Goal: Find specific page/section: Find specific page/section

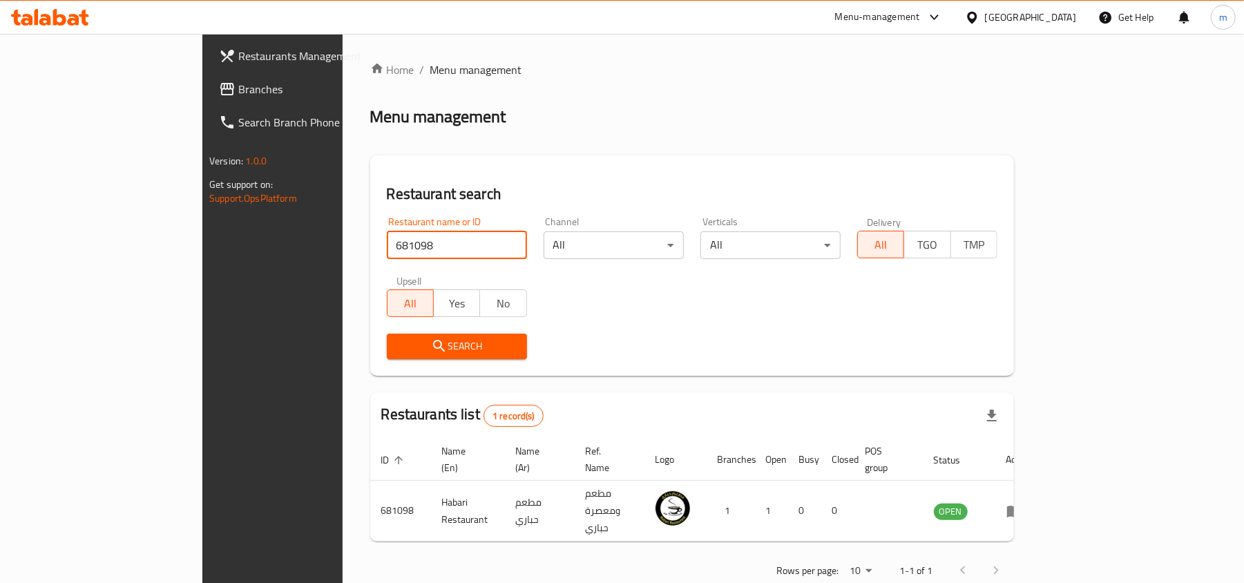
click at [1056, 18] on div "[GEOGRAPHIC_DATA]" at bounding box center [1030, 17] width 91 height 15
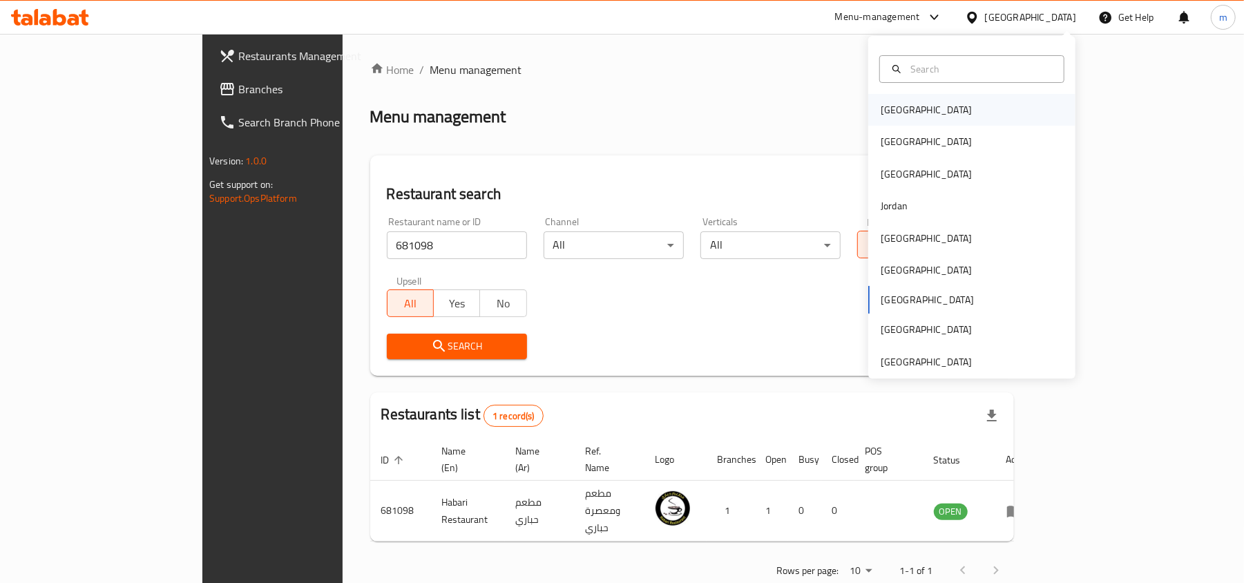
click at [887, 106] on div "[GEOGRAPHIC_DATA]" at bounding box center [926, 109] width 91 height 15
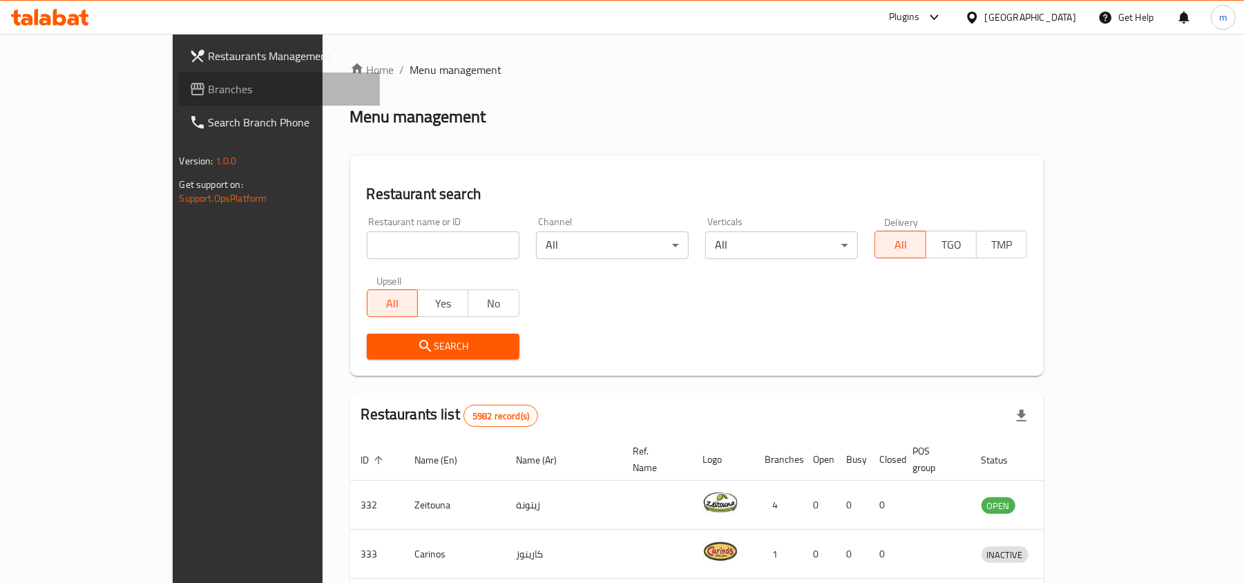
drag, startPoint x: 64, startPoint y: 93, endPoint x: 84, endPoint y: 80, distance: 24.2
click at [209, 94] on span "Branches" at bounding box center [289, 89] width 161 height 17
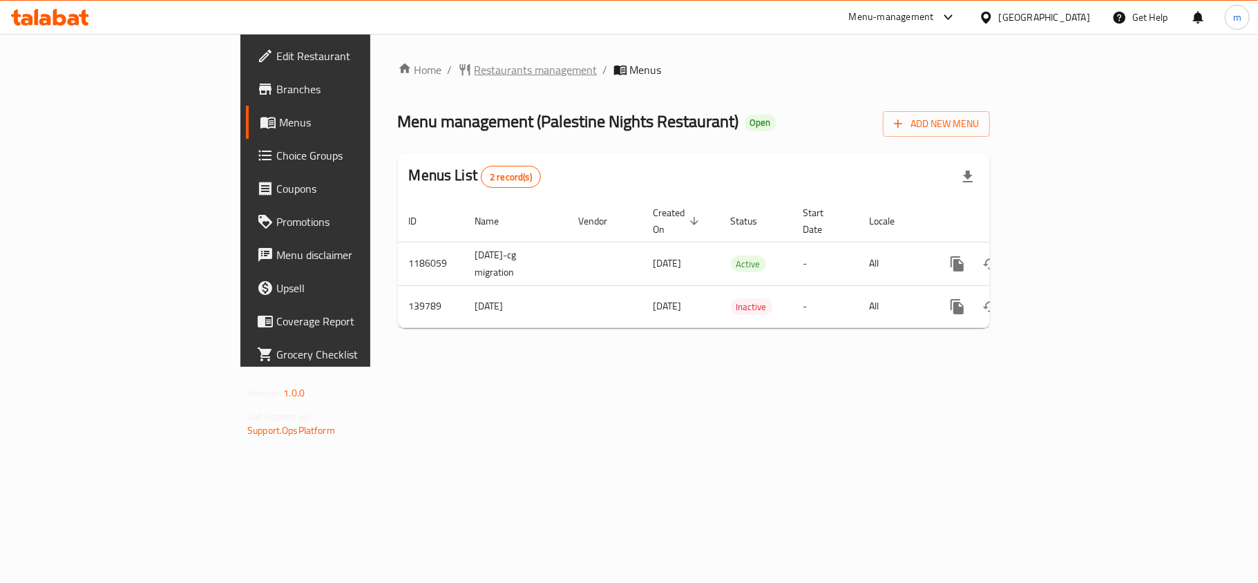
click at [474, 73] on span "Restaurants management" at bounding box center [535, 69] width 123 height 17
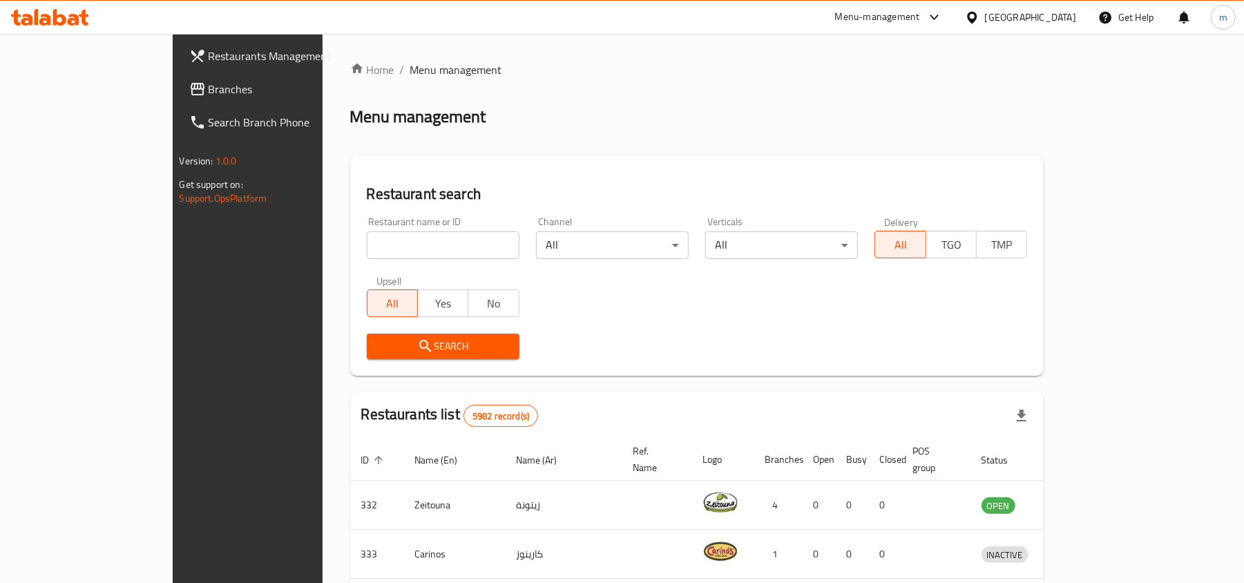
click at [367, 244] on input "search" at bounding box center [443, 245] width 153 height 28
paste input "611996"
type input "611996"
click button "Search" at bounding box center [443, 347] width 153 height 26
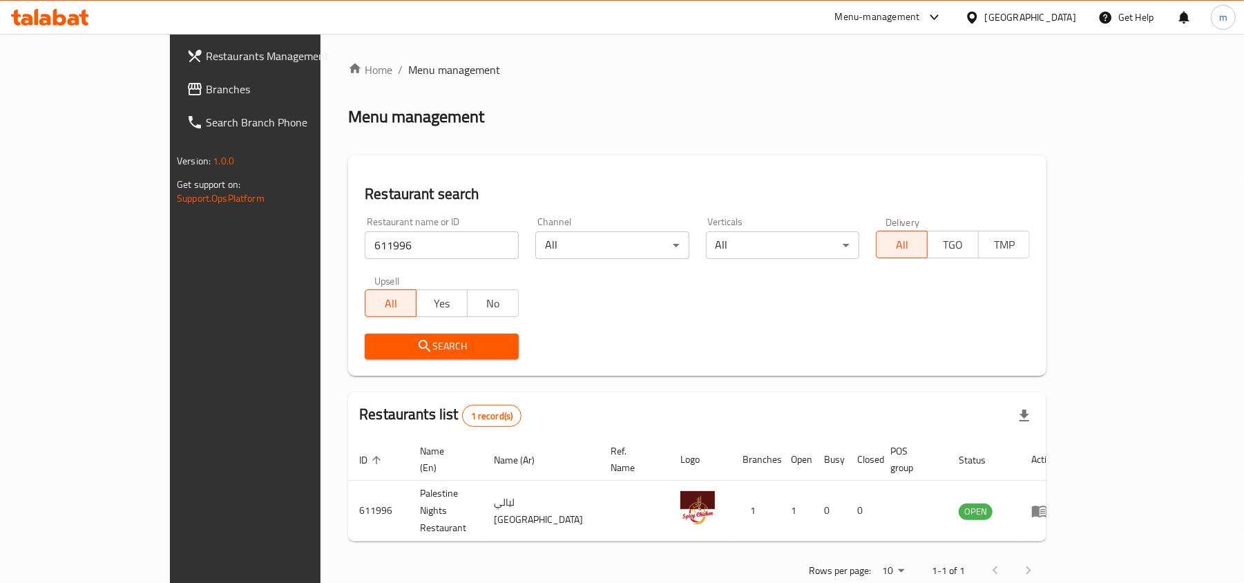
click at [977, 19] on icon at bounding box center [972, 17] width 10 height 12
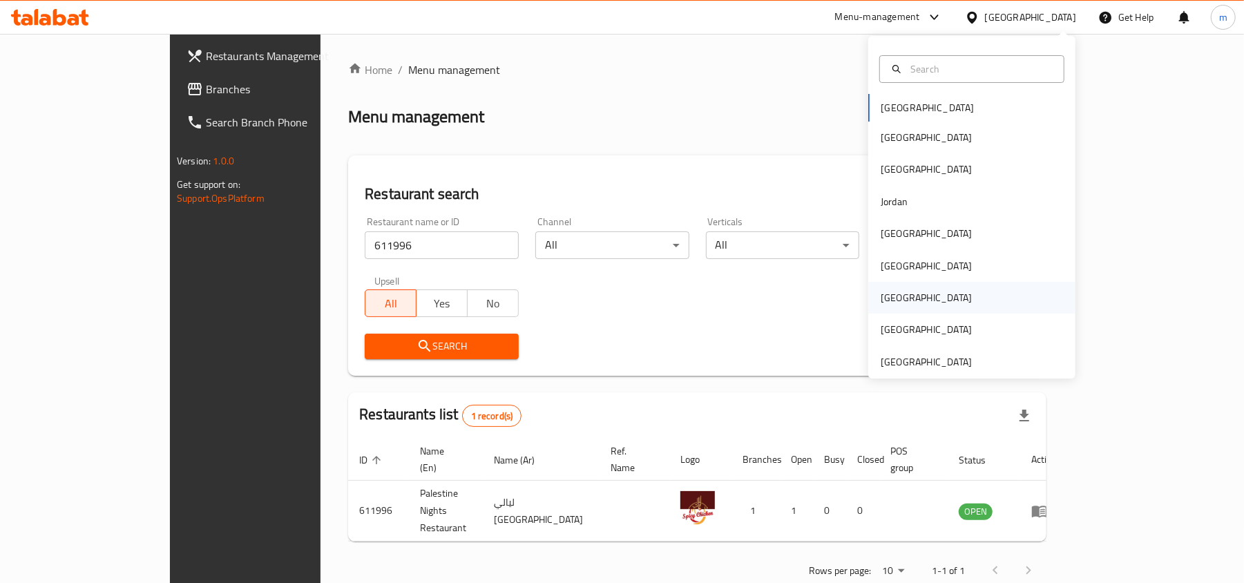
click at [881, 296] on div "[GEOGRAPHIC_DATA]" at bounding box center [926, 297] width 91 height 15
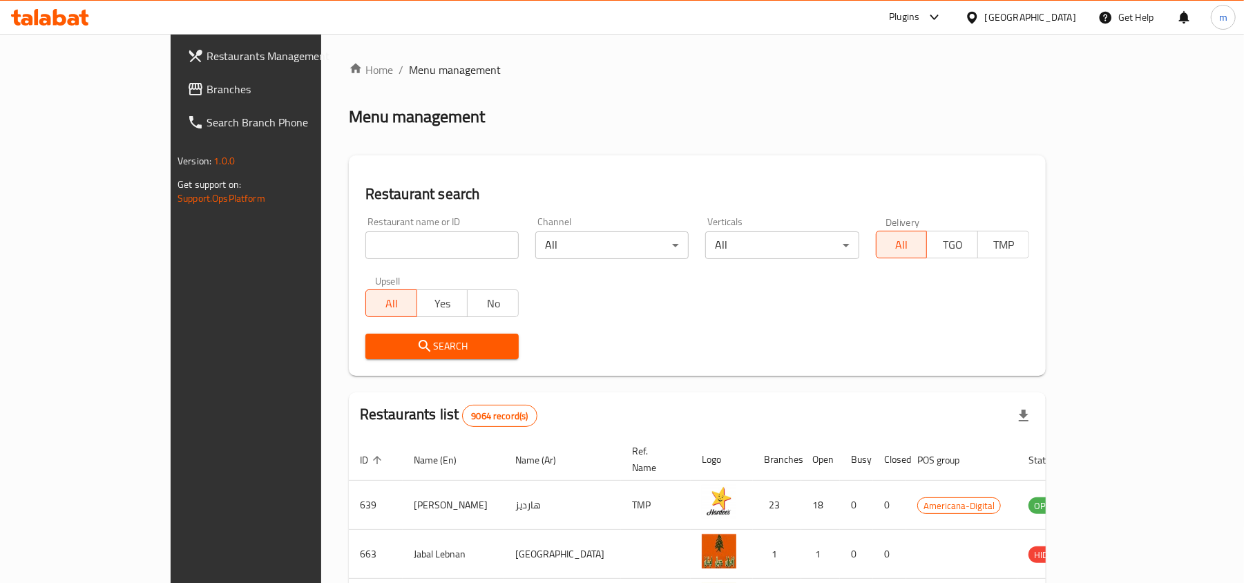
click at [206, 91] on span "Branches" at bounding box center [286, 89] width 161 height 17
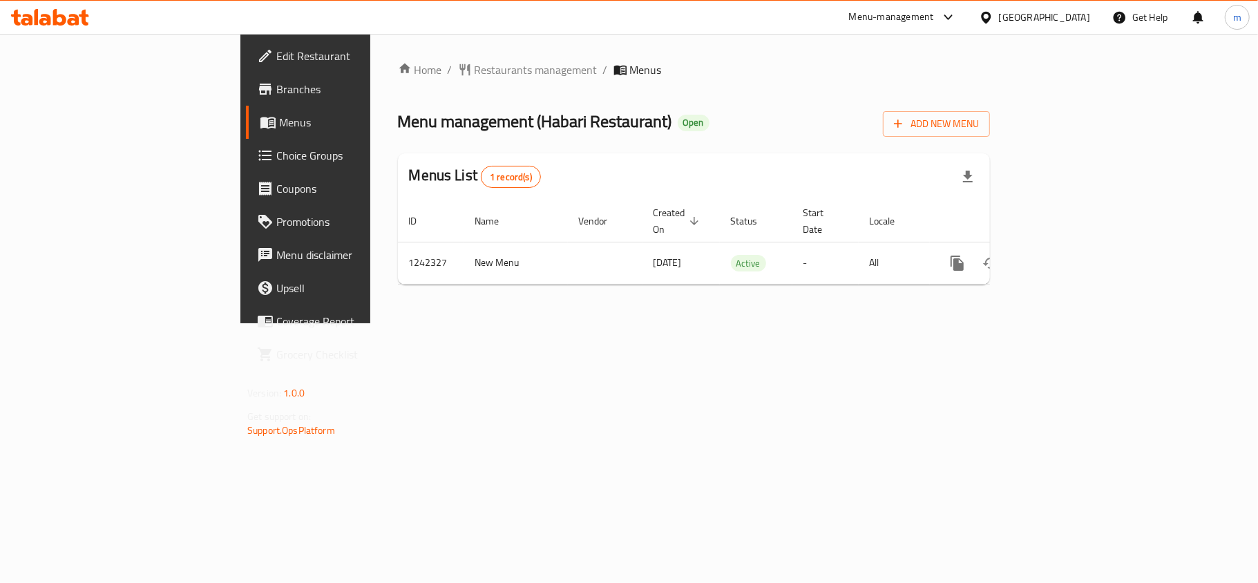
click at [999, 18] on div at bounding box center [989, 17] width 20 height 15
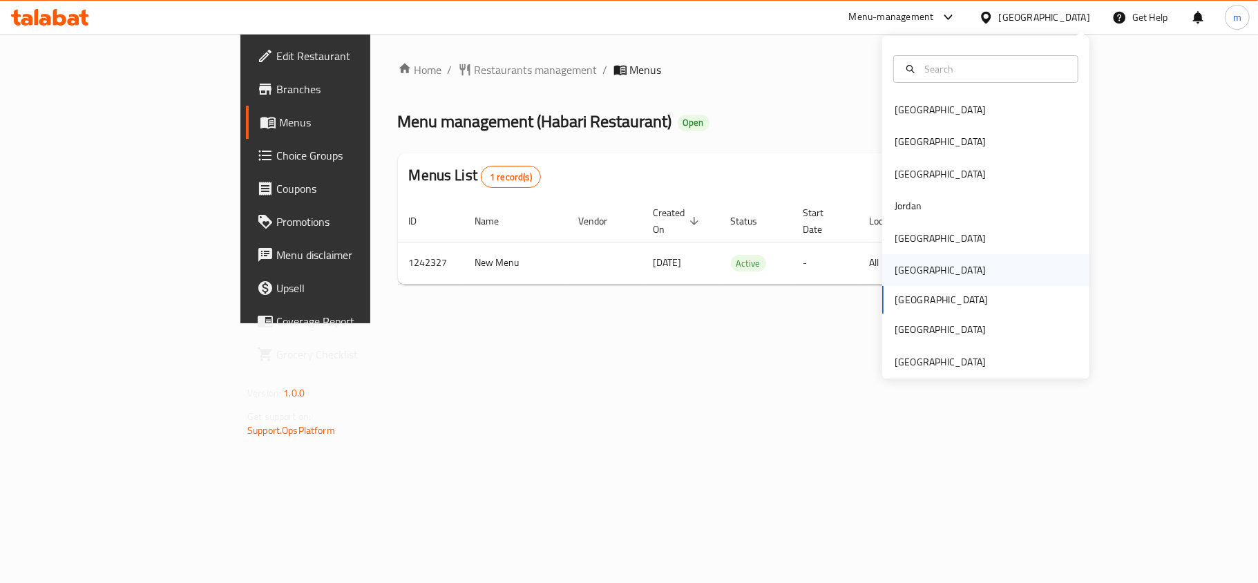
click at [894, 264] on div "[GEOGRAPHIC_DATA]" at bounding box center [939, 269] width 91 height 15
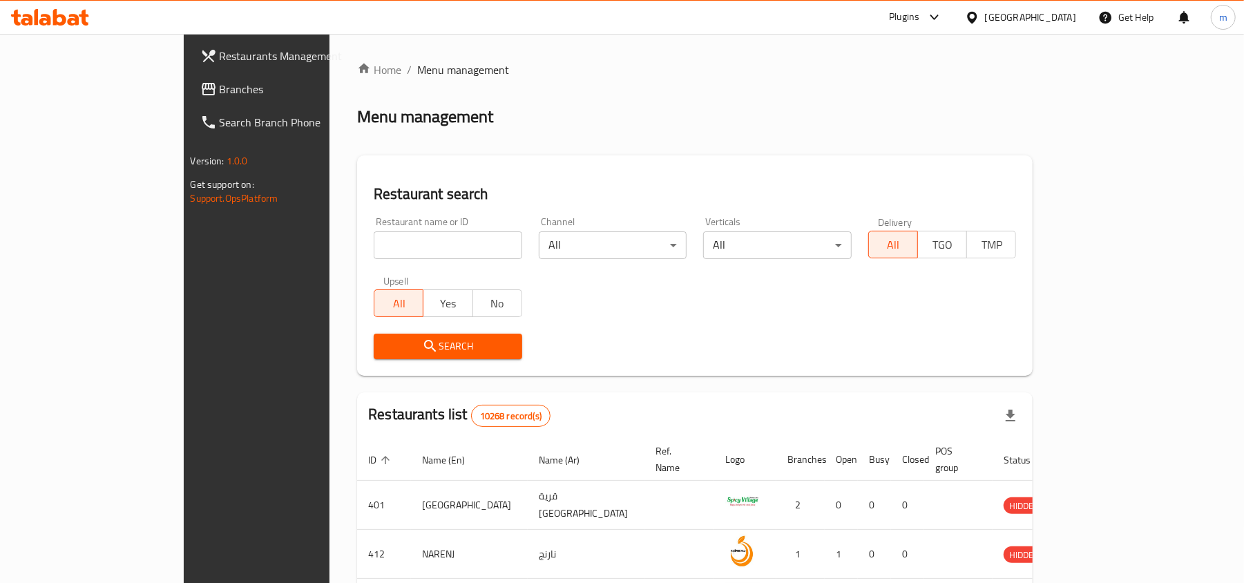
click at [220, 88] on span "Branches" at bounding box center [300, 89] width 161 height 17
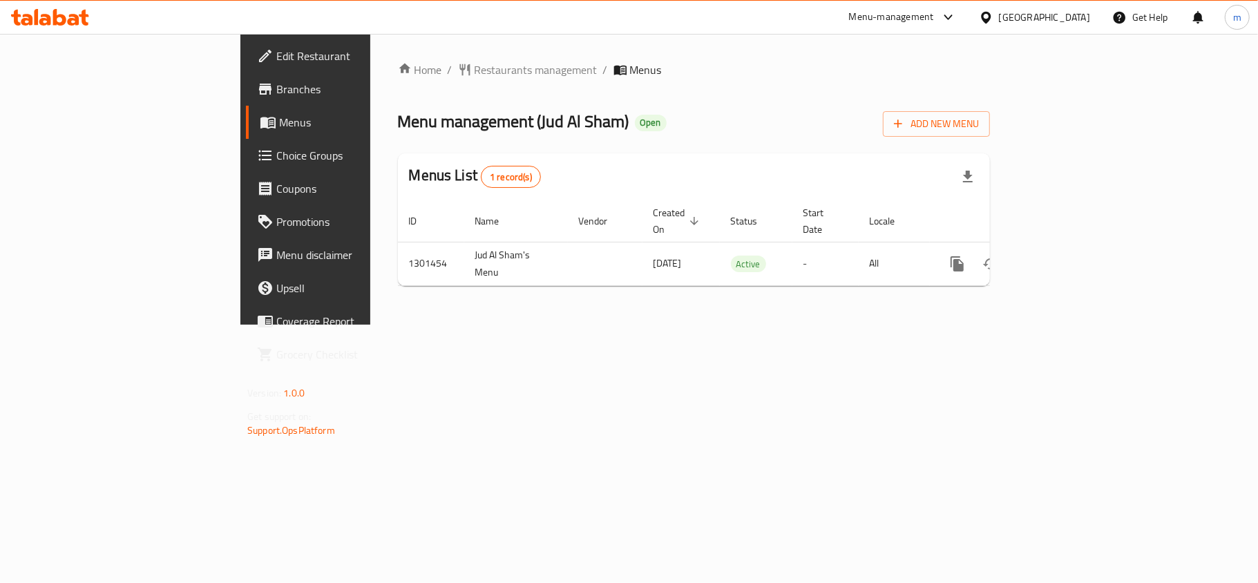
click at [999, 15] on div at bounding box center [989, 17] width 20 height 15
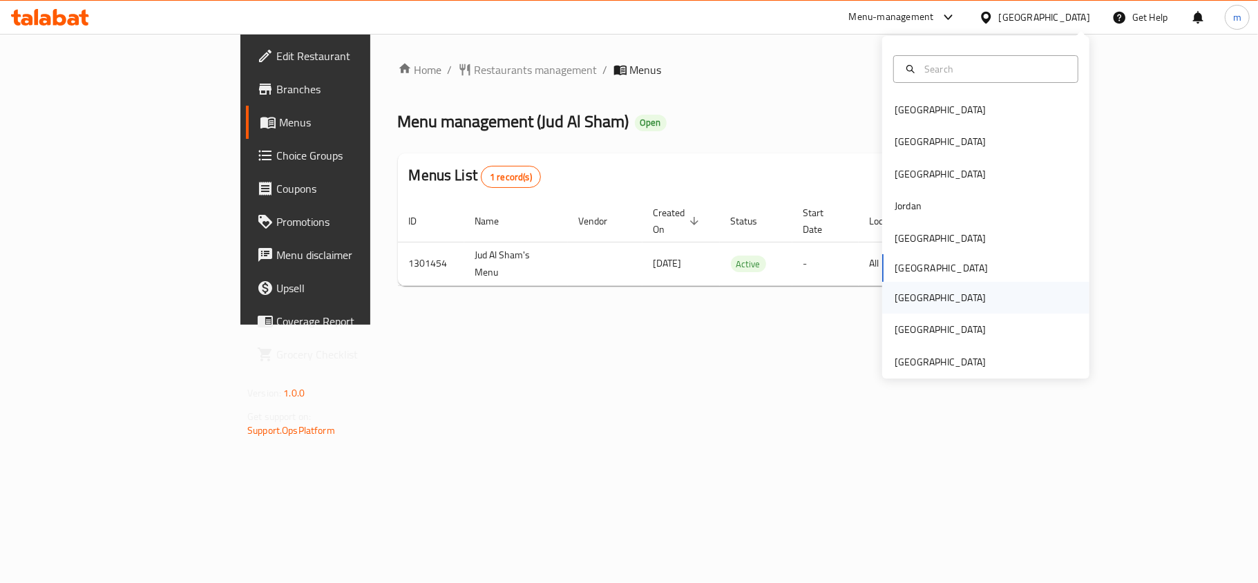
click at [905, 296] on div "[GEOGRAPHIC_DATA]" at bounding box center [939, 298] width 113 height 32
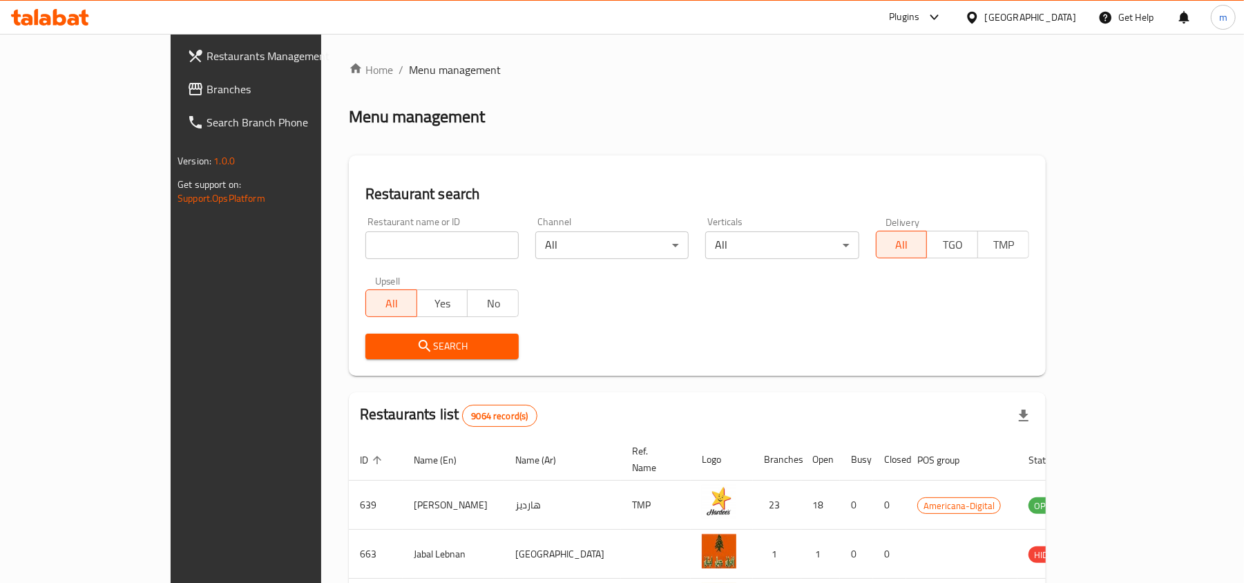
click at [206, 94] on span "Branches" at bounding box center [286, 89] width 161 height 17
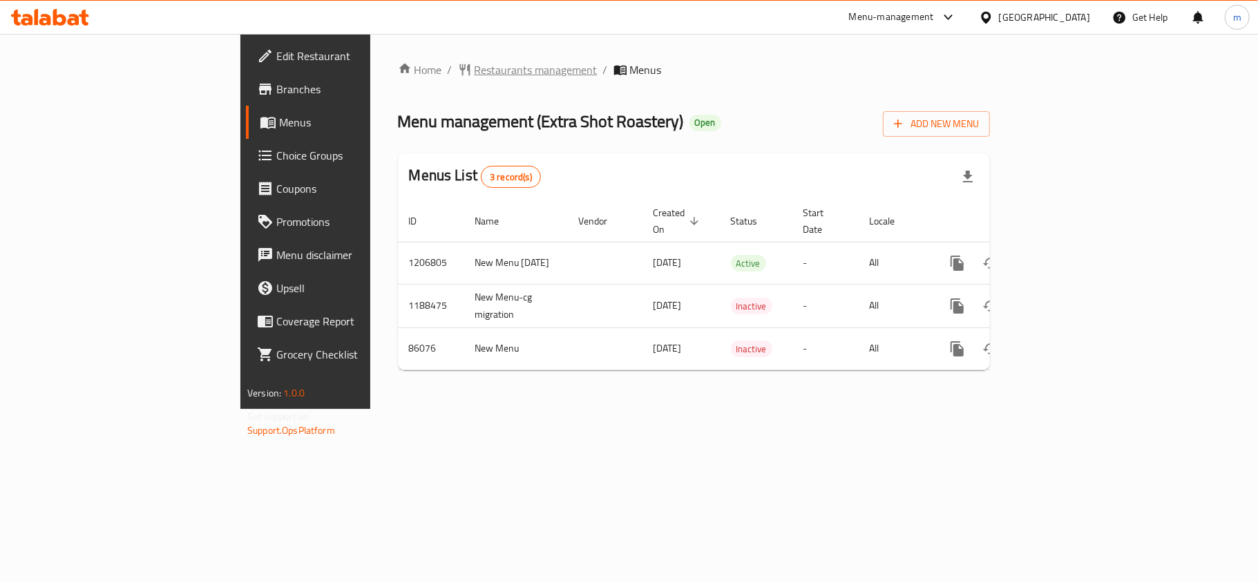
click at [474, 70] on span "Restaurants management" at bounding box center [535, 69] width 123 height 17
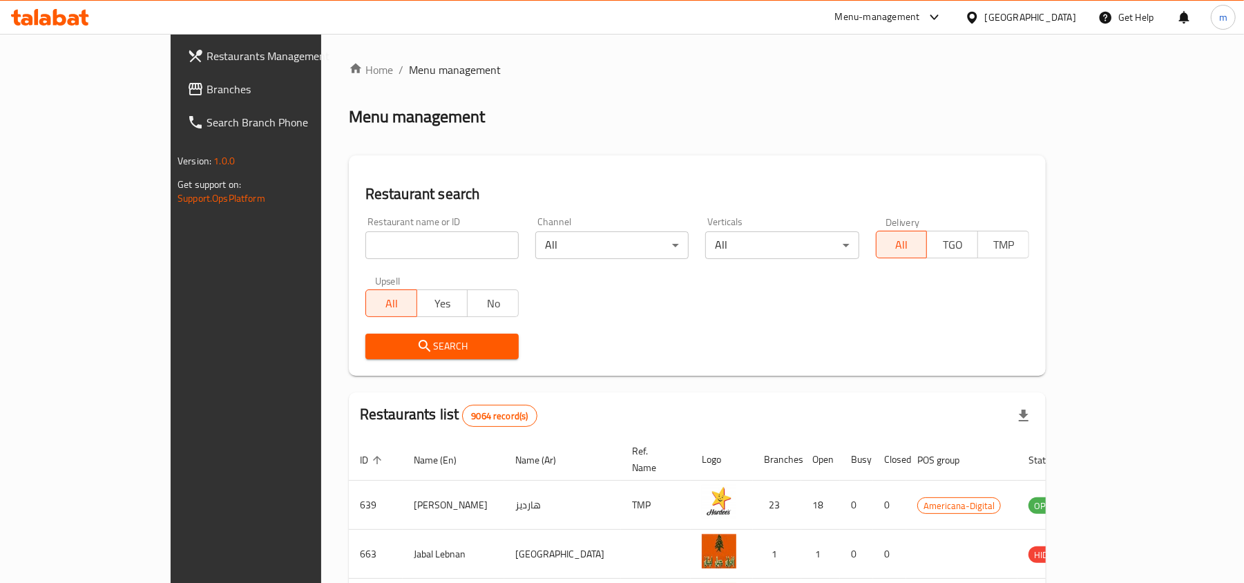
click at [365, 236] on input "search" at bounding box center [441, 245] width 153 height 28
paste input "20482"
type input "20482"
click button "Search" at bounding box center [441, 347] width 153 height 26
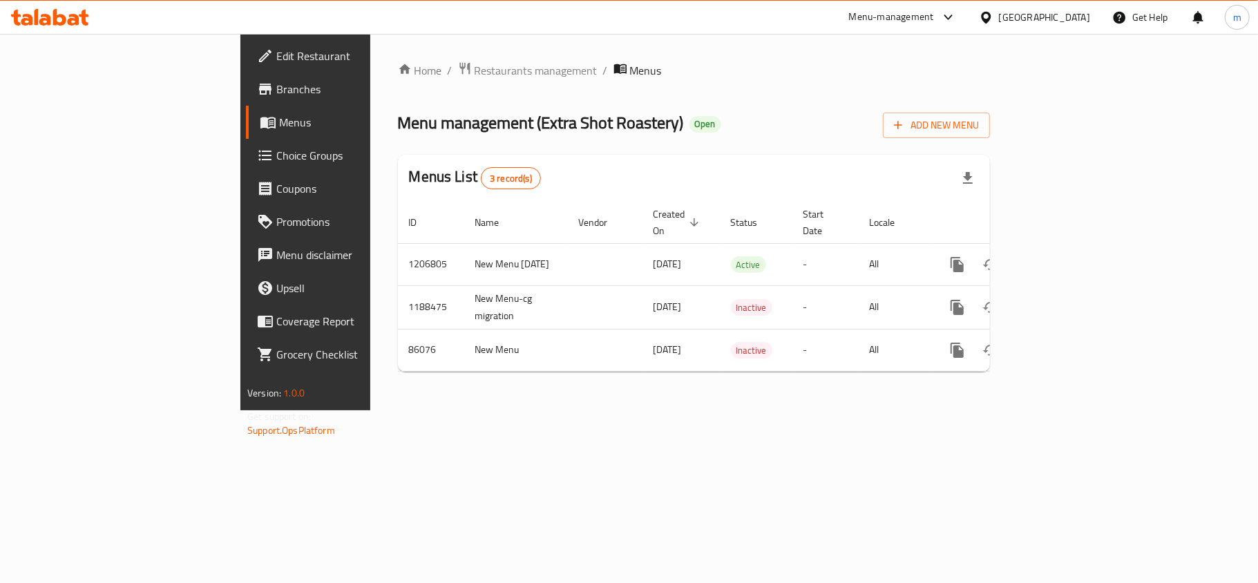
click at [276, 148] on span "Choice Groups" at bounding box center [357, 155] width 163 height 17
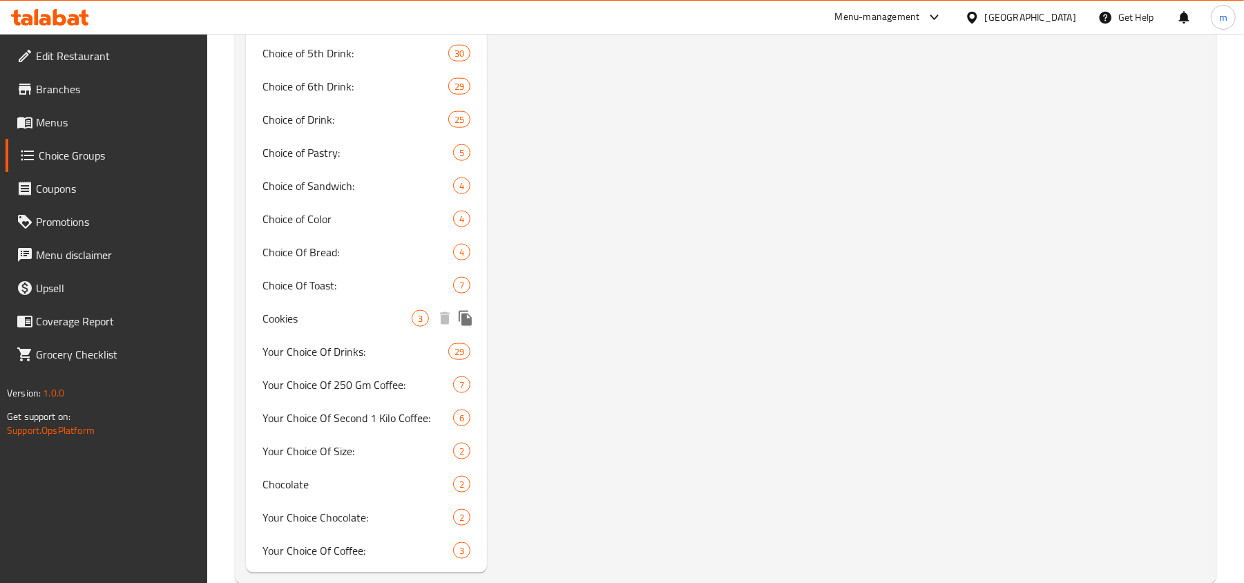
scroll to position [1163, 0]
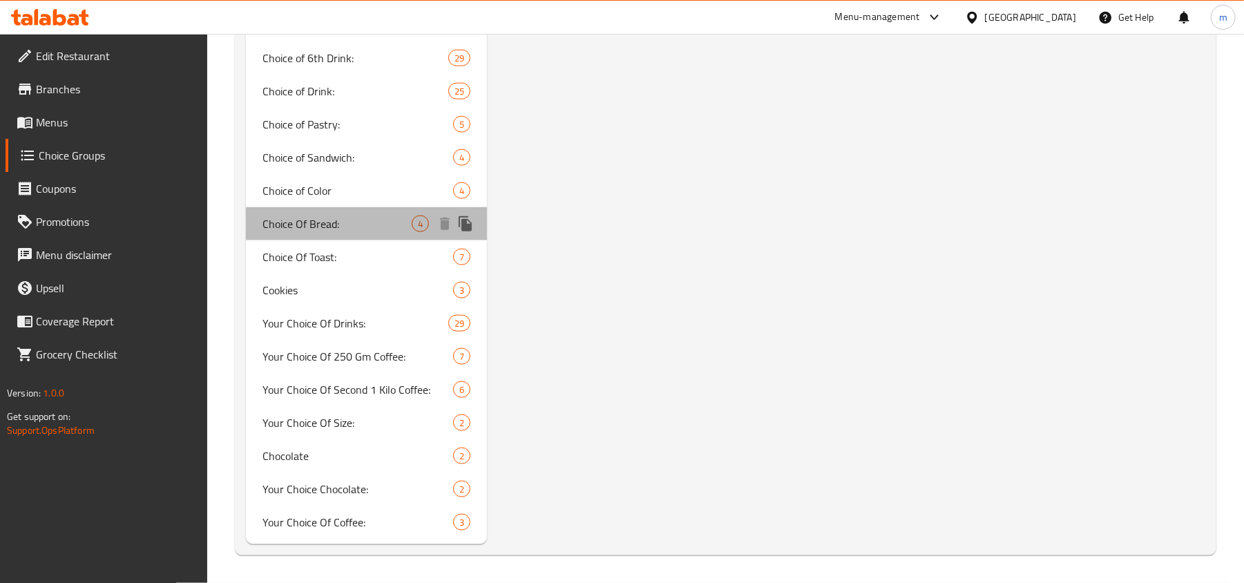
click at [294, 224] on span "Choice Of Bread:" at bounding box center [336, 223] width 149 height 17
type input "Choice Of Bread:"
type input "اختيار الخبز:"
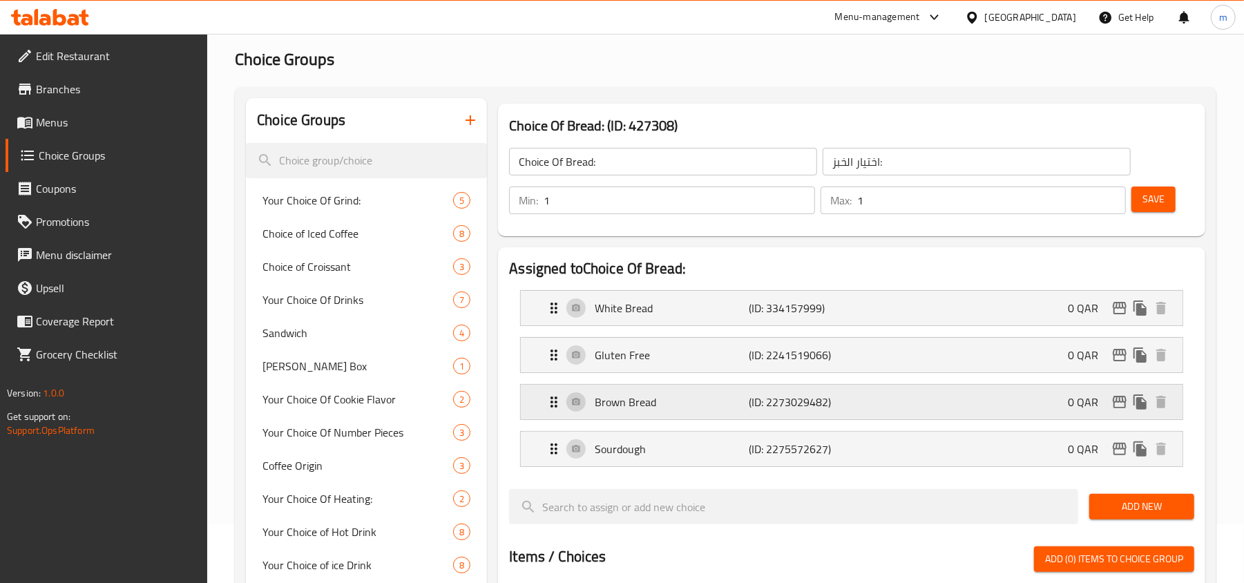
scroll to position [58, 0]
click at [985, 14] on div at bounding box center [975, 17] width 20 height 15
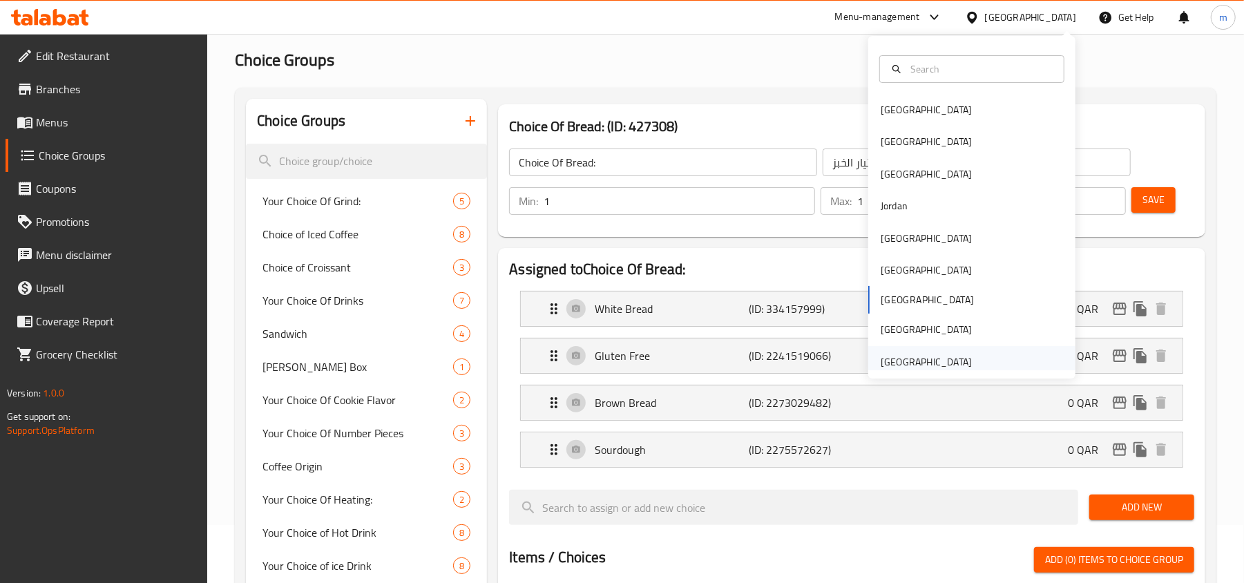
click at [914, 363] on div "United Arab Emirates" at bounding box center [926, 361] width 91 height 15
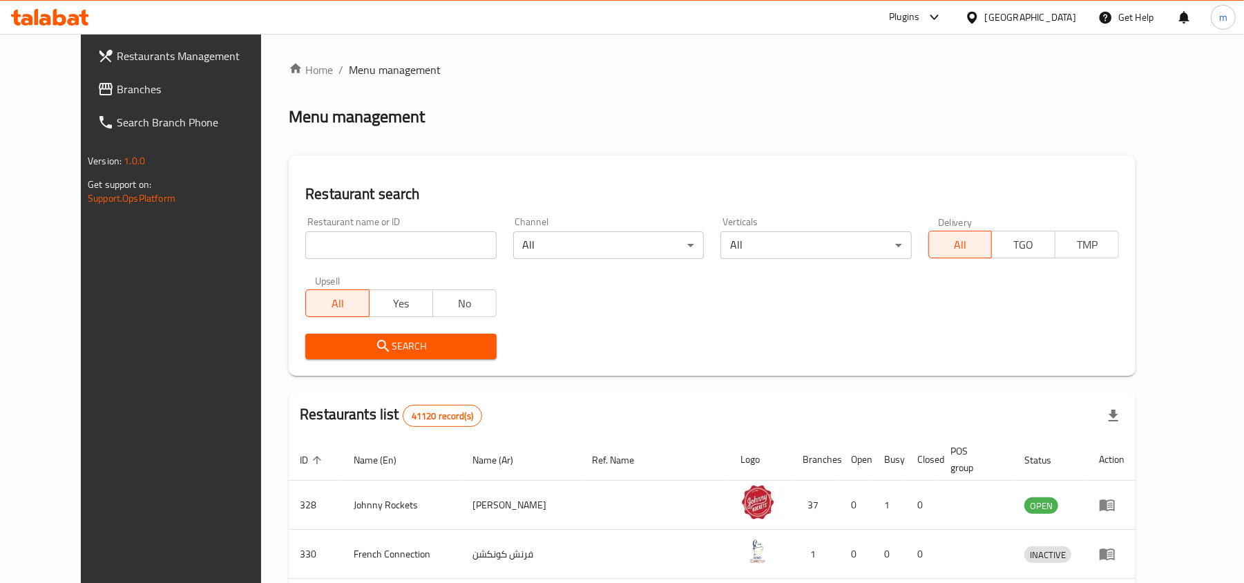
click at [117, 84] on span "Branches" at bounding box center [197, 89] width 161 height 17
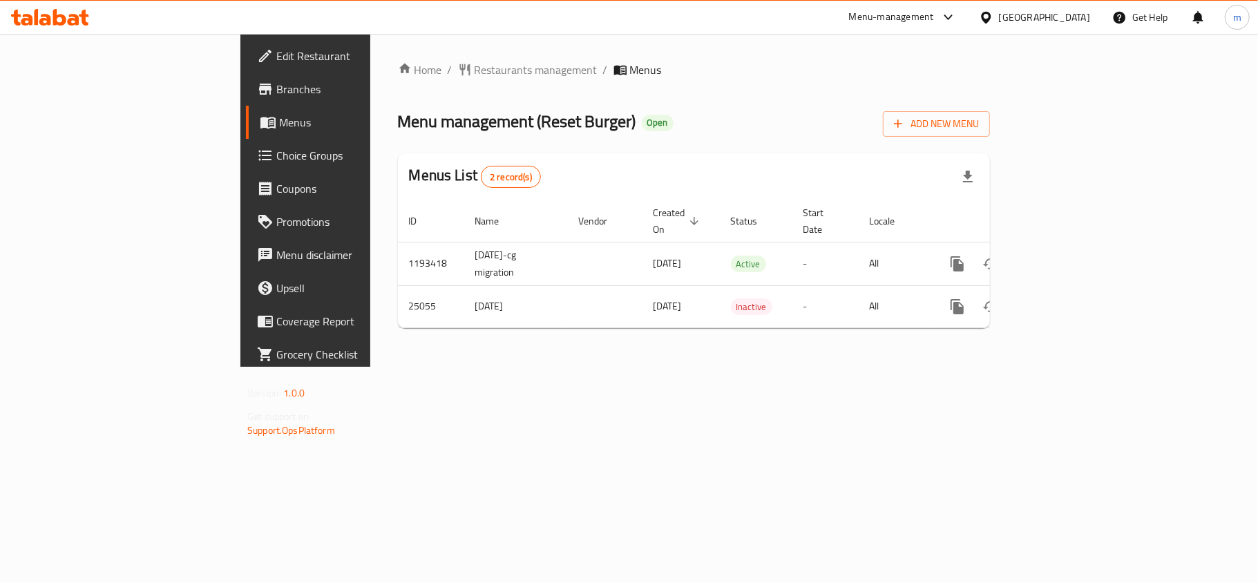
click at [1014, 15] on div "United Arab Emirates" at bounding box center [1044, 17] width 91 height 15
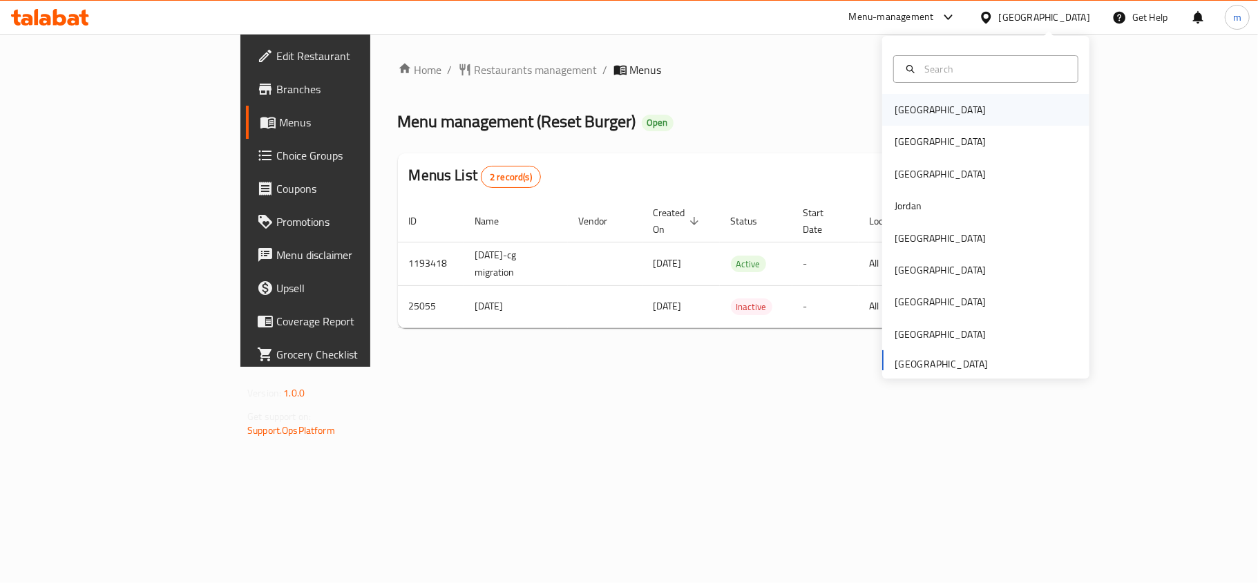
click at [943, 111] on div "Bahrain" at bounding box center [985, 110] width 207 height 32
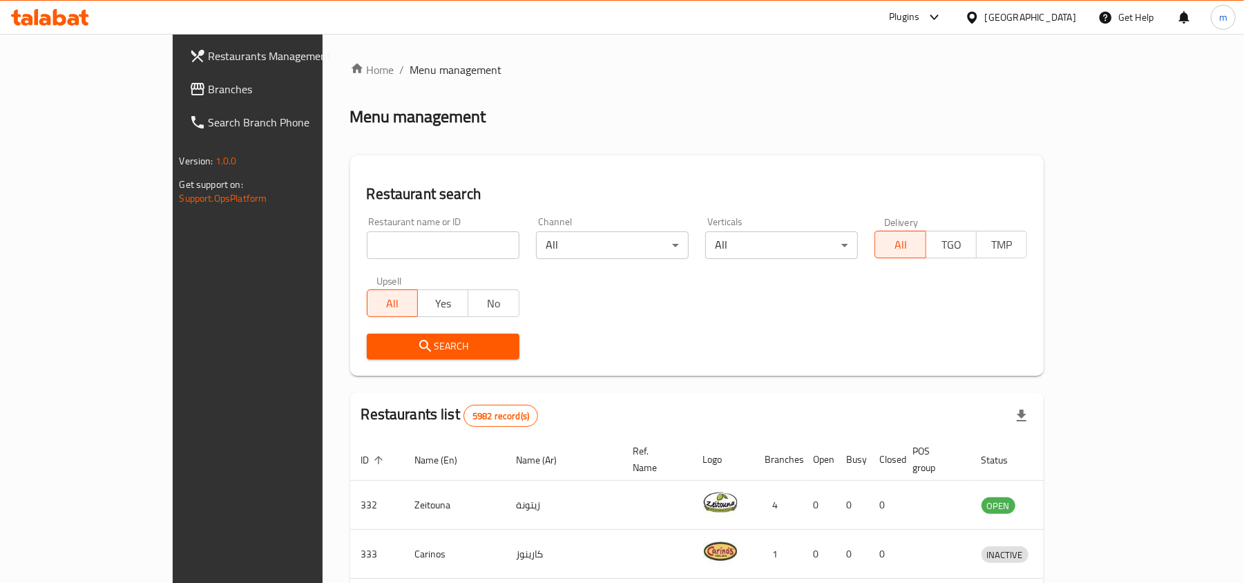
click at [209, 84] on span "Branches" at bounding box center [289, 89] width 161 height 17
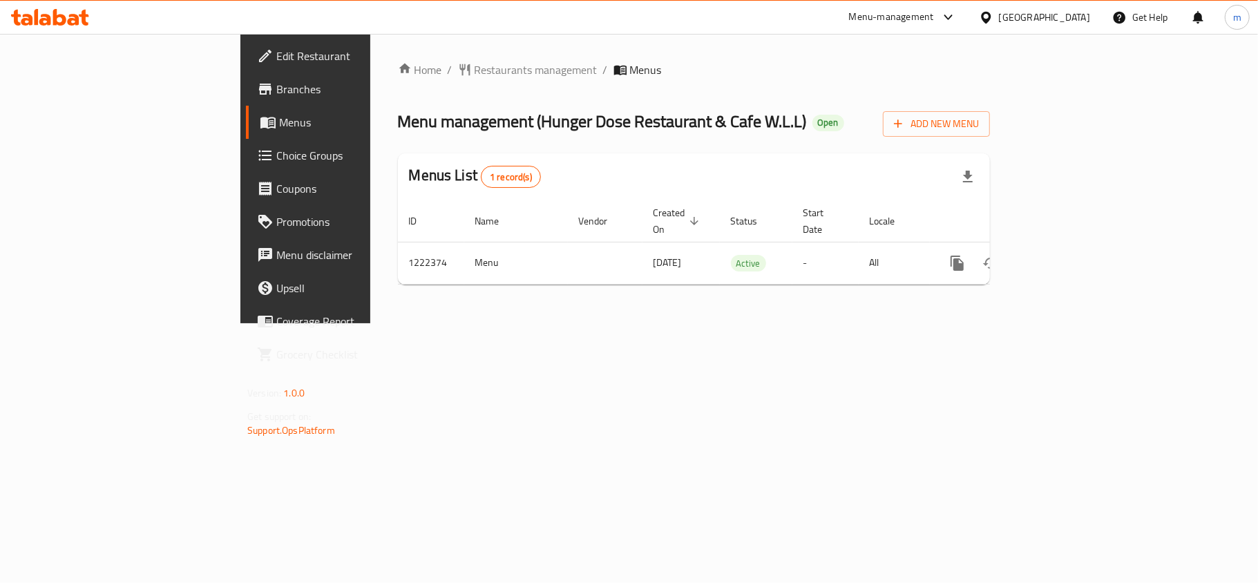
click at [1056, 10] on div "Bahrain" at bounding box center [1044, 17] width 91 height 15
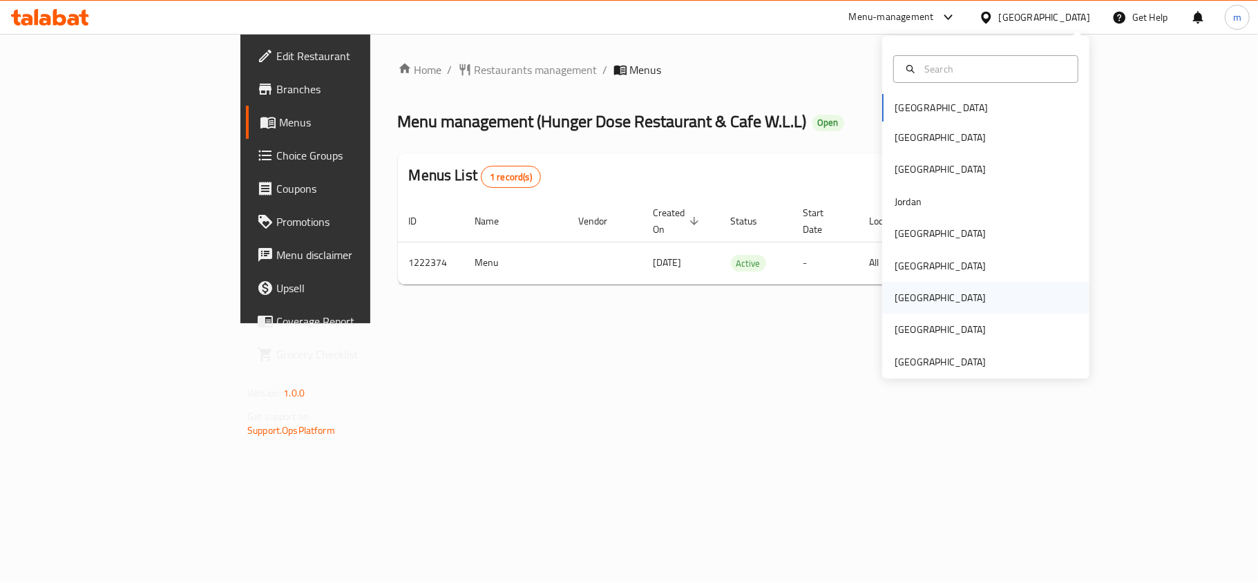
click at [894, 299] on div "[GEOGRAPHIC_DATA]" at bounding box center [939, 297] width 91 height 15
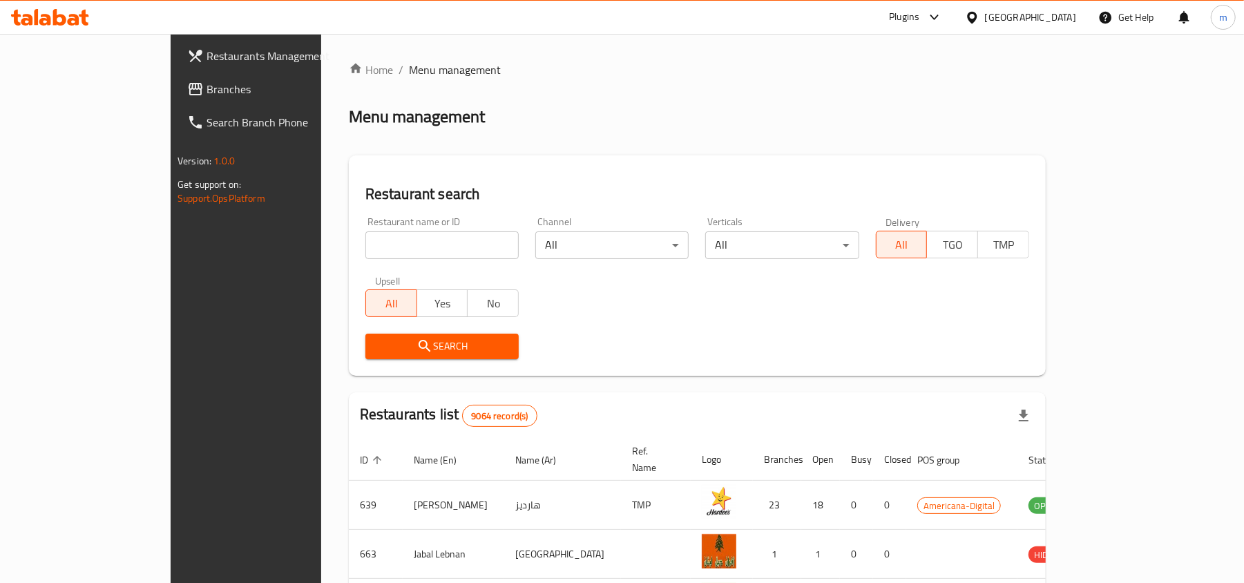
drag, startPoint x: 50, startPoint y: 81, endPoint x: 25, endPoint y: 89, distance: 26.0
click at [206, 81] on span "Branches" at bounding box center [286, 89] width 161 height 17
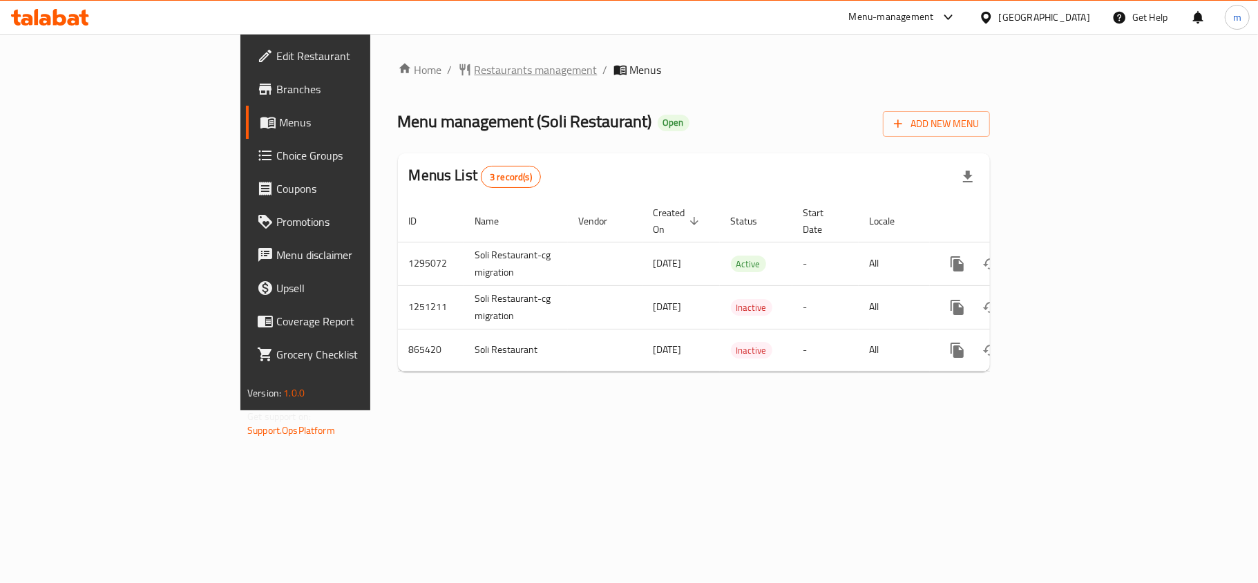
click at [474, 78] on span "Restaurants management" at bounding box center [535, 69] width 123 height 17
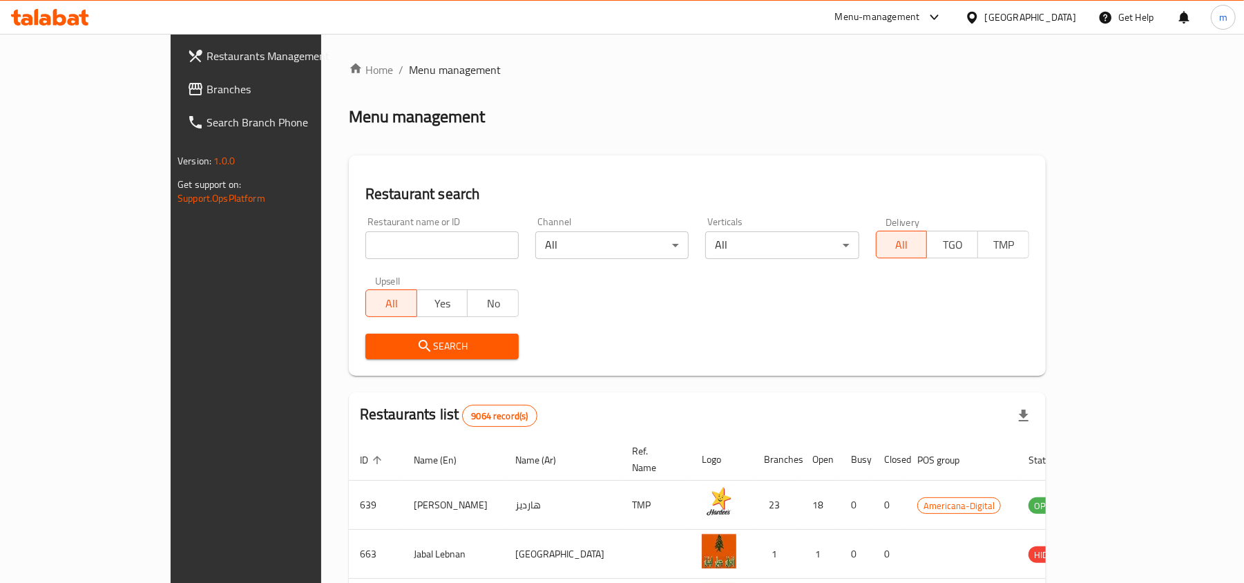
click at [365, 243] on input "search" at bounding box center [441, 245] width 153 height 28
paste input "657000"
type input "657000"
click button "Search" at bounding box center [441, 347] width 153 height 26
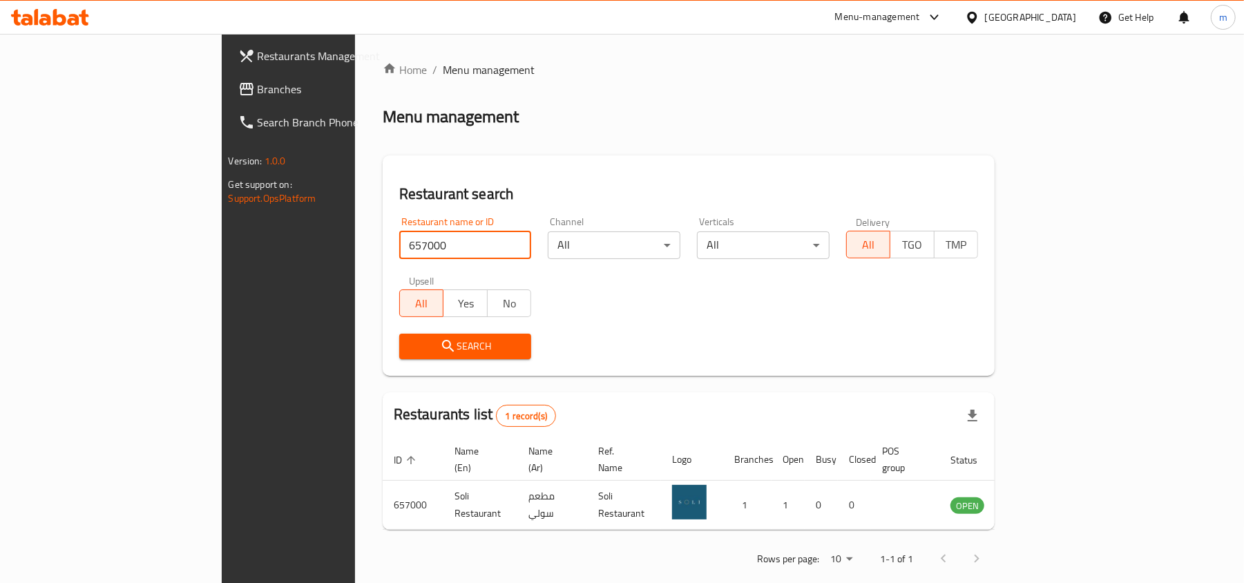
click at [258, 87] on span "Branches" at bounding box center [338, 89] width 161 height 17
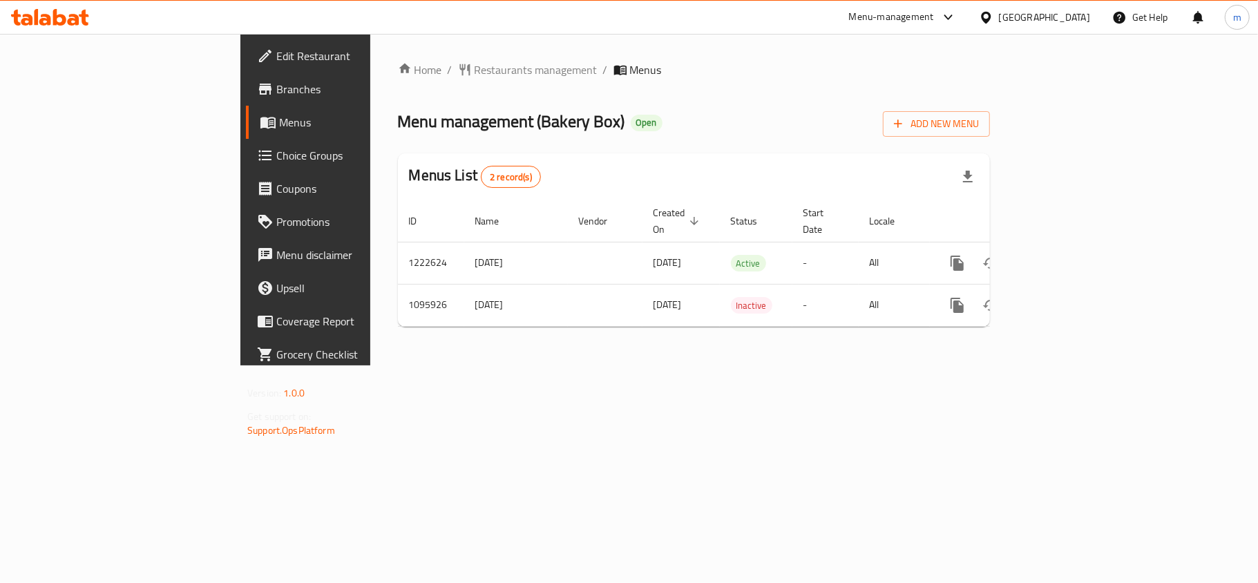
click at [993, 20] on icon at bounding box center [986, 17] width 15 height 15
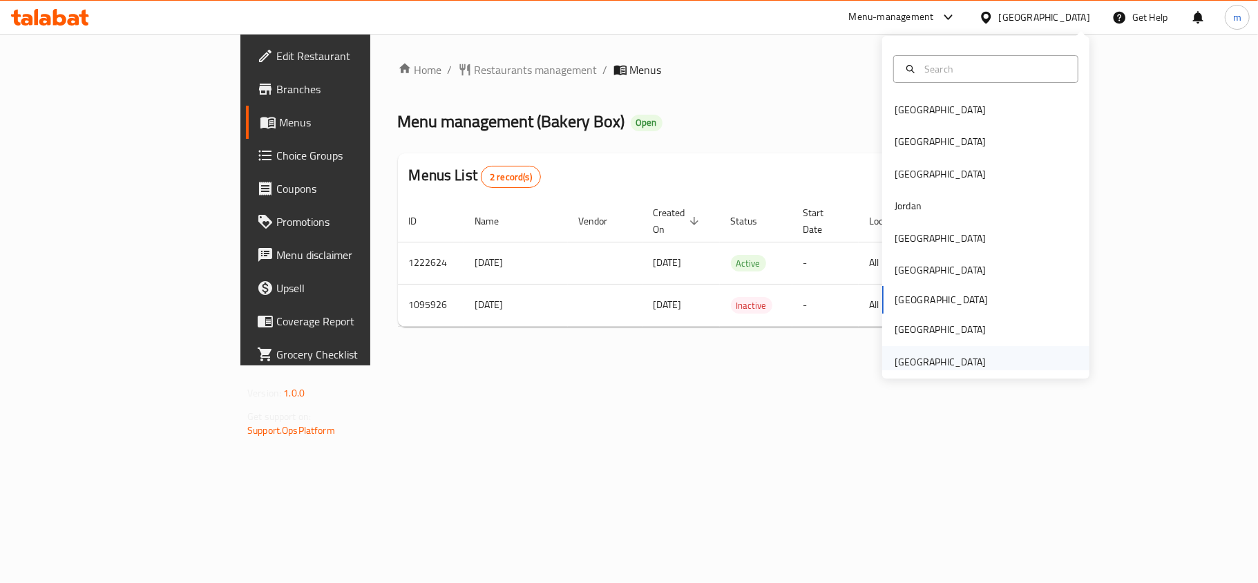
click at [923, 367] on div "[GEOGRAPHIC_DATA]" at bounding box center [939, 361] width 91 height 15
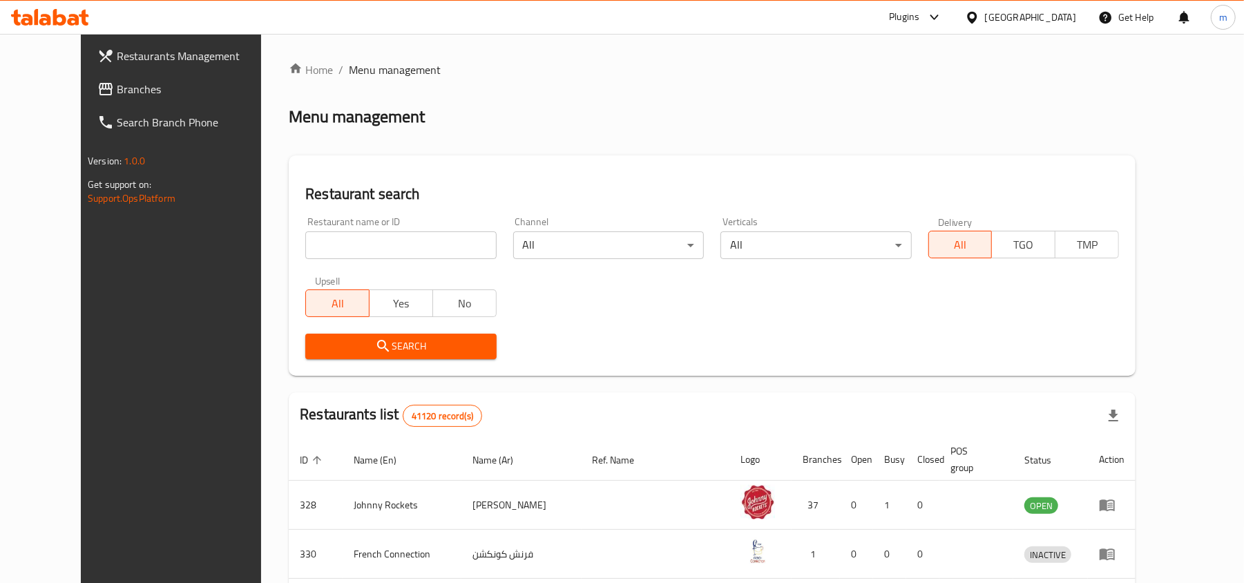
click at [117, 81] on span "Branches" at bounding box center [197, 89] width 161 height 17
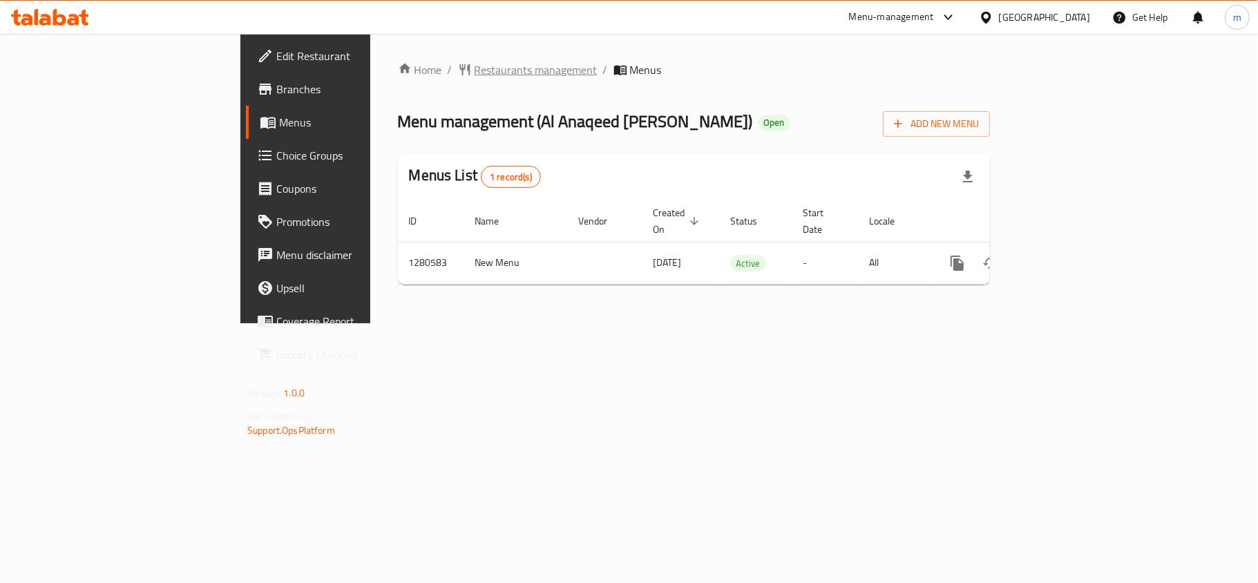
click at [474, 75] on span "Restaurants management" at bounding box center [535, 69] width 123 height 17
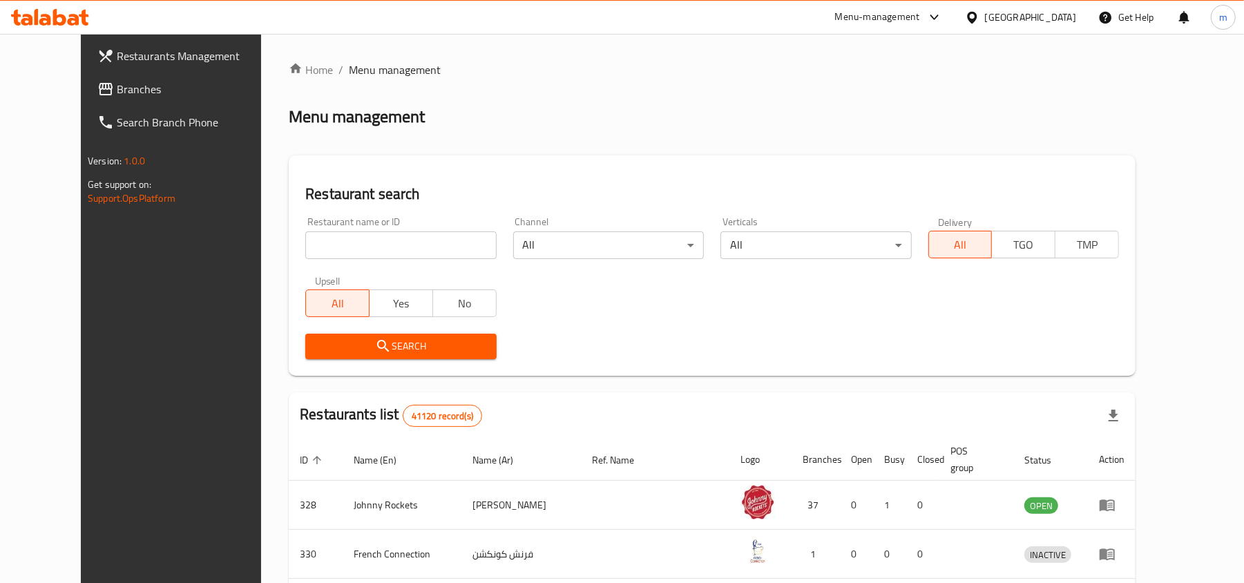
click at [97, 87] on icon at bounding box center [105, 89] width 17 height 17
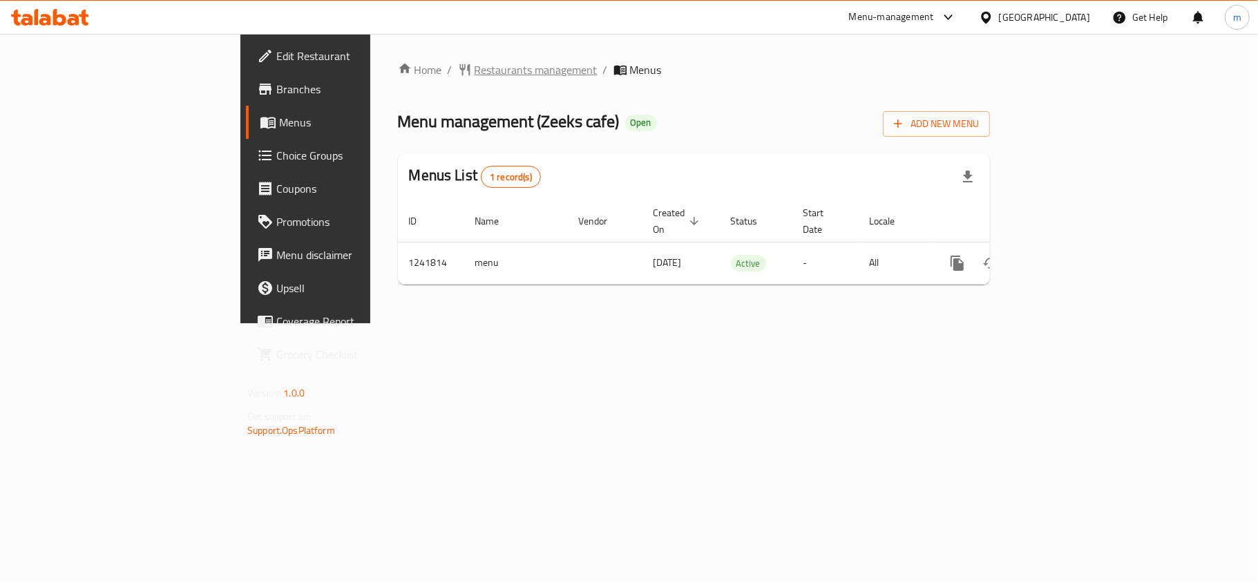
click at [474, 61] on span "Restaurants management" at bounding box center [535, 69] width 123 height 17
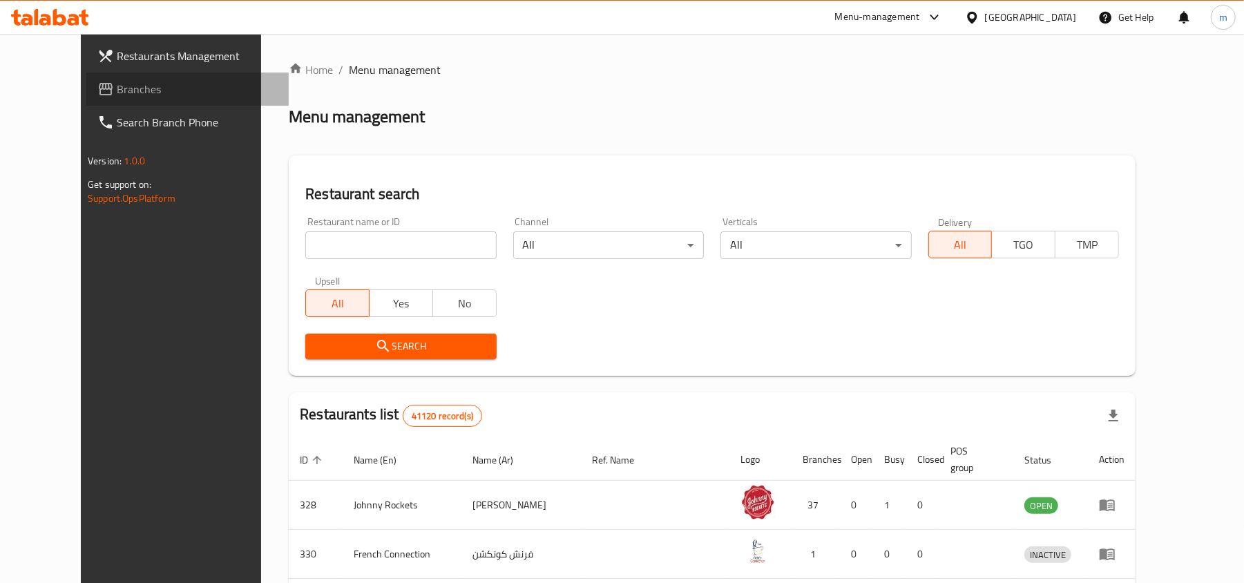
click at [86, 77] on link "Branches" at bounding box center [187, 89] width 202 height 33
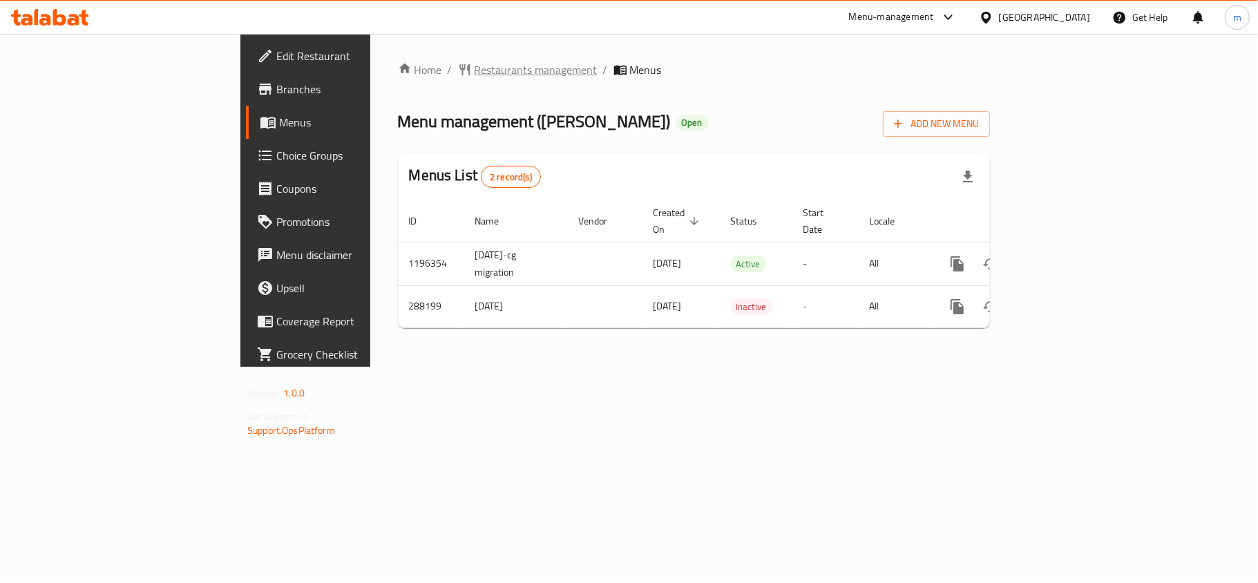
click at [474, 75] on span "Restaurants management" at bounding box center [535, 69] width 123 height 17
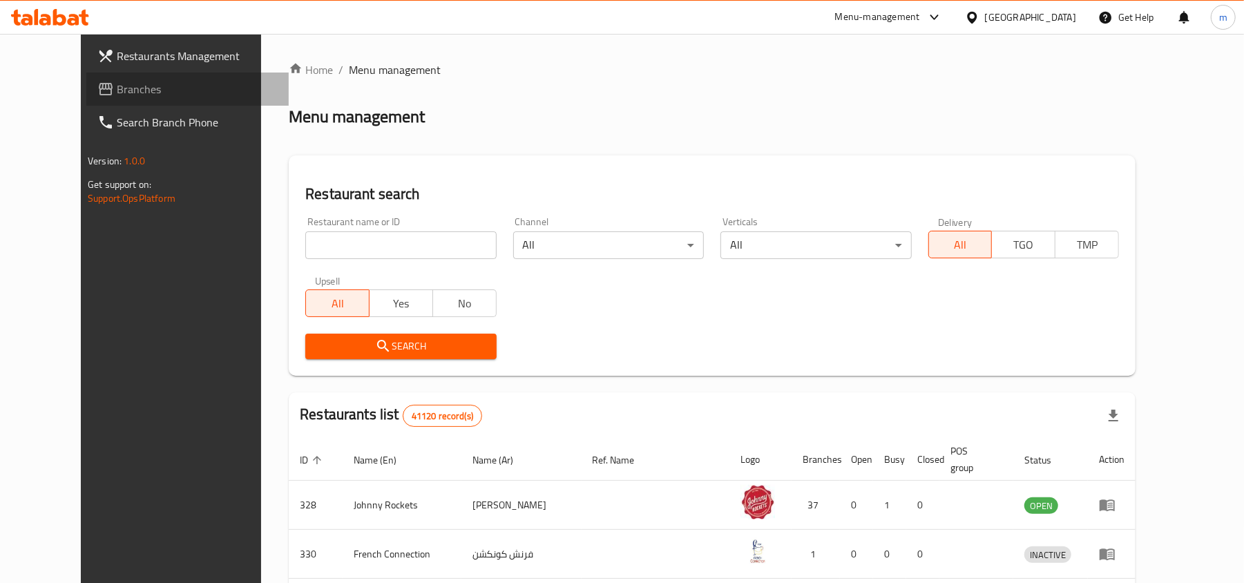
click at [122, 91] on span "Branches" at bounding box center [197, 89] width 161 height 17
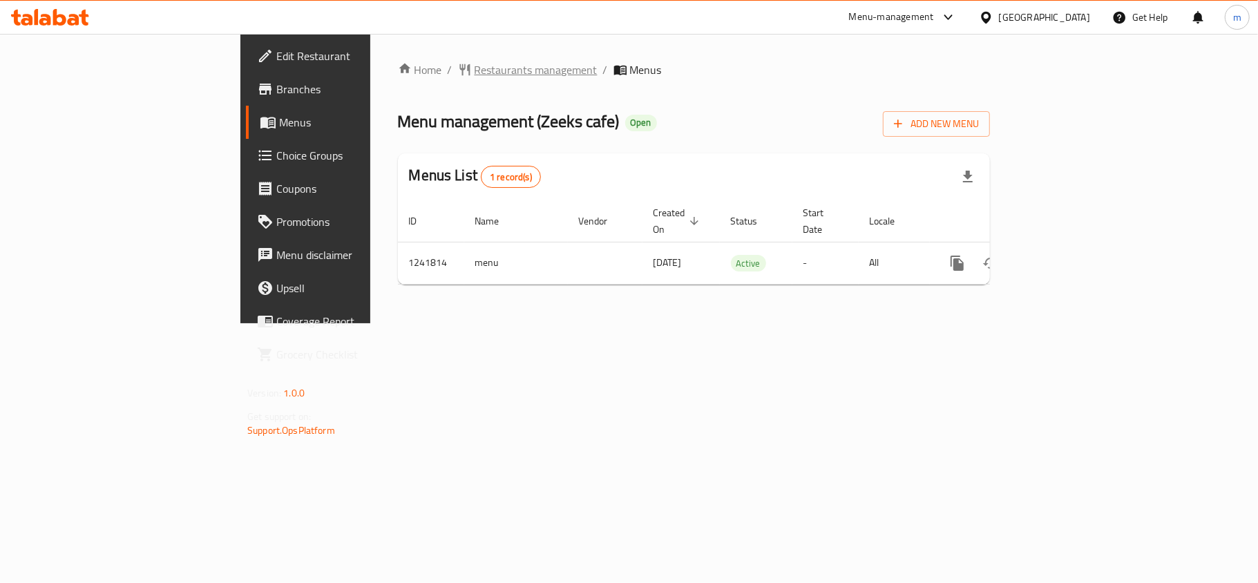
click at [474, 73] on span "Restaurants management" at bounding box center [535, 69] width 123 height 17
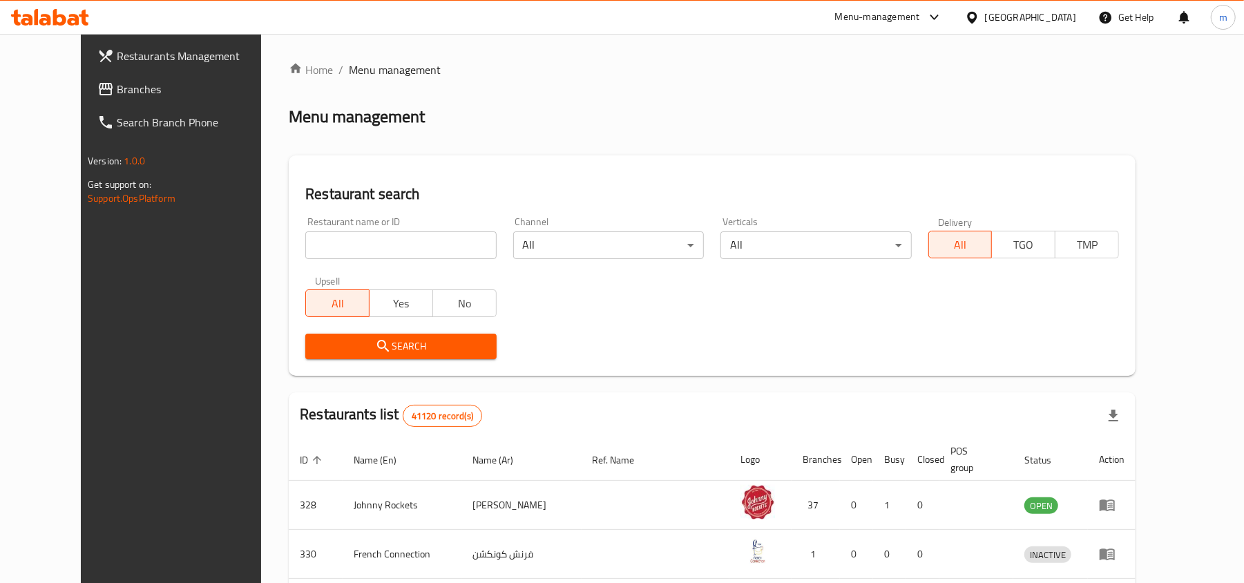
click at [117, 95] on span "Branches" at bounding box center [197, 89] width 161 height 17
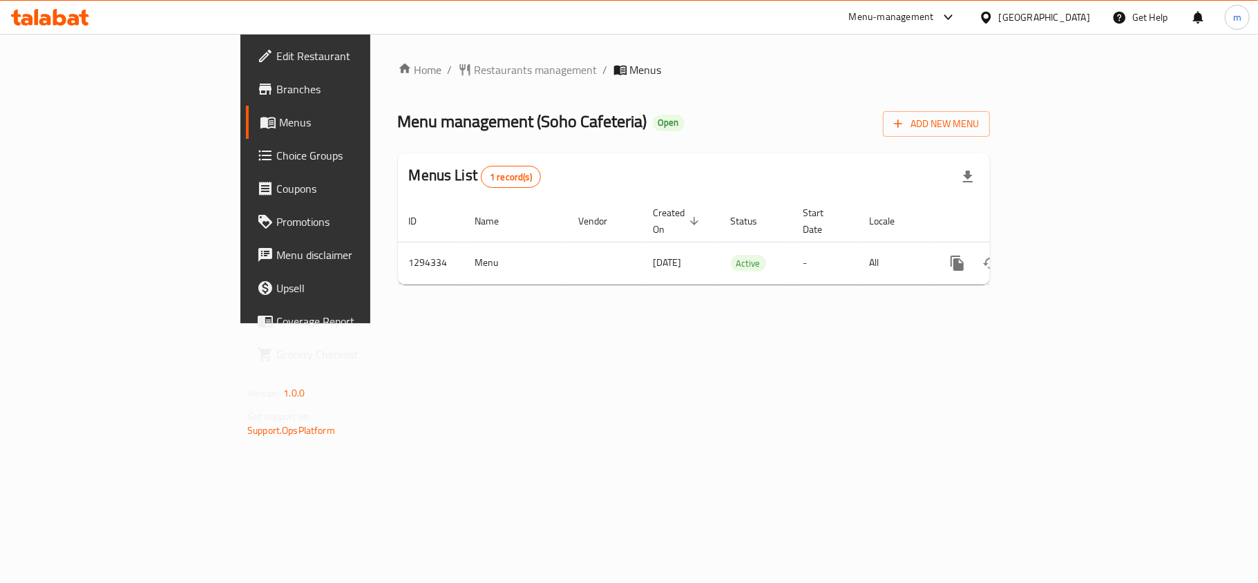
click at [1022, 17] on div "[GEOGRAPHIC_DATA]" at bounding box center [1044, 17] width 91 height 15
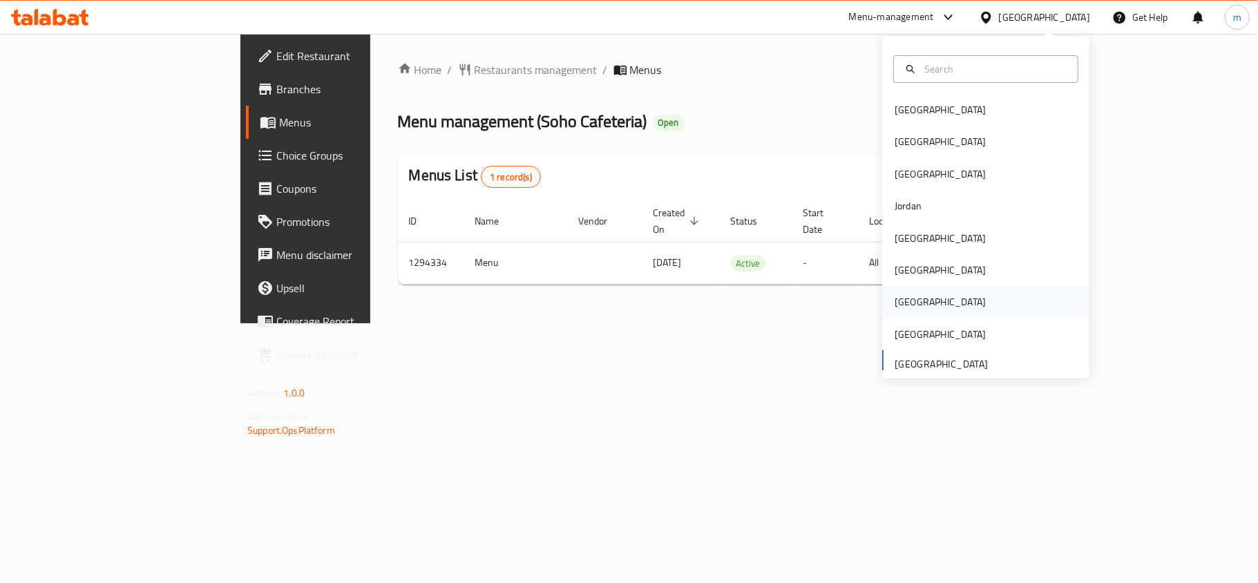
click at [910, 297] on div "[GEOGRAPHIC_DATA]" at bounding box center [939, 302] width 113 height 32
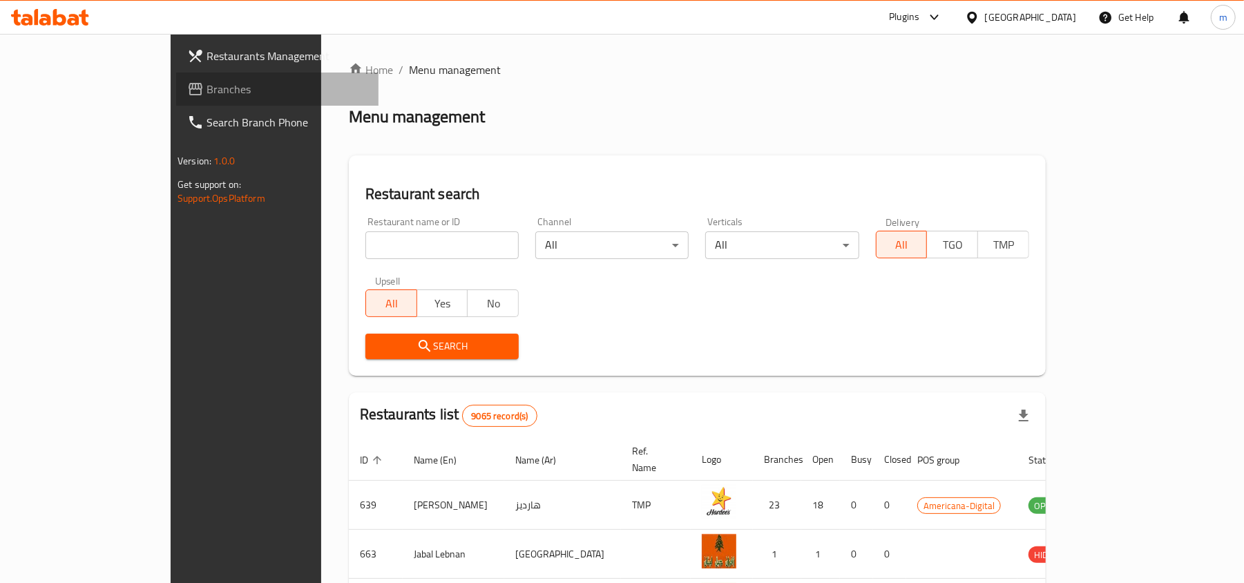
click at [176, 78] on link "Branches" at bounding box center [277, 89] width 202 height 33
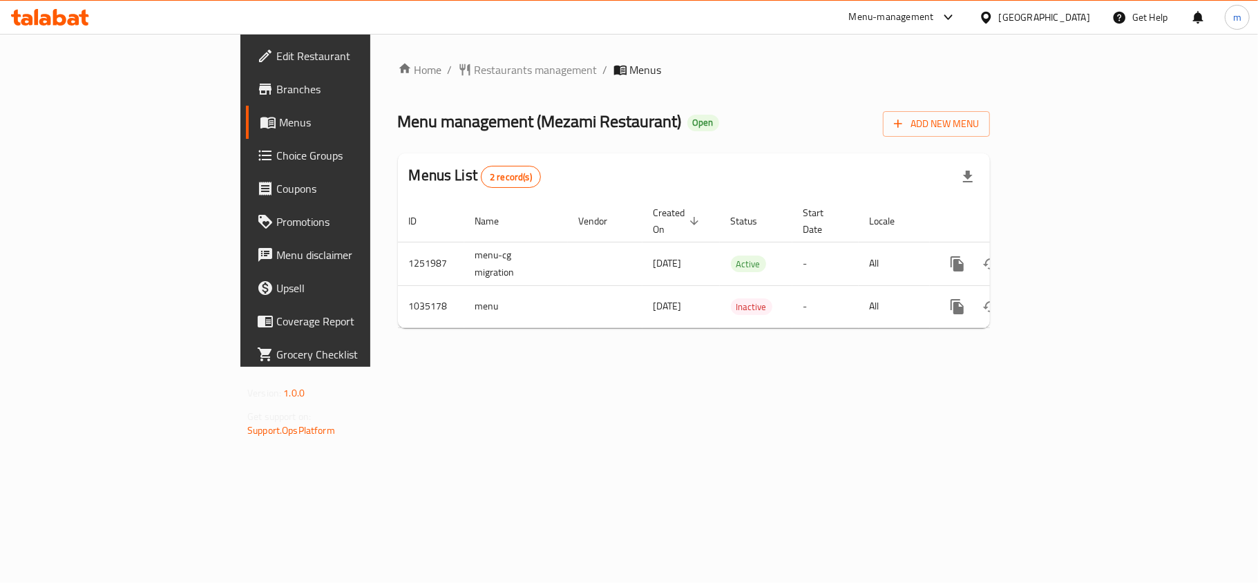
click at [993, 19] on icon at bounding box center [986, 17] width 15 height 15
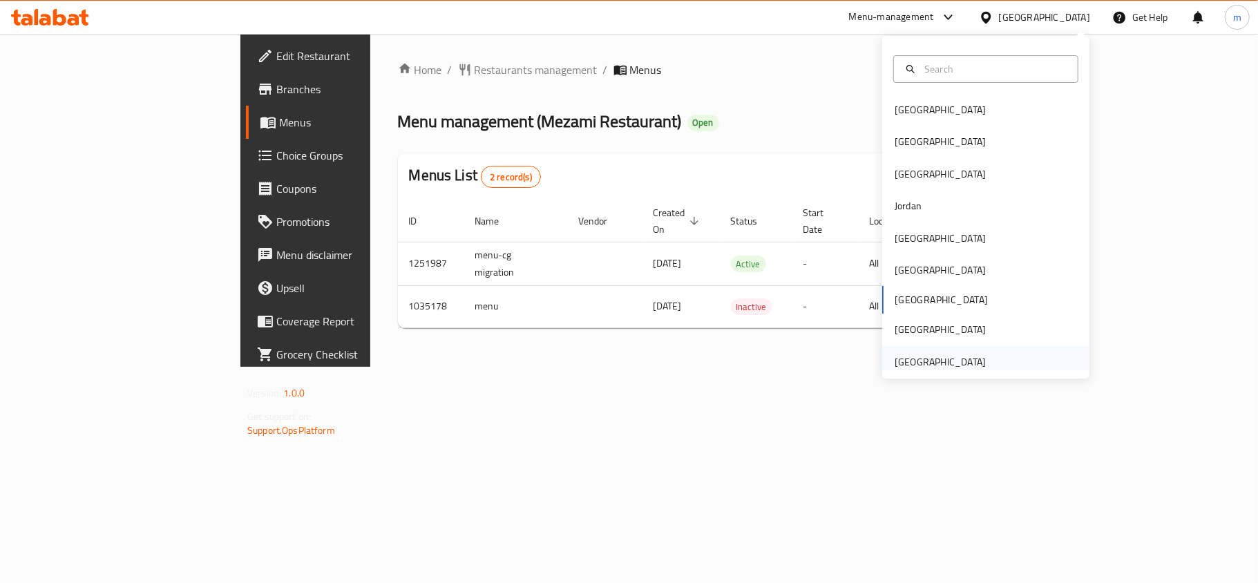
click at [964, 360] on div "[GEOGRAPHIC_DATA]" at bounding box center [939, 361] width 91 height 15
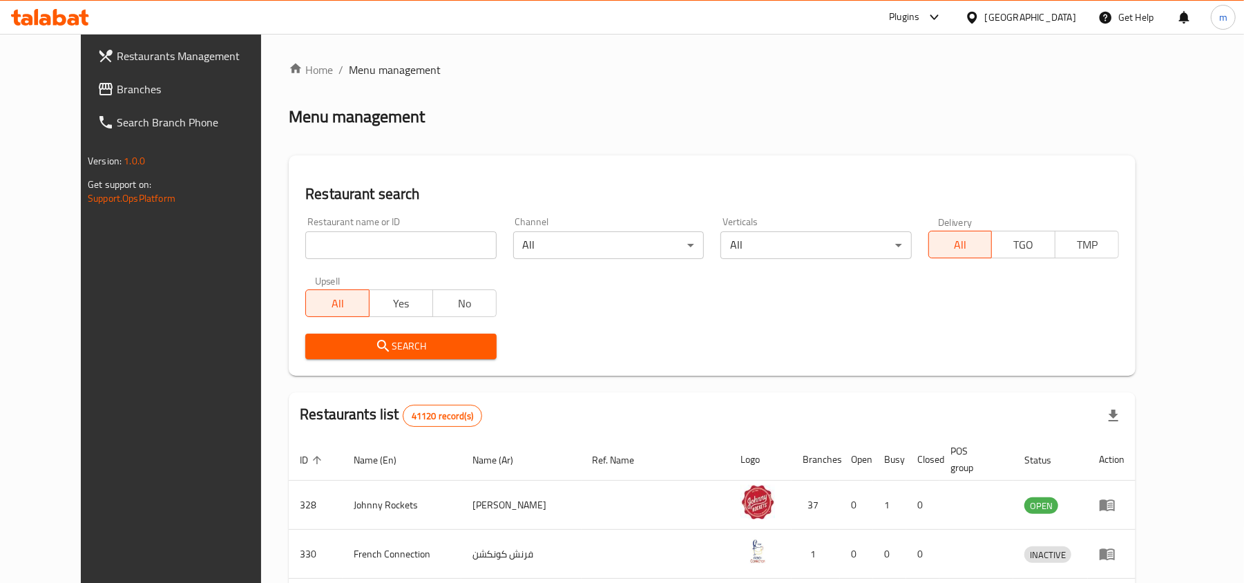
click at [86, 78] on link "Branches" at bounding box center [187, 89] width 202 height 33
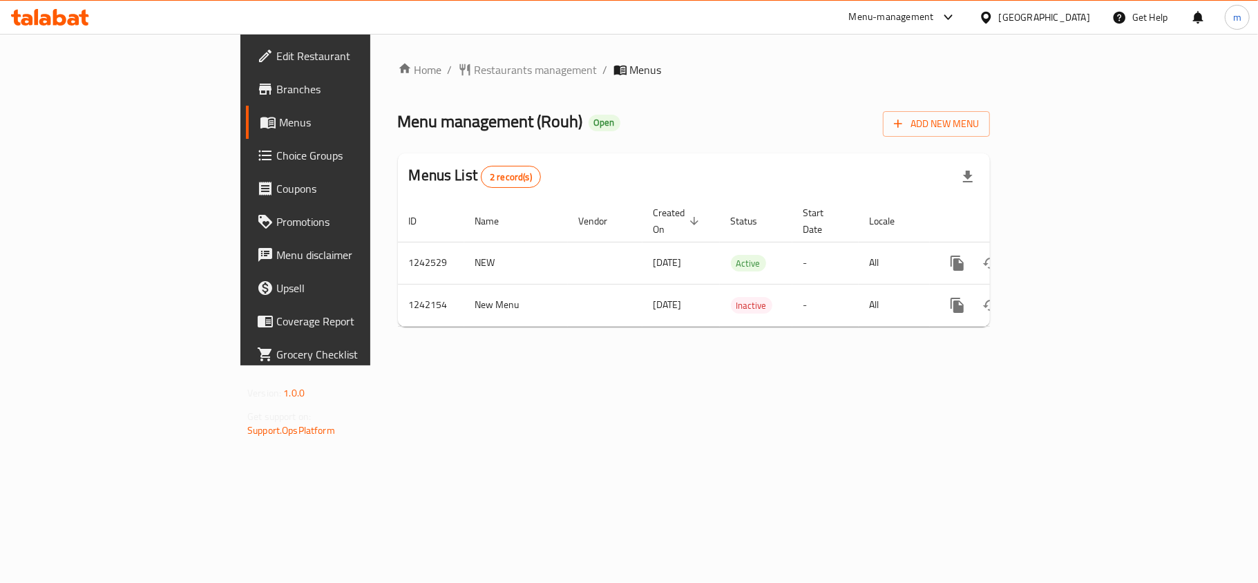
click at [1087, 18] on div "[GEOGRAPHIC_DATA]" at bounding box center [1044, 17] width 91 height 15
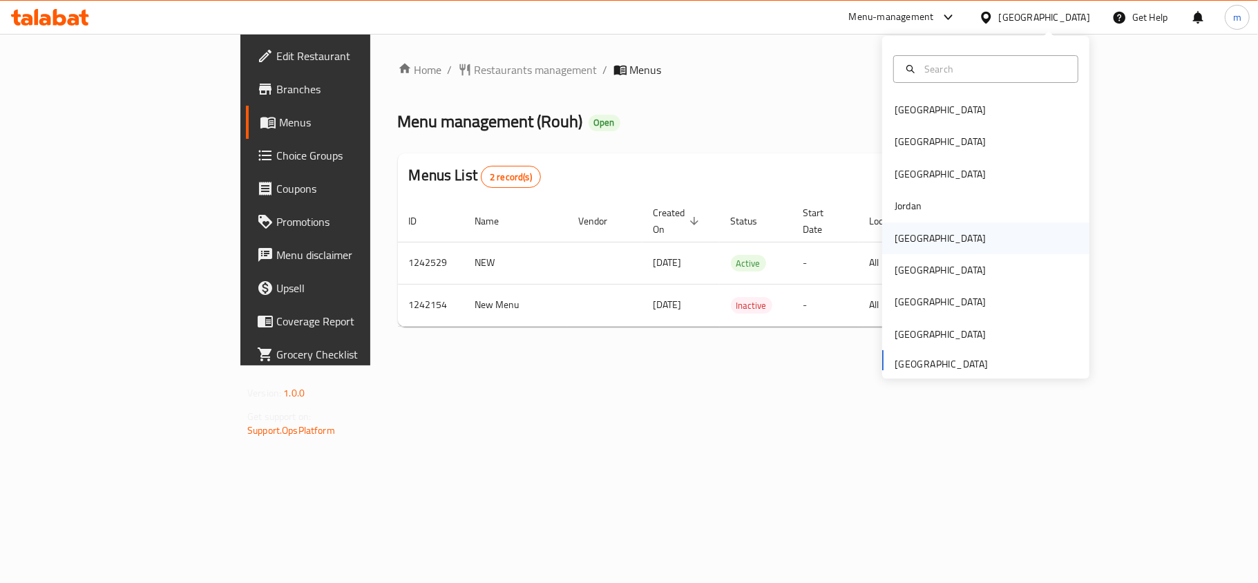
click at [894, 231] on div "[GEOGRAPHIC_DATA]" at bounding box center [939, 238] width 91 height 15
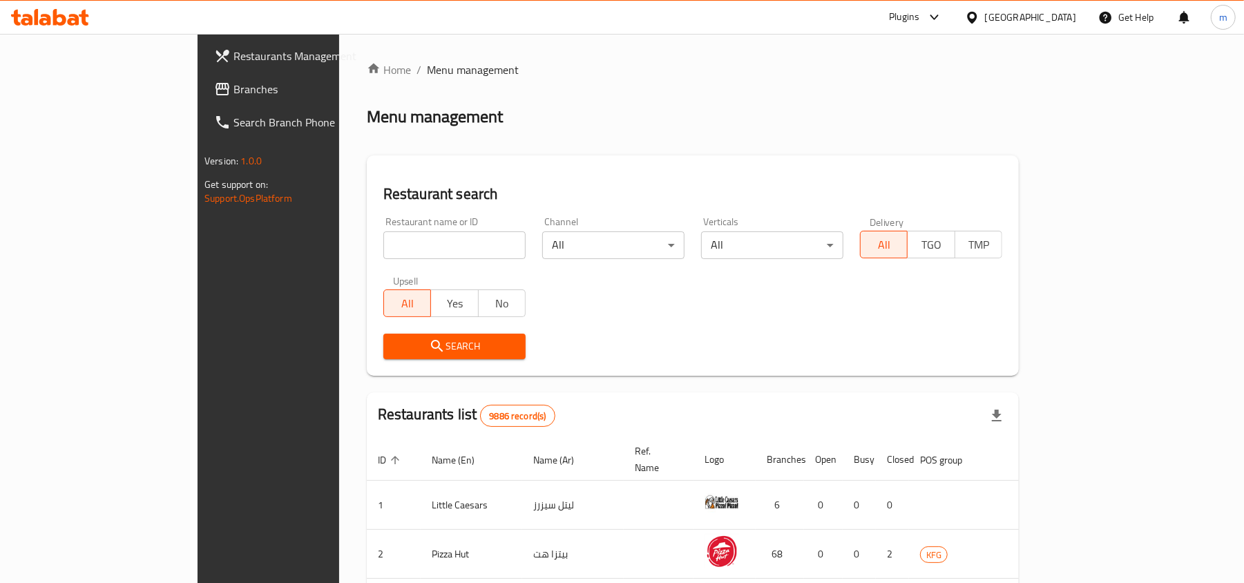
click at [233, 94] on span "Branches" at bounding box center [313, 89] width 161 height 17
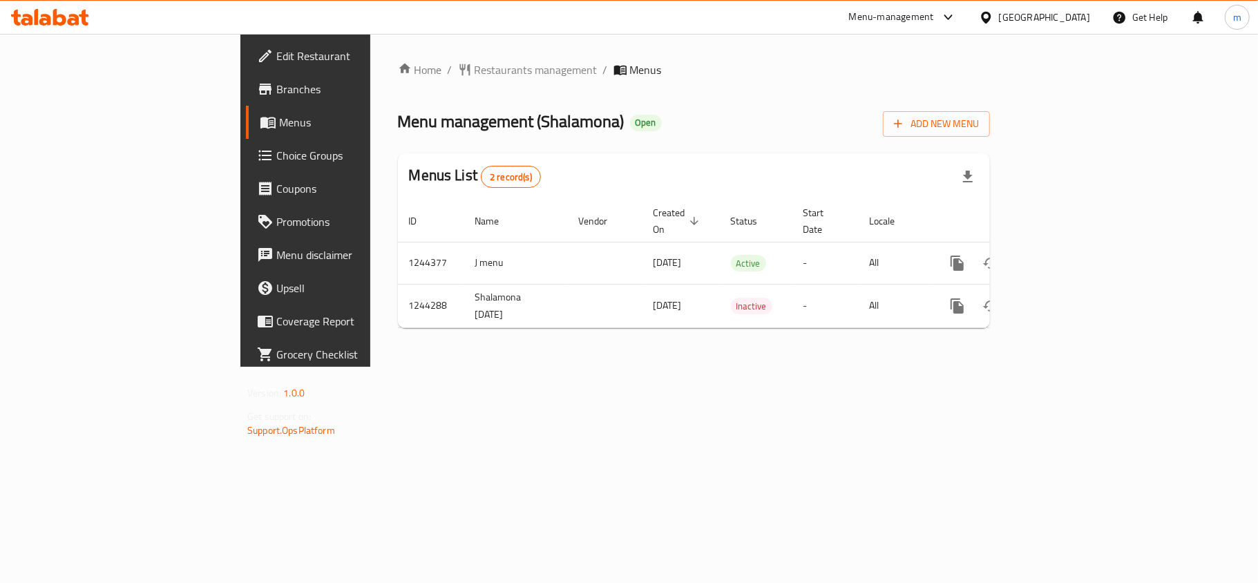
click at [370, 58] on div "Home / Restaurants management / Menus Menu management ( Shalamona ) Open Add Ne…" at bounding box center [693, 200] width 647 height 333
click at [474, 68] on span "Restaurants management" at bounding box center [535, 69] width 123 height 17
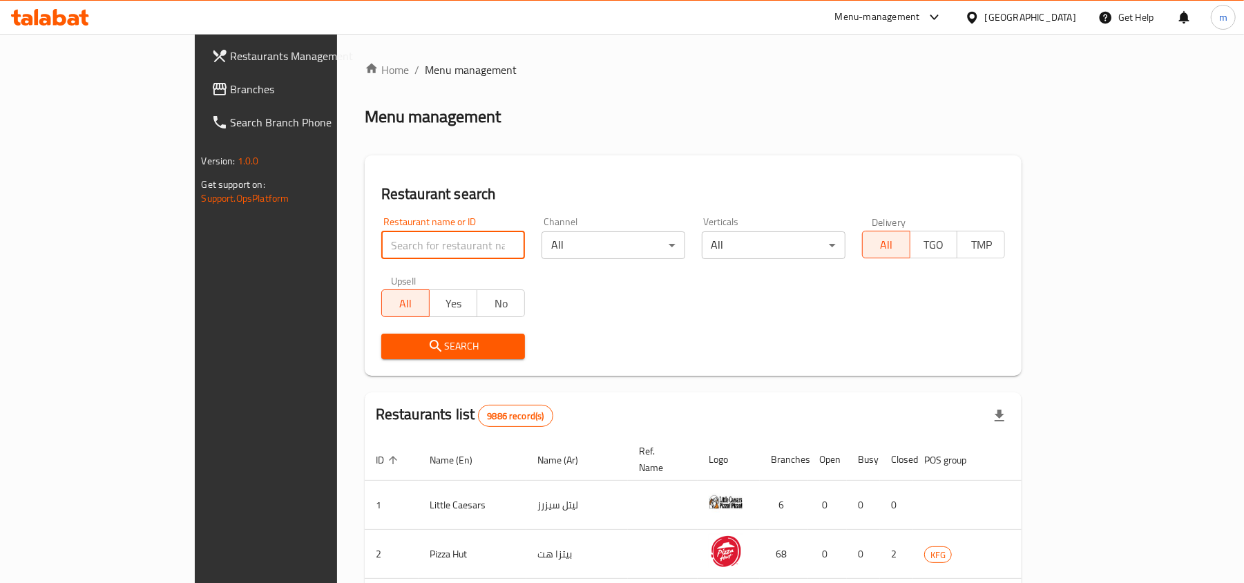
click at [381, 244] on input "search" at bounding box center [453, 245] width 144 height 28
paste input "681966"
type input "681966"
click button "Search" at bounding box center [453, 347] width 144 height 26
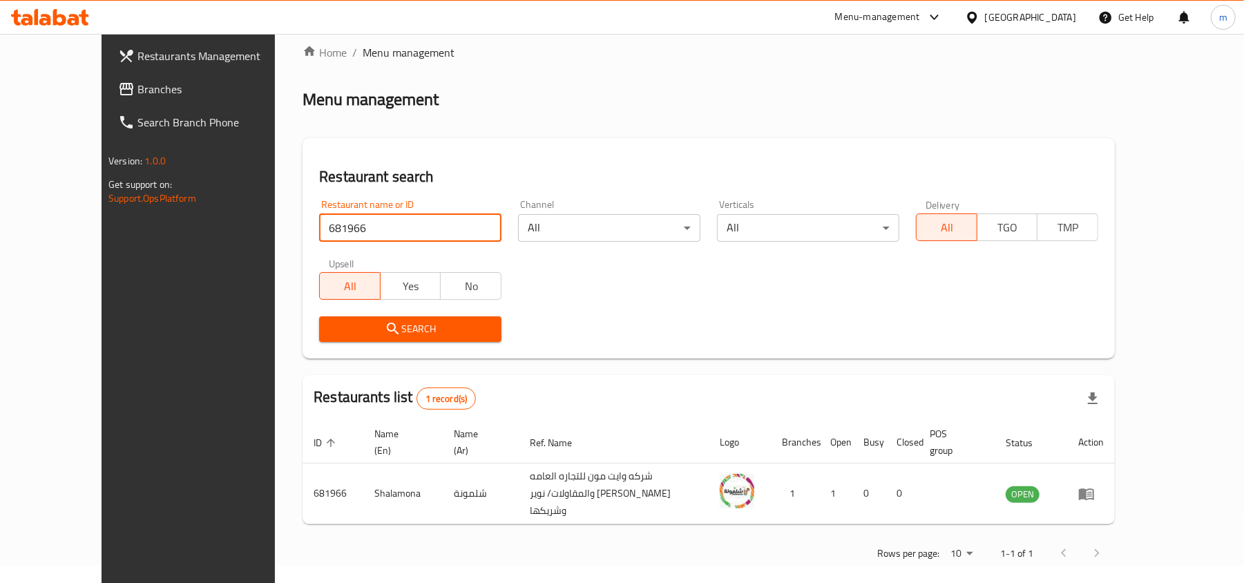
scroll to position [22, 0]
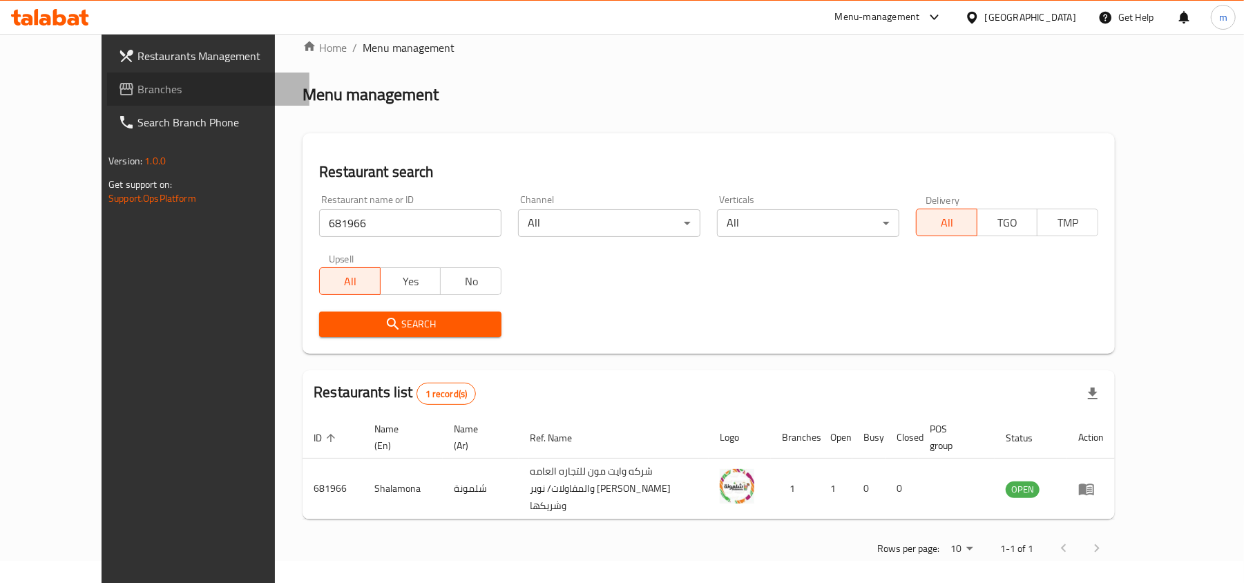
click at [137, 86] on span "Branches" at bounding box center [217, 89] width 161 height 17
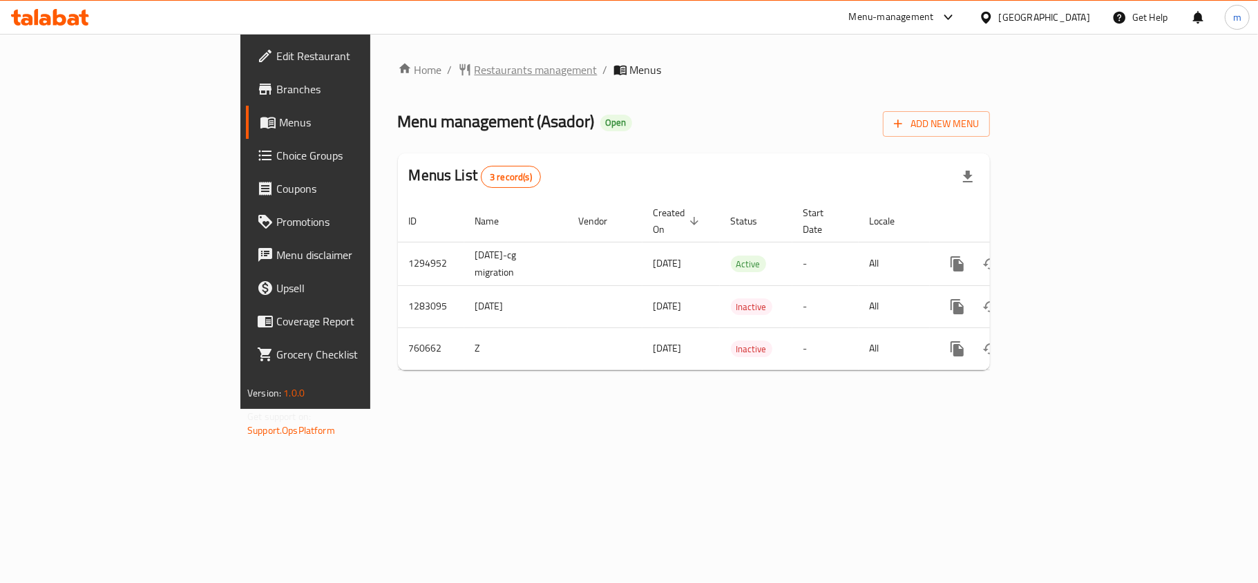
click at [474, 75] on span "Restaurants management" at bounding box center [535, 69] width 123 height 17
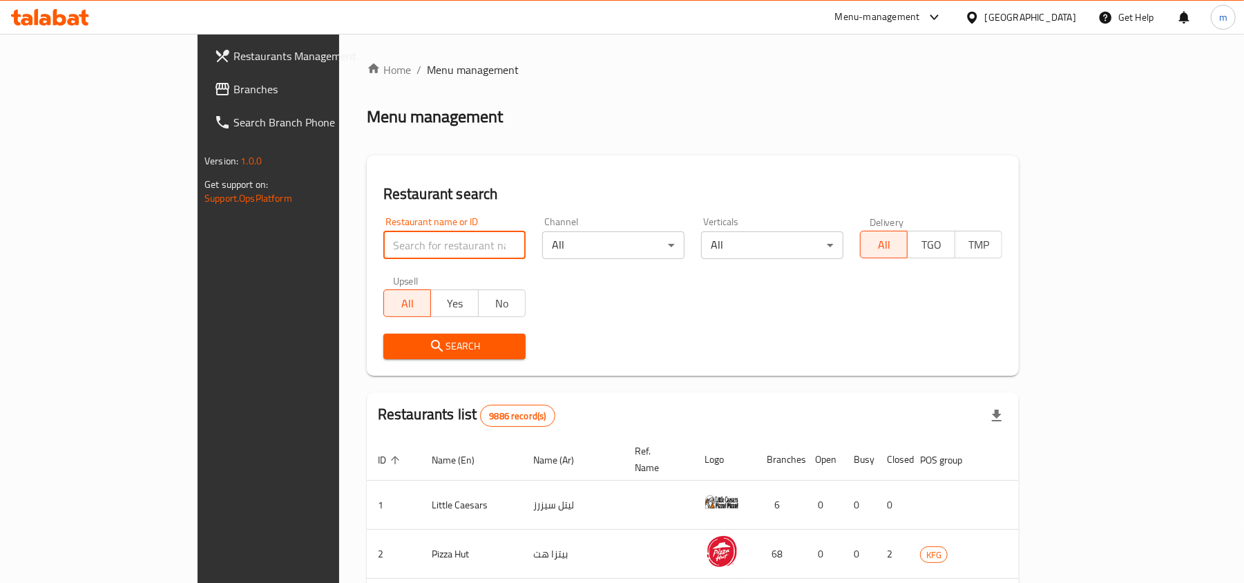
click at [383, 250] on input "search" at bounding box center [454, 245] width 142 height 28
paste input "648295"
type input "648295"
click button "Search" at bounding box center [454, 347] width 142 height 26
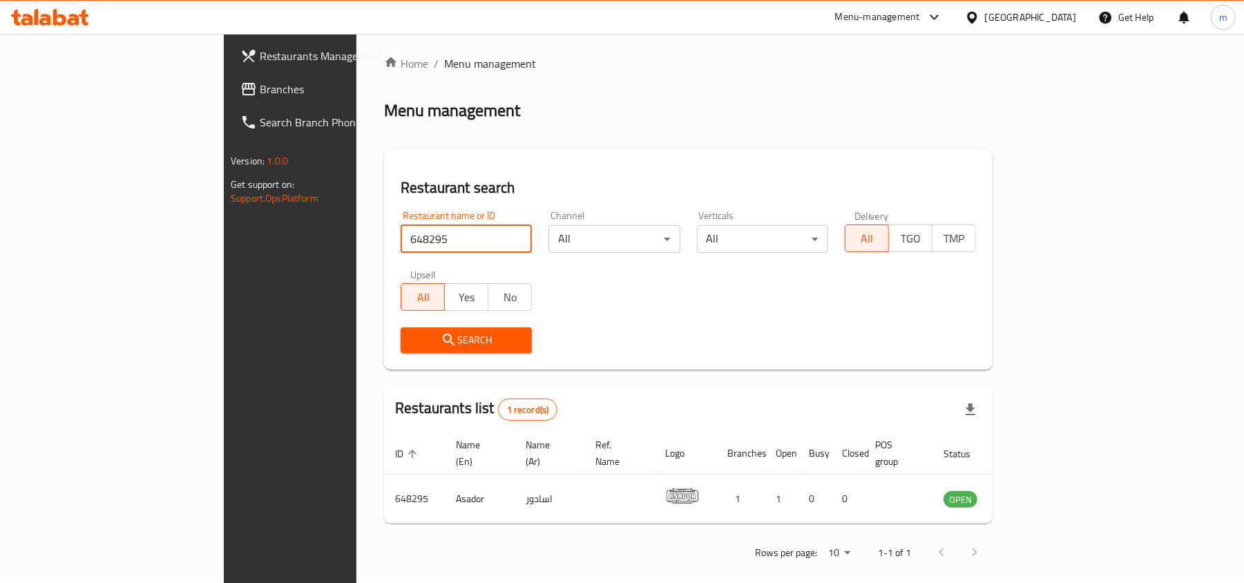
scroll to position [7, 0]
click at [985, 17] on div at bounding box center [975, 17] width 20 height 15
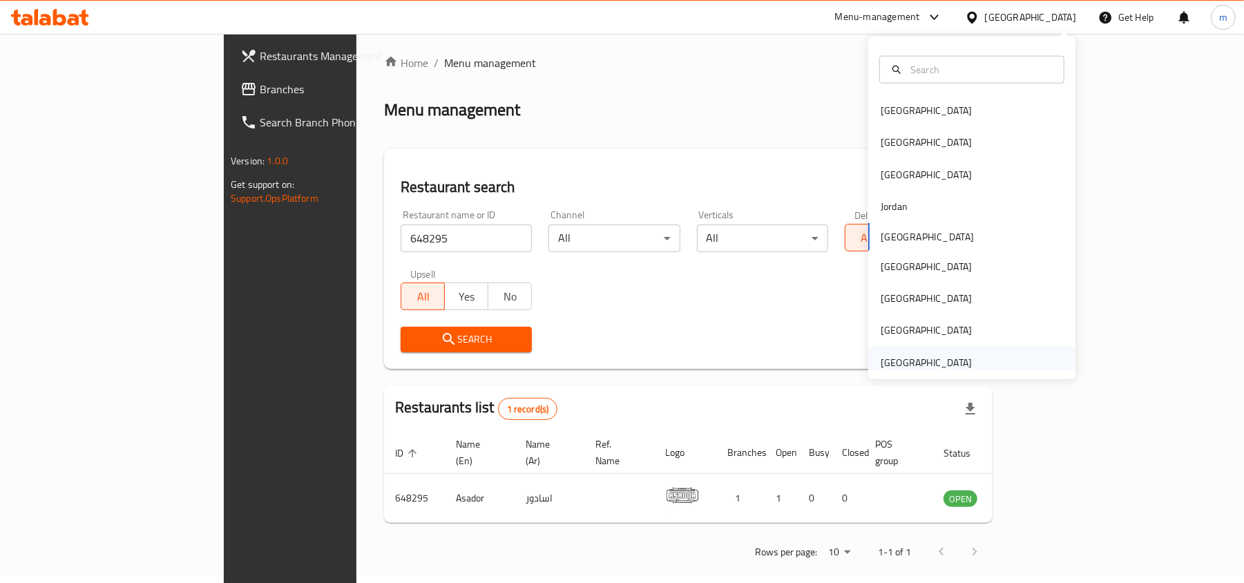
click at [952, 358] on div "[GEOGRAPHIC_DATA]" at bounding box center [926, 362] width 91 height 15
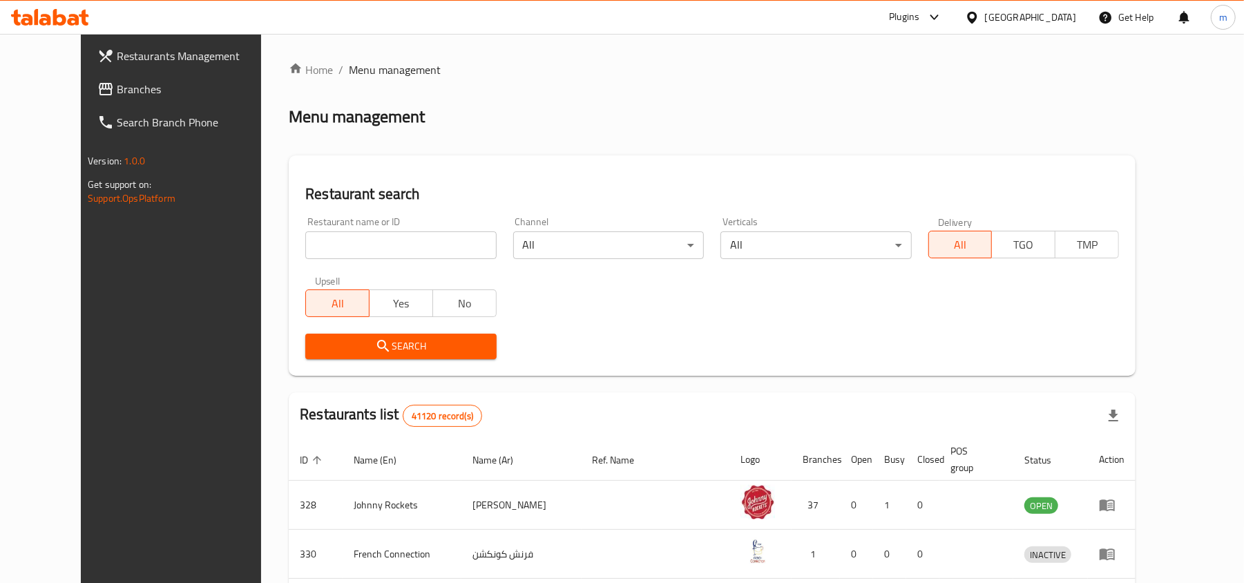
click at [117, 92] on span "Branches" at bounding box center [197, 89] width 161 height 17
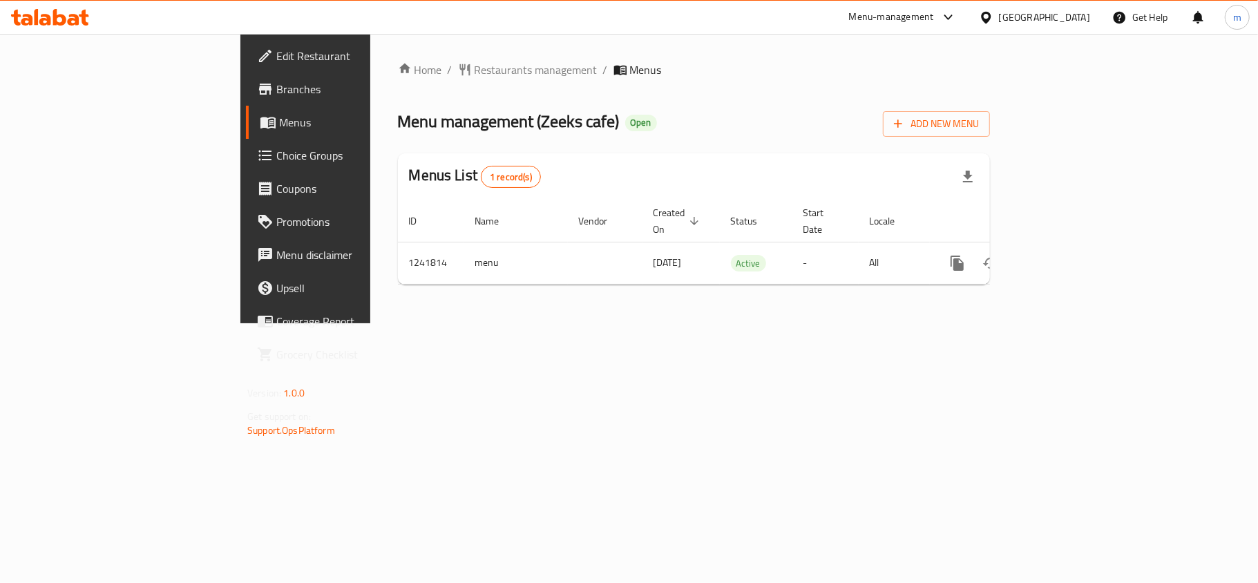
click at [398, 84] on div "Home / Restaurants management / Menus Menu management ( Zeeks cafe ) Open Add N…" at bounding box center [694, 178] width 592 height 234
click at [474, 77] on span "Restaurants management" at bounding box center [535, 69] width 123 height 17
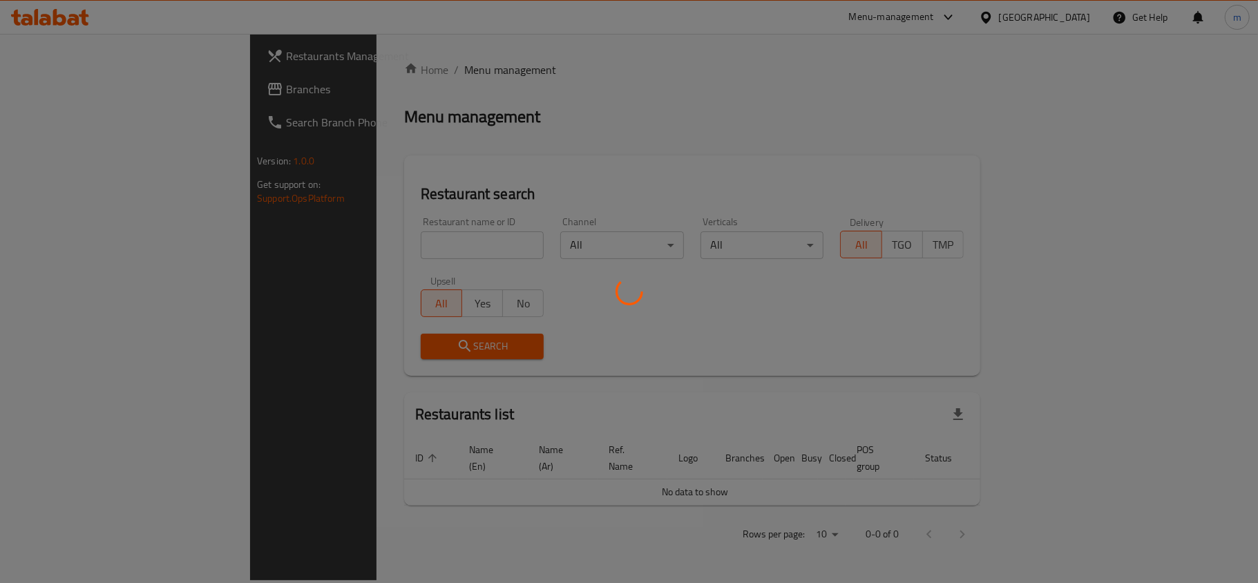
click at [276, 247] on div at bounding box center [629, 291] width 1258 height 583
click at [278, 236] on div at bounding box center [629, 291] width 1258 height 583
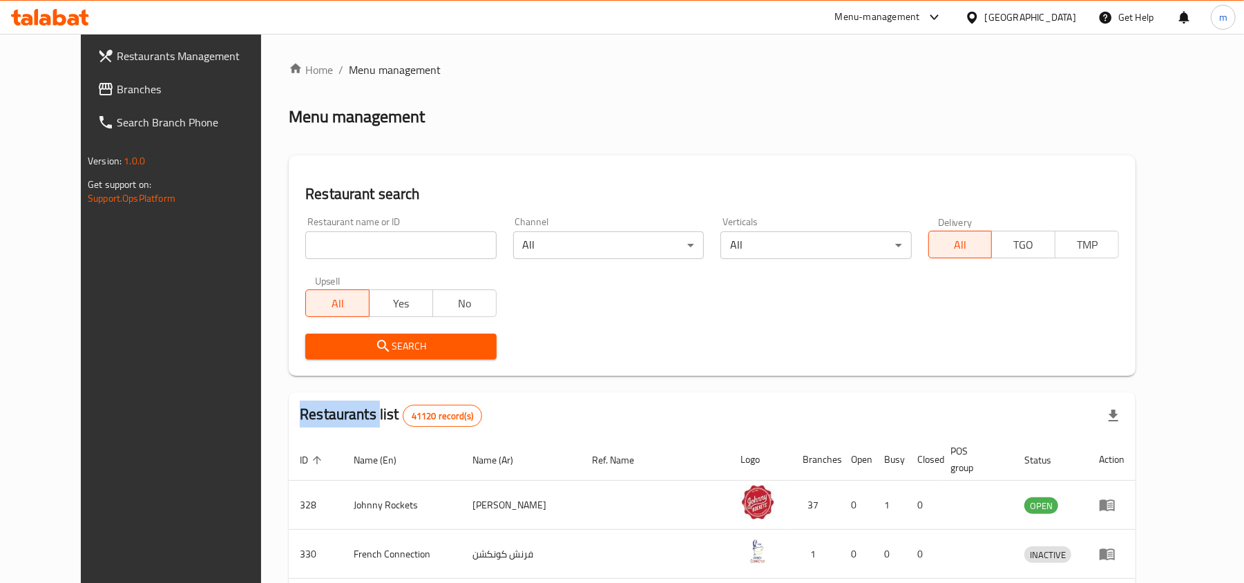
click at [289, 236] on div "Home / Menu management Menu management Restaurant search Restaurant name or ID …" at bounding box center [712, 511] width 847 height 901
click at [305, 236] on input "search" at bounding box center [400, 245] width 191 height 28
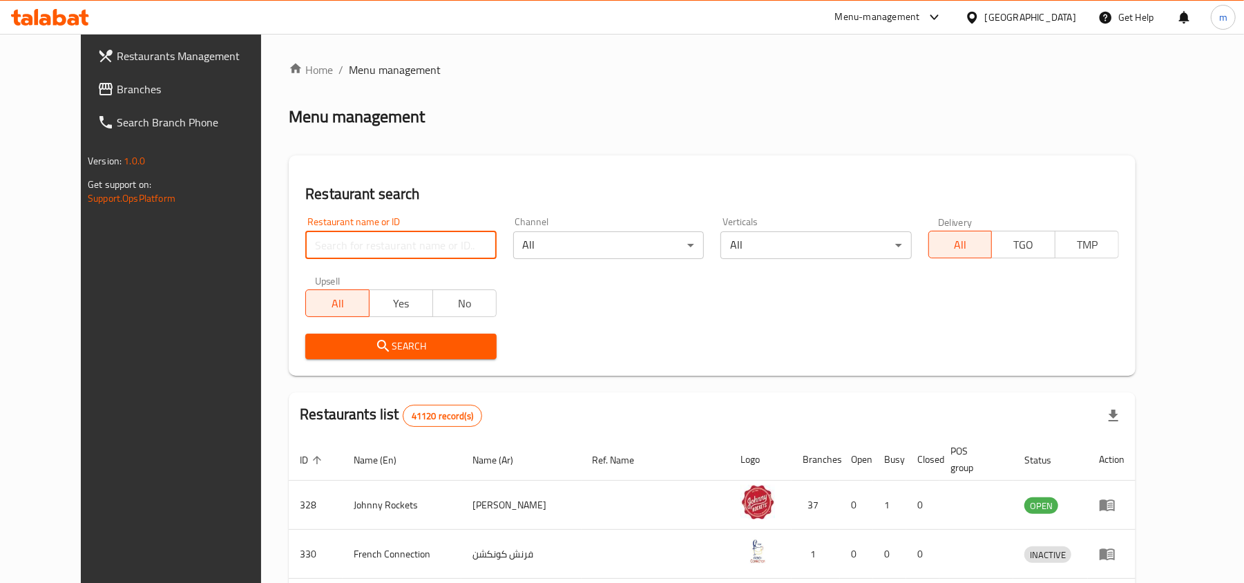
paste input "680867"
type input "680867"
click button "Search" at bounding box center [400, 347] width 191 height 26
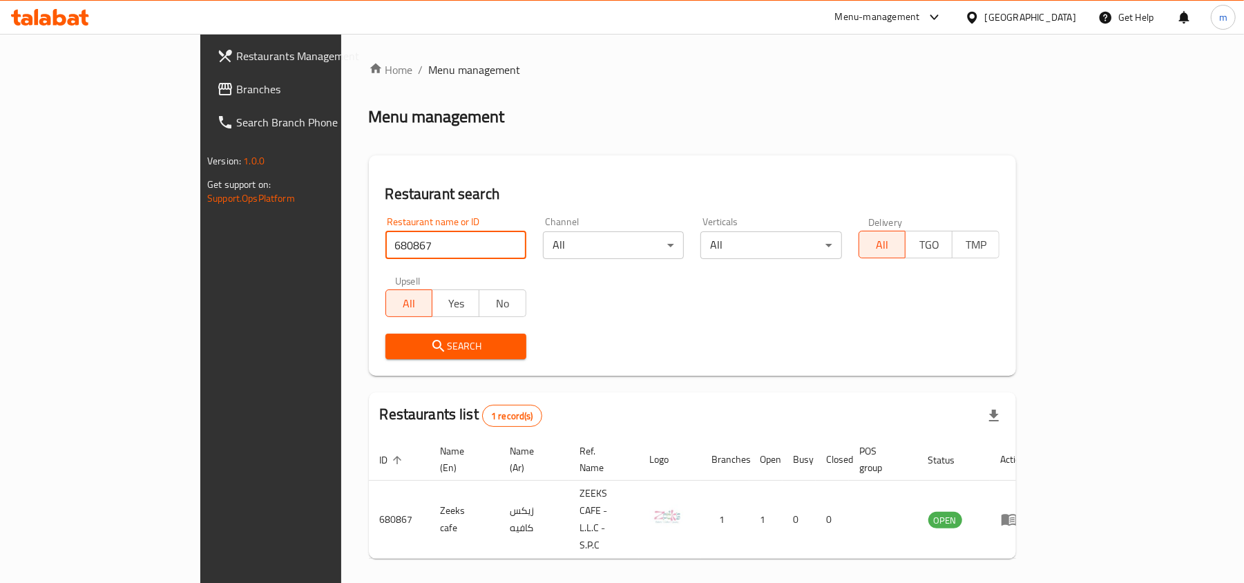
click at [1026, 23] on div "[GEOGRAPHIC_DATA]" at bounding box center [1030, 17] width 91 height 15
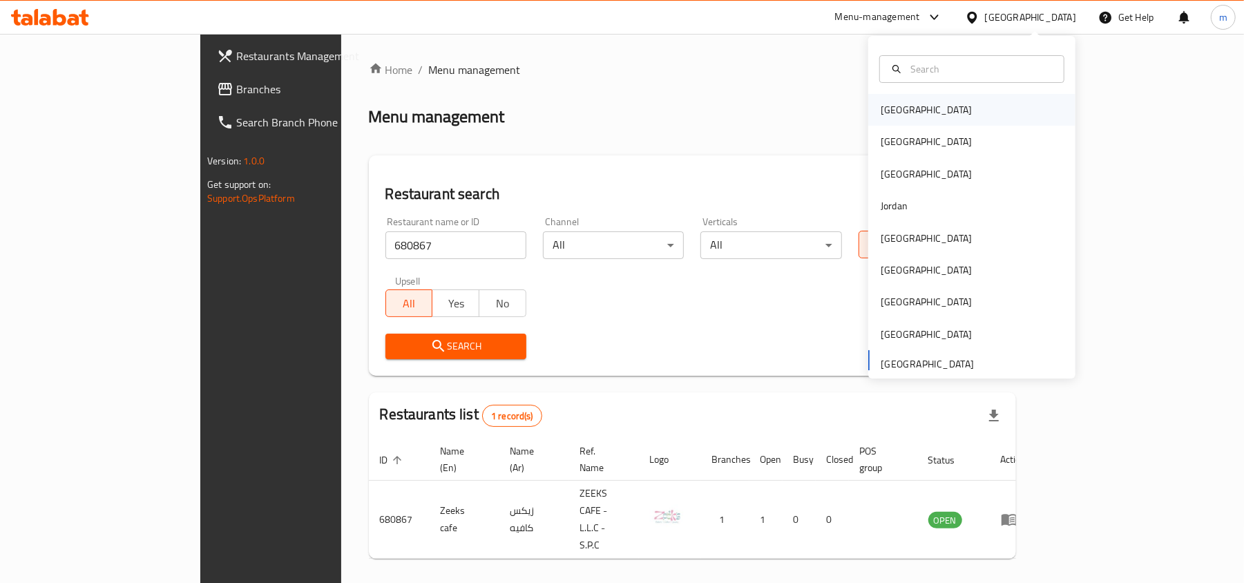
click at [891, 117] on div "[GEOGRAPHIC_DATA]" at bounding box center [926, 109] width 91 height 15
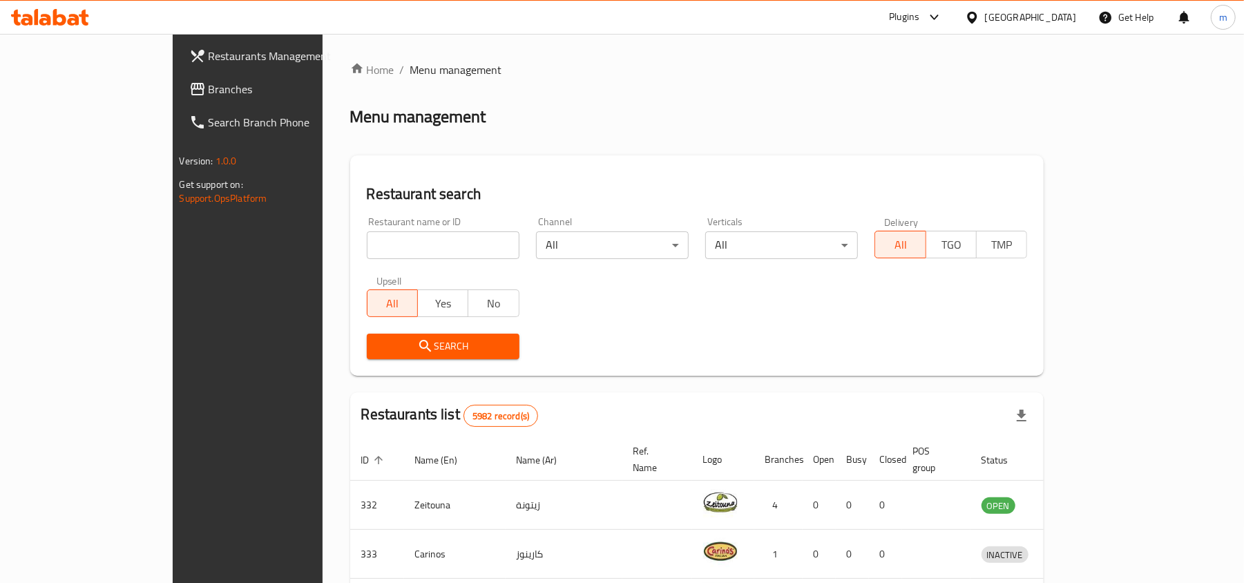
click at [209, 81] on span "Branches" at bounding box center [289, 89] width 161 height 17
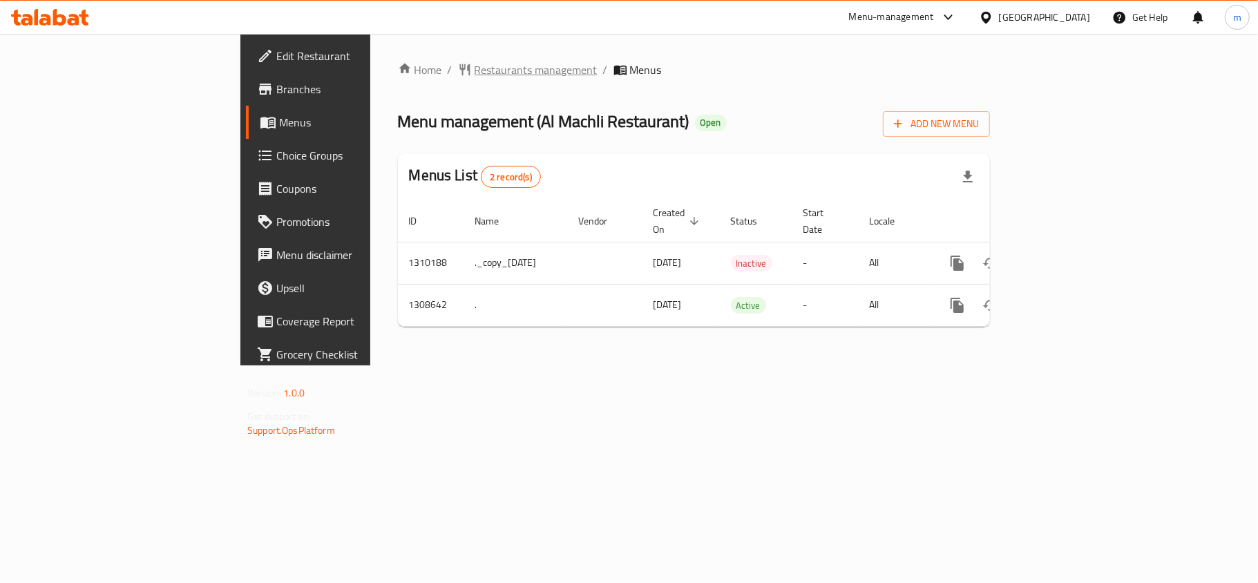
click at [474, 73] on span "Restaurants management" at bounding box center [535, 69] width 123 height 17
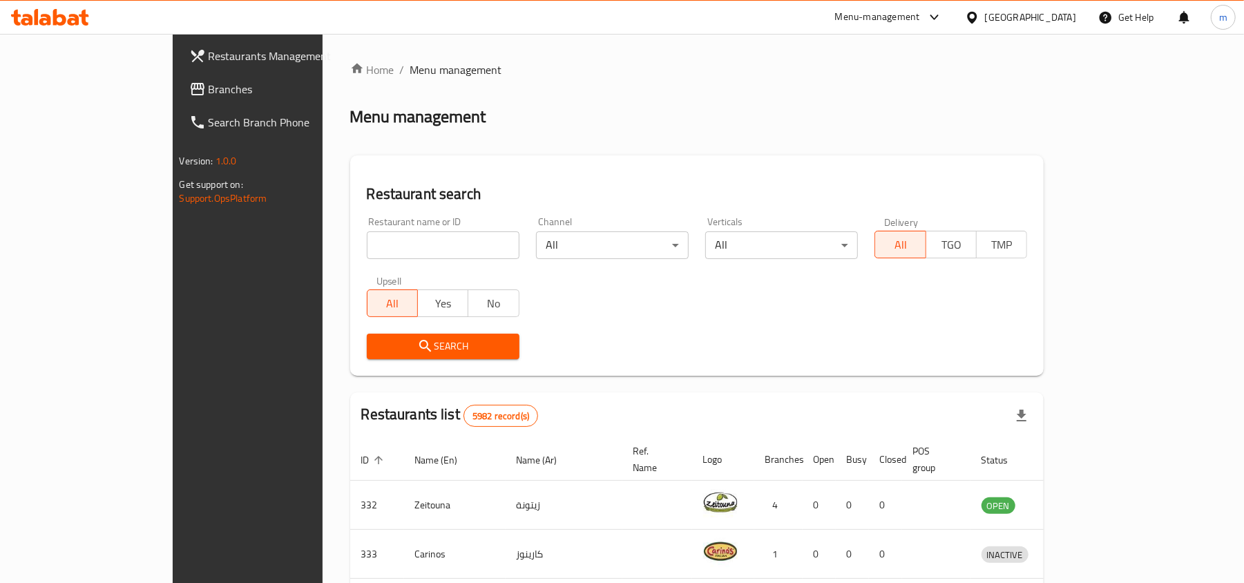
click at [367, 250] on input "search" at bounding box center [443, 245] width 153 height 28
paste input "704955"
type input "704955"
click button "Search" at bounding box center [443, 347] width 153 height 26
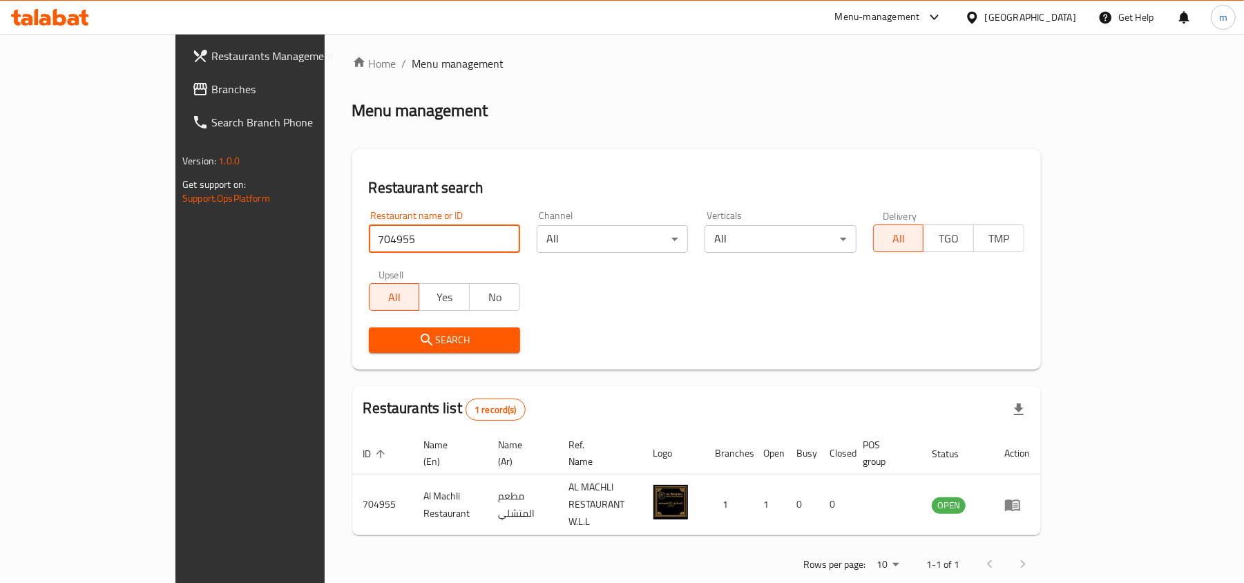
scroll to position [7, 0]
click at [979, 12] on icon at bounding box center [972, 17] width 15 height 15
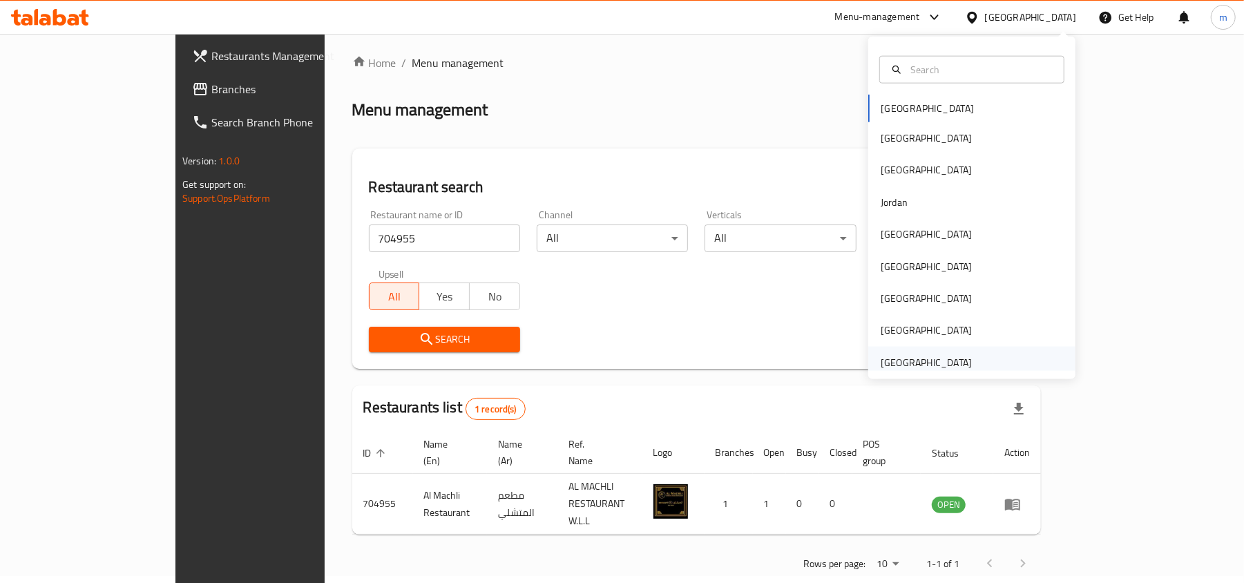
click at [959, 352] on div "[GEOGRAPHIC_DATA]" at bounding box center [926, 363] width 113 height 32
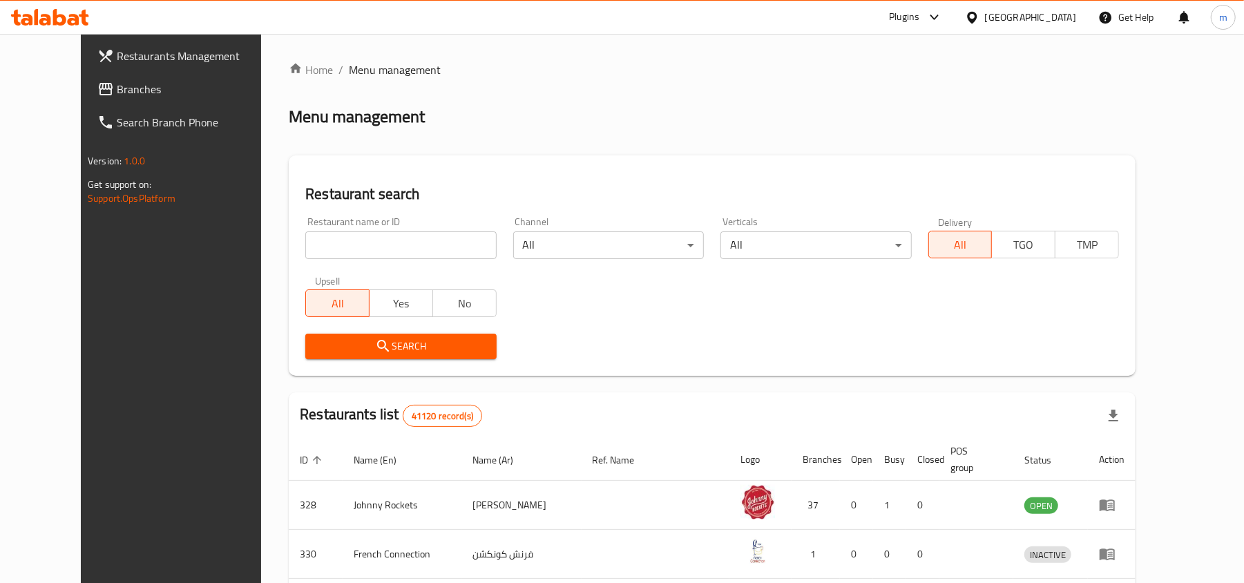
click at [98, 75] on link "Branches" at bounding box center [187, 89] width 202 height 33
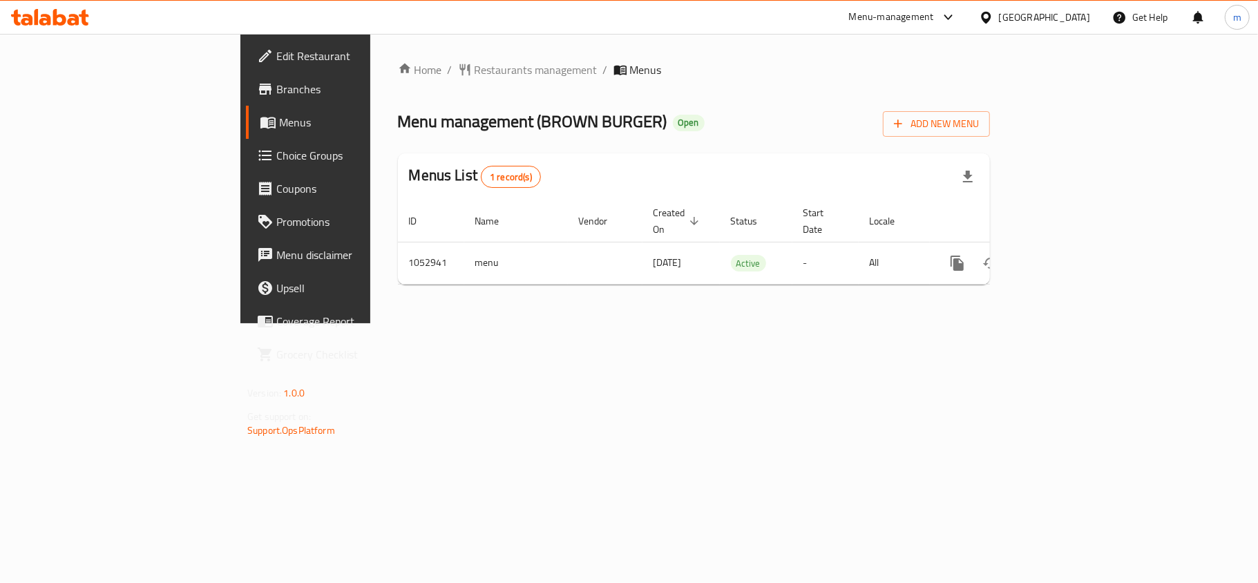
click at [526, 66] on ol "Home / Restaurants management / Menus" at bounding box center [694, 69] width 592 height 17
click at [474, 78] on span "Restaurants management" at bounding box center [535, 69] width 123 height 17
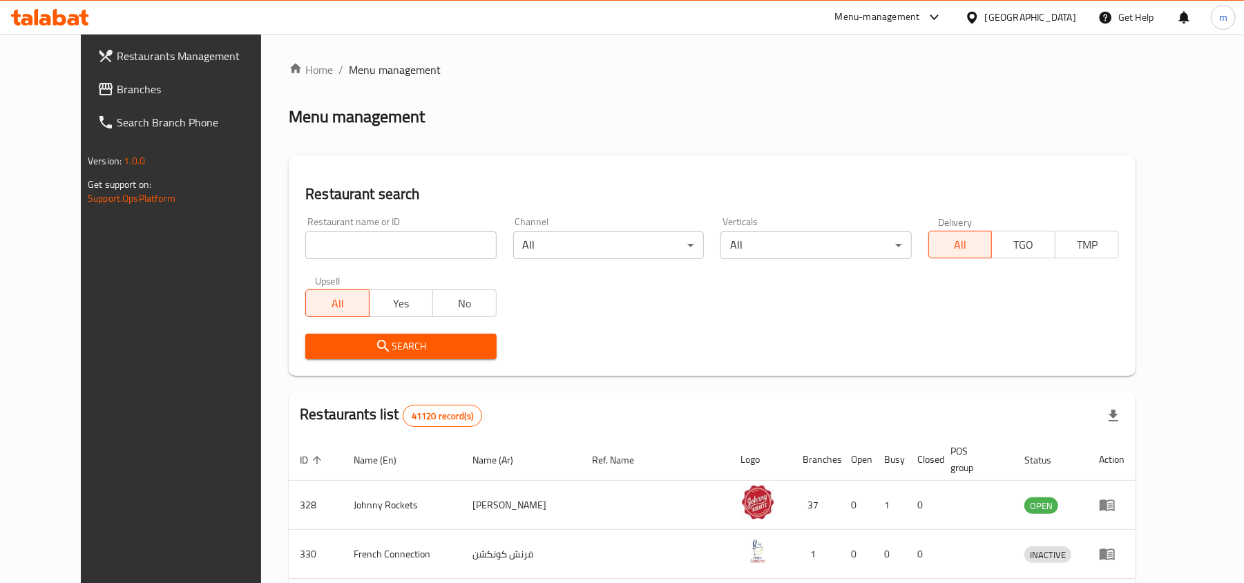
click at [305, 247] on input "search" at bounding box center [400, 245] width 191 height 28
paste input "662648"
type input "662648"
click button "Search" at bounding box center [400, 347] width 191 height 26
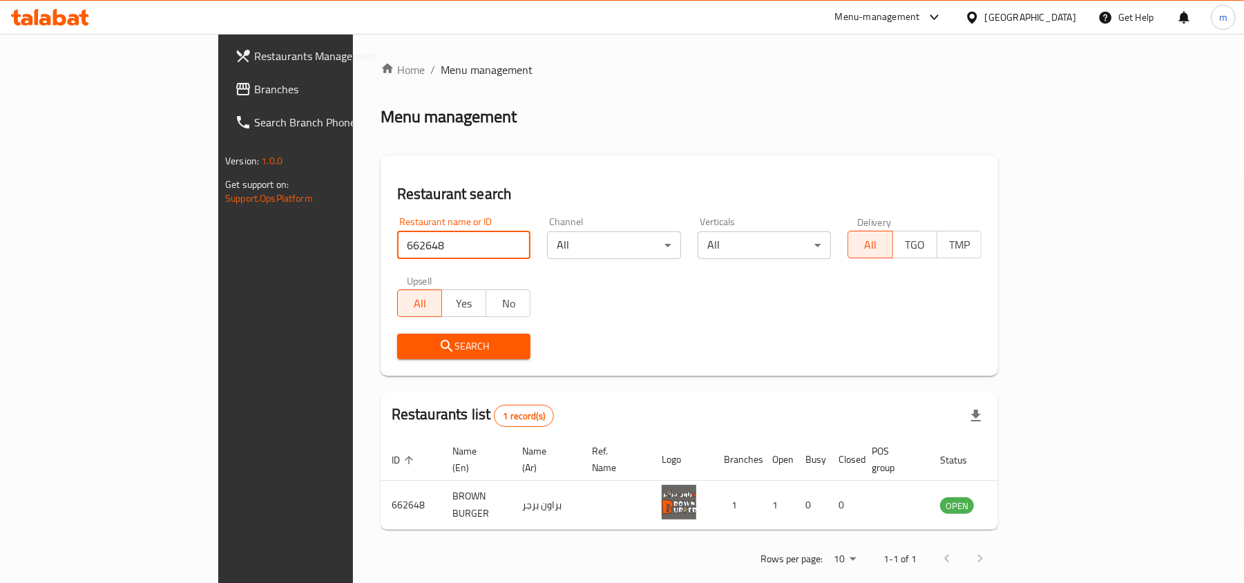
drag, startPoint x: 69, startPoint y: 97, endPoint x: 122, endPoint y: 117, distance: 56.2
click at [254, 97] on span "Branches" at bounding box center [334, 89] width 161 height 17
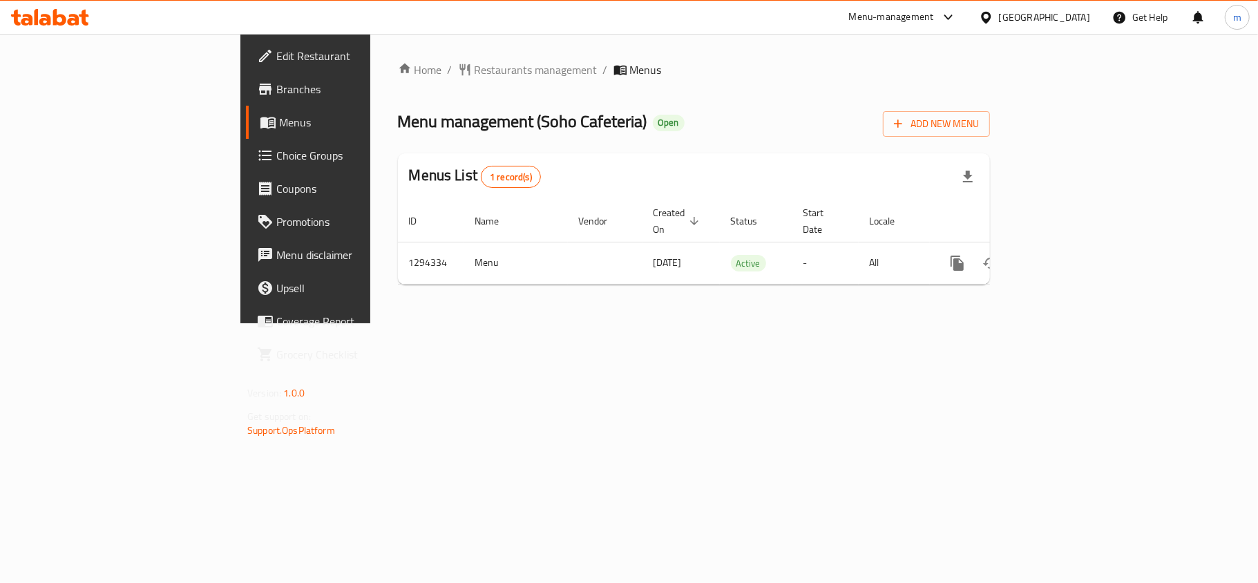
click at [370, 47] on div "Home / Restaurants management / Menus Menu management ( Soho Cafeteria ) Open A…" at bounding box center [693, 178] width 647 height 289
click at [370, 57] on div "Home / Restaurants management / Menus Menu management ( Soho Cafeteria ) Open A…" at bounding box center [693, 178] width 647 height 289
click at [398, 80] on div "Home / Restaurants management / Menus Menu management ( Soho Cafeteria ) Open A…" at bounding box center [694, 178] width 592 height 234
click at [474, 73] on span "Restaurants management" at bounding box center [535, 69] width 123 height 17
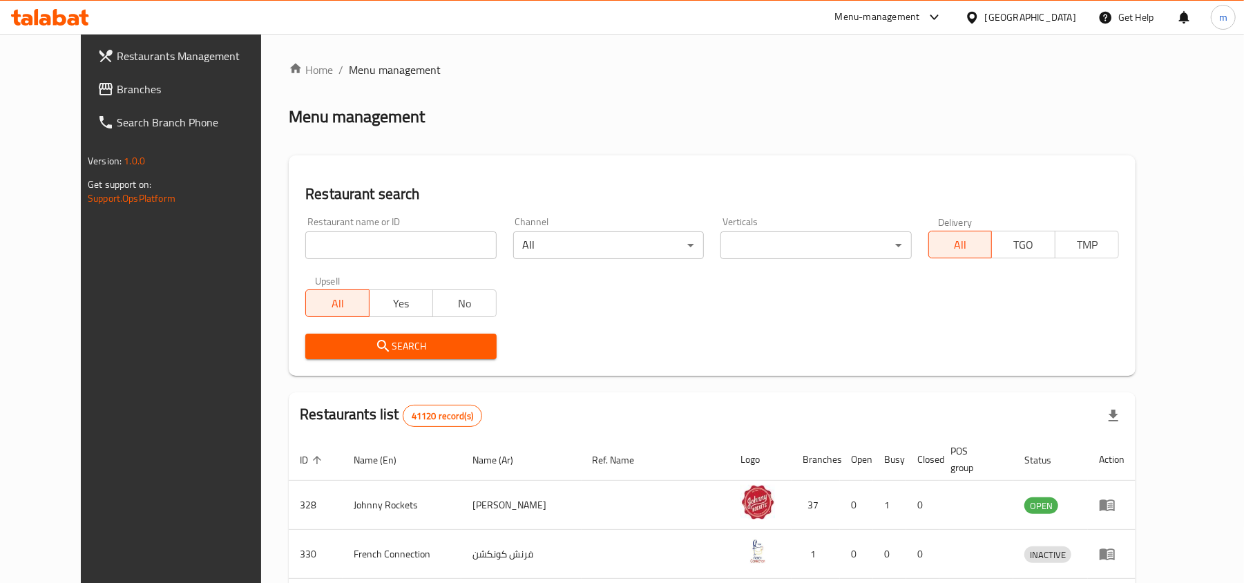
click at [305, 241] on input "search" at bounding box center [400, 245] width 191 height 28
paste input "699741"
type input "699741"
click button "Search" at bounding box center [400, 347] width 191 height 26
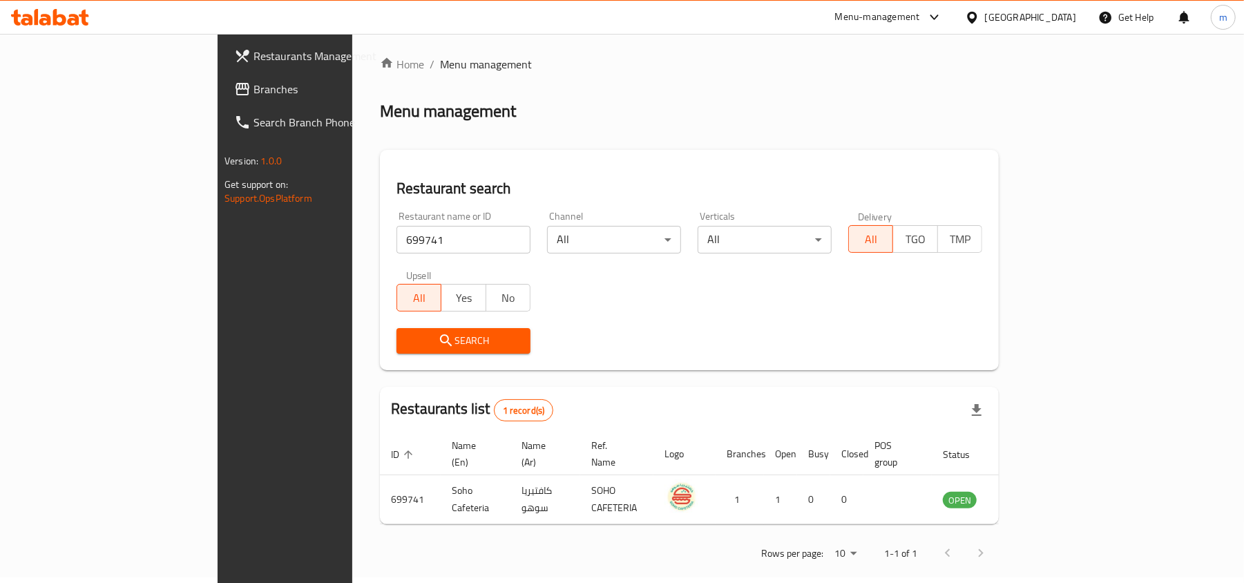
scroll to position [7, 0]
click at [253, 81] on span "Branches" at bounding box center [333, 89] width 161 height 17
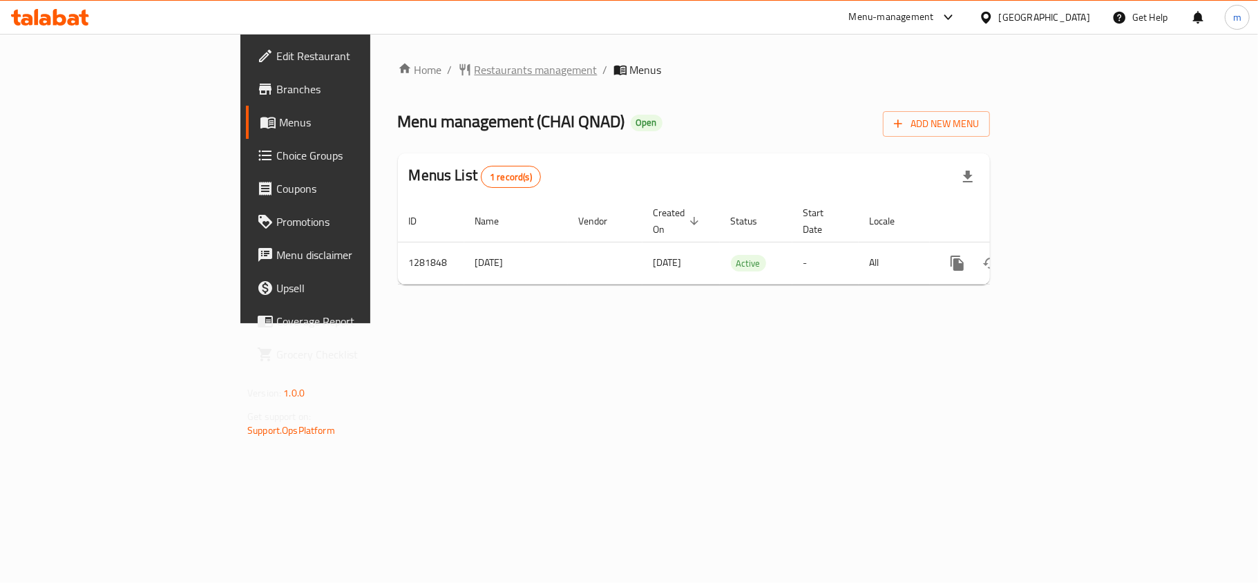
click at [474, 72] on span "Restaurants management" at bounding box center [535, 69] width 123 height 17
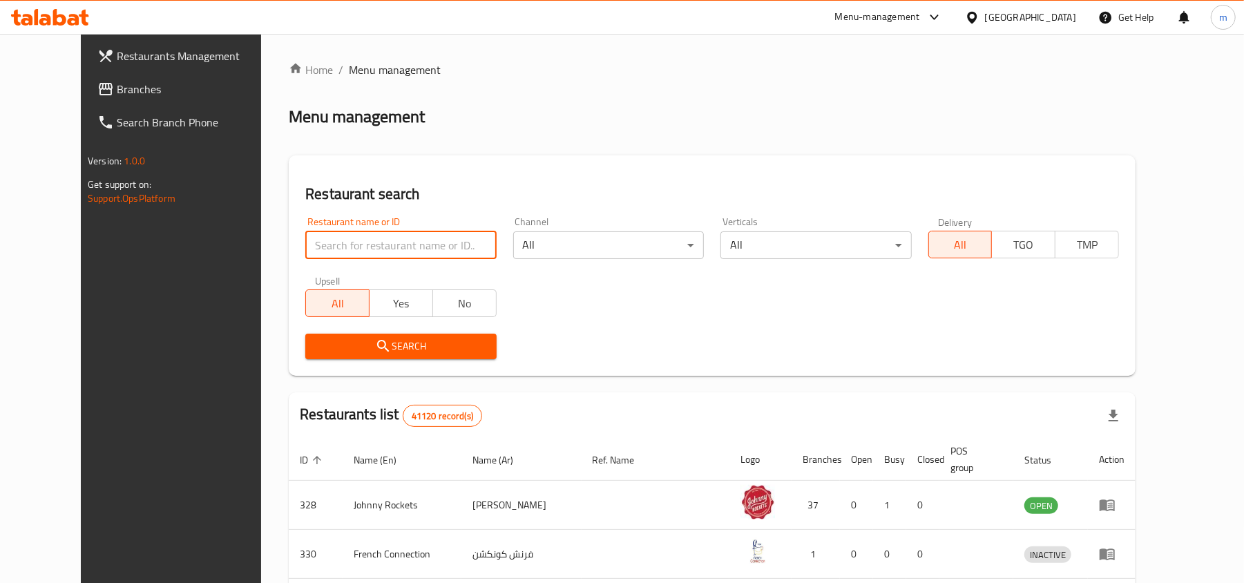
click at [330, 246] on input "search" at bounding box center [400, 245] width 191 height 28
paste input "694563"
type input "694563"
click button "Search" at bounding box center [400, 347] width 191 height 26
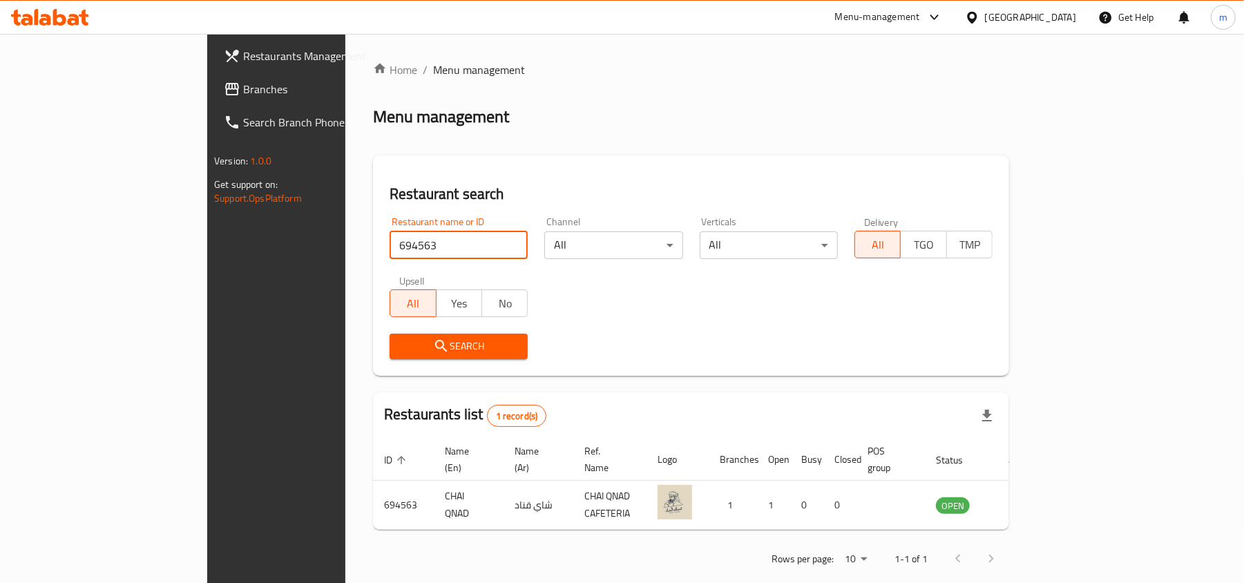
click at [243, 91] on span "Branches" at bounding box center [323, 89] width 161 height 17
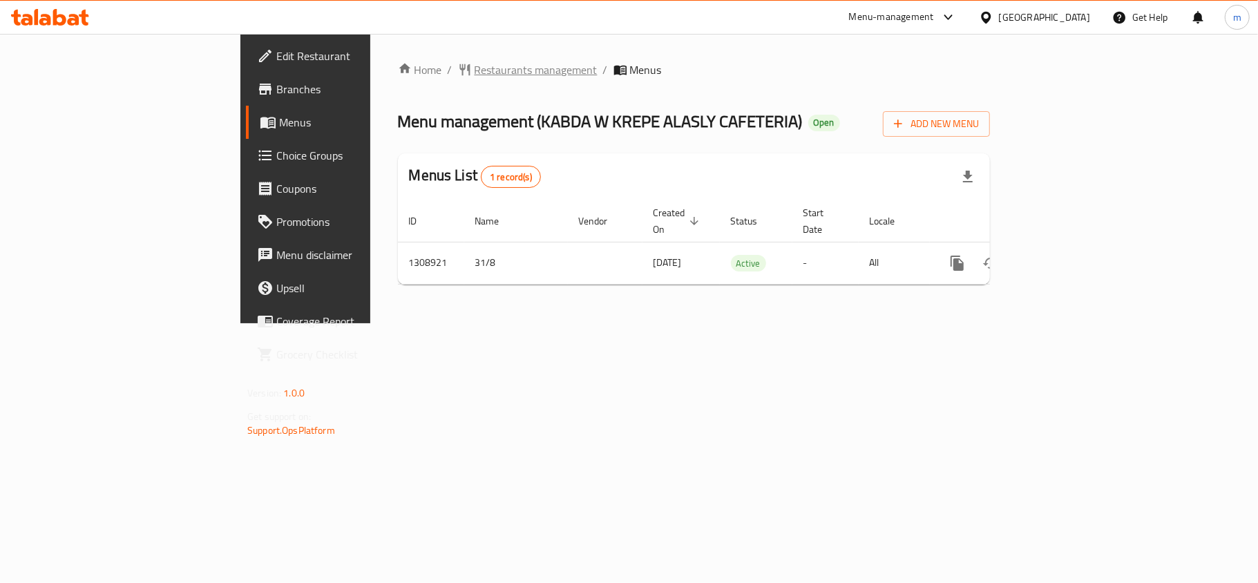
click at [474, 61] on span "Restaurants management" at bounding box center [535, 69] width 123 height 17
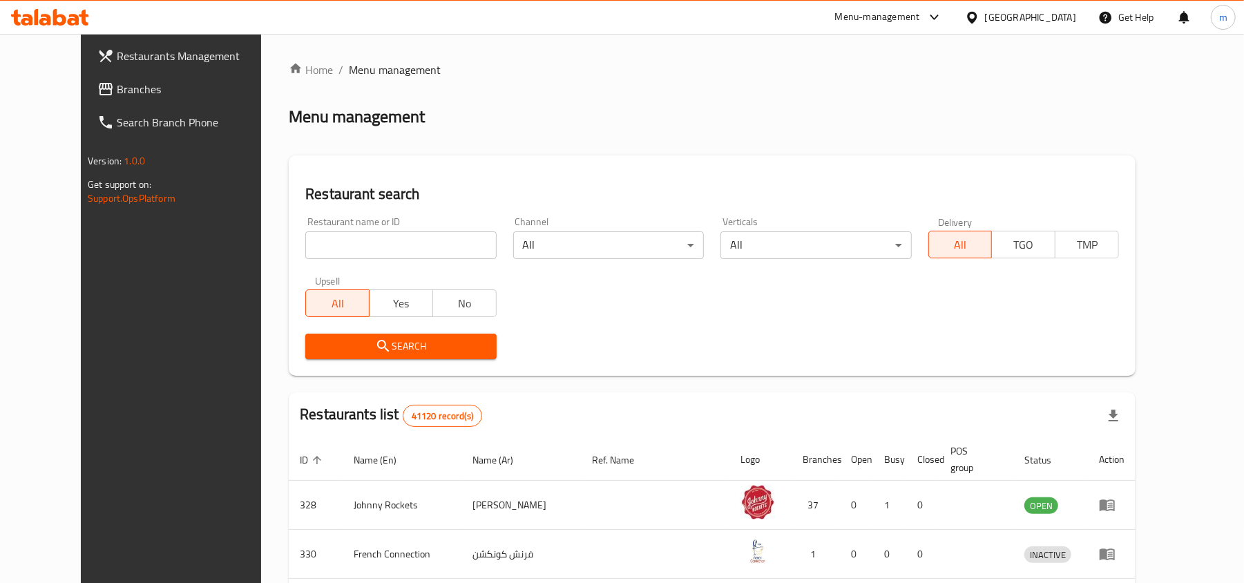
click at [305, 247] on input "search" at bounding box center [400, 245] width 191 height 28
paste input "704973"
type input "704973"
click button "Search" at bounding box center [400, 347] width 191 height 26
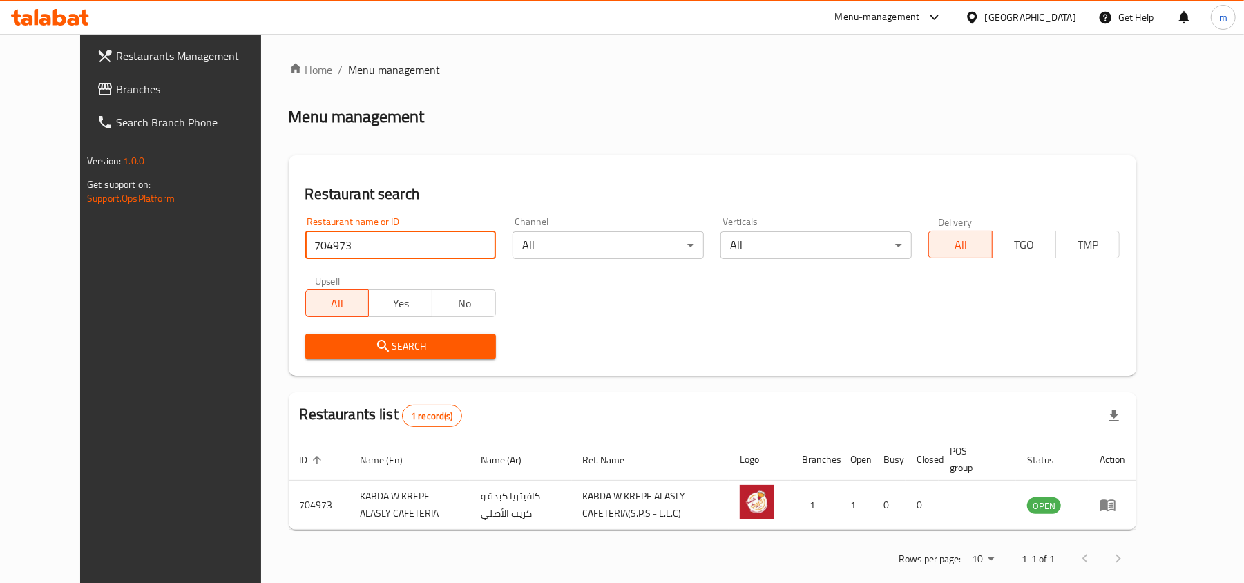
click at [116, 84] on span "Branches" at bounding box center [196, 89] width 161 height 17
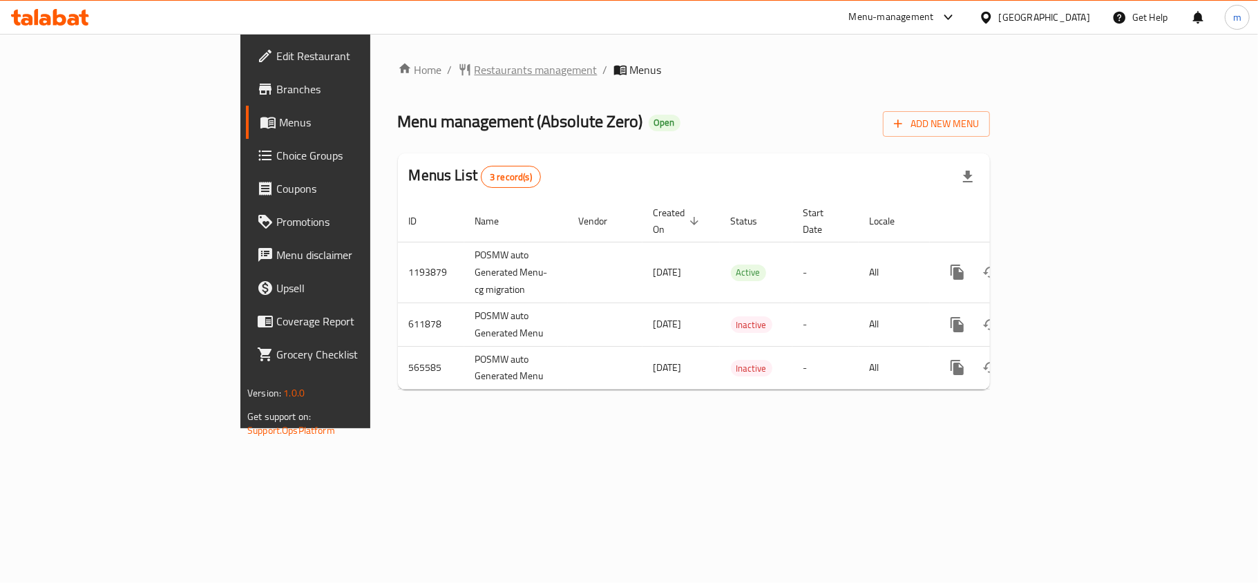
click at [474, 68] on span "Restaurants management" at bounding box center [535, 69] width 123 height 17
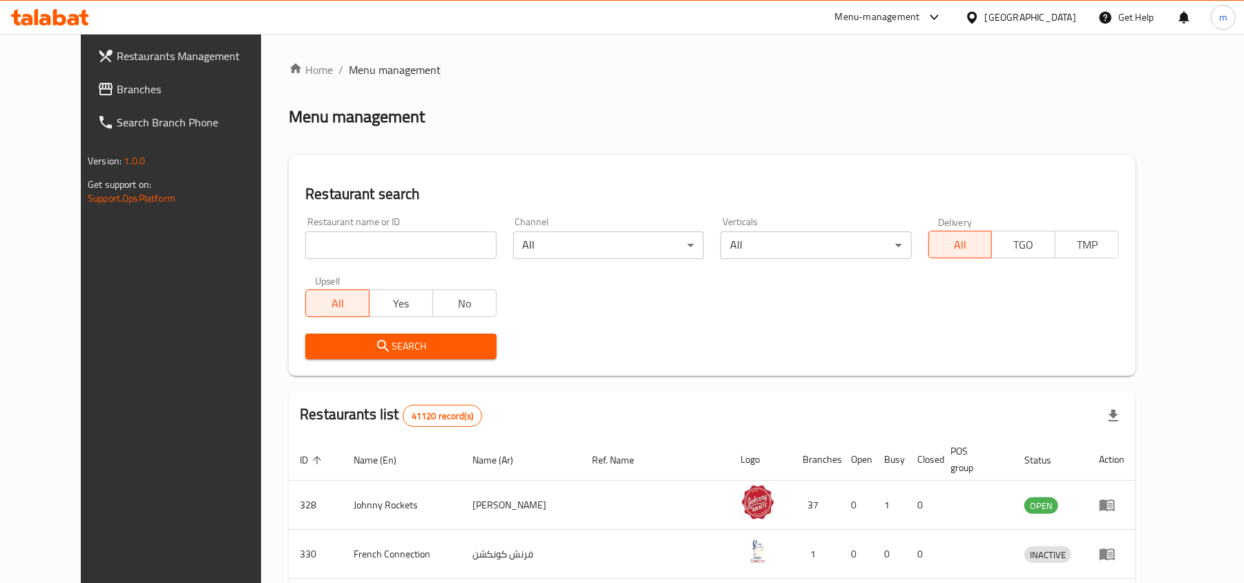
click at [316, 243] on input "search" at bounding box center [400, 245] width 191 height 28
paste input "24693"
type input "24693"
click button "Search" at bounding box center [400, 347] width 191 height 26
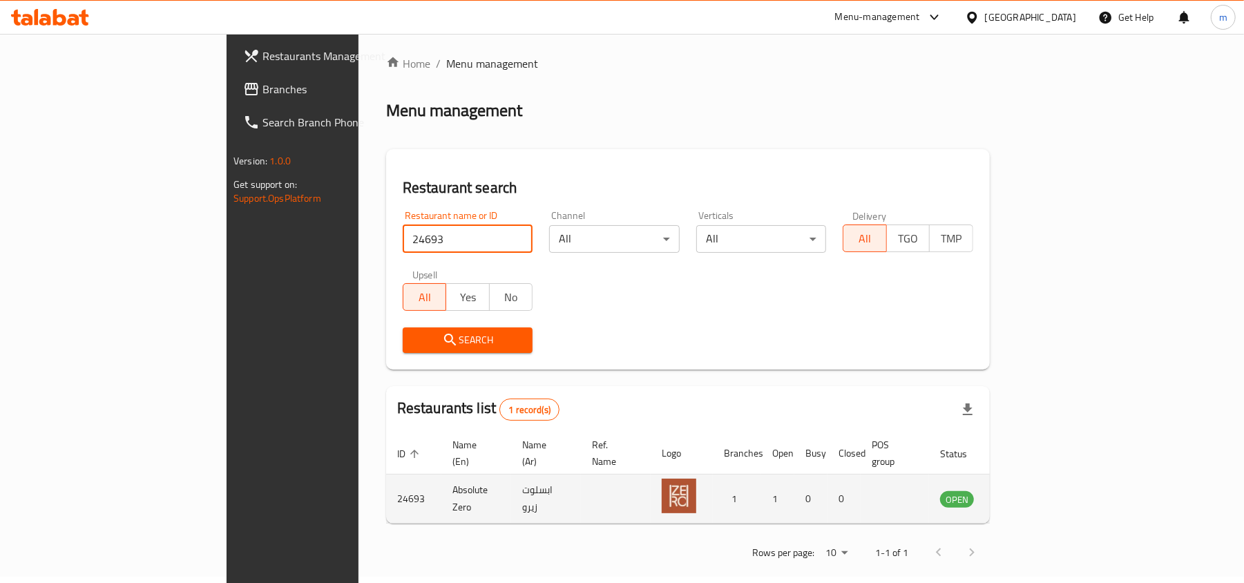
scroll to position [7, 0]
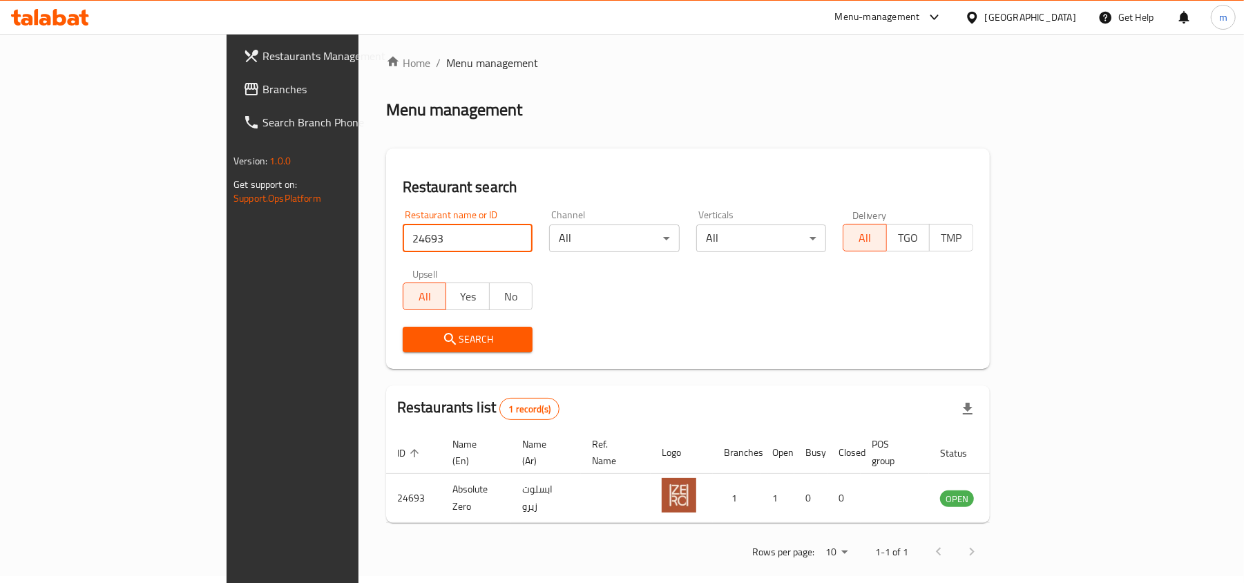
click at [243, 94] on span at bounding box center [252, 89] width 19 height 17
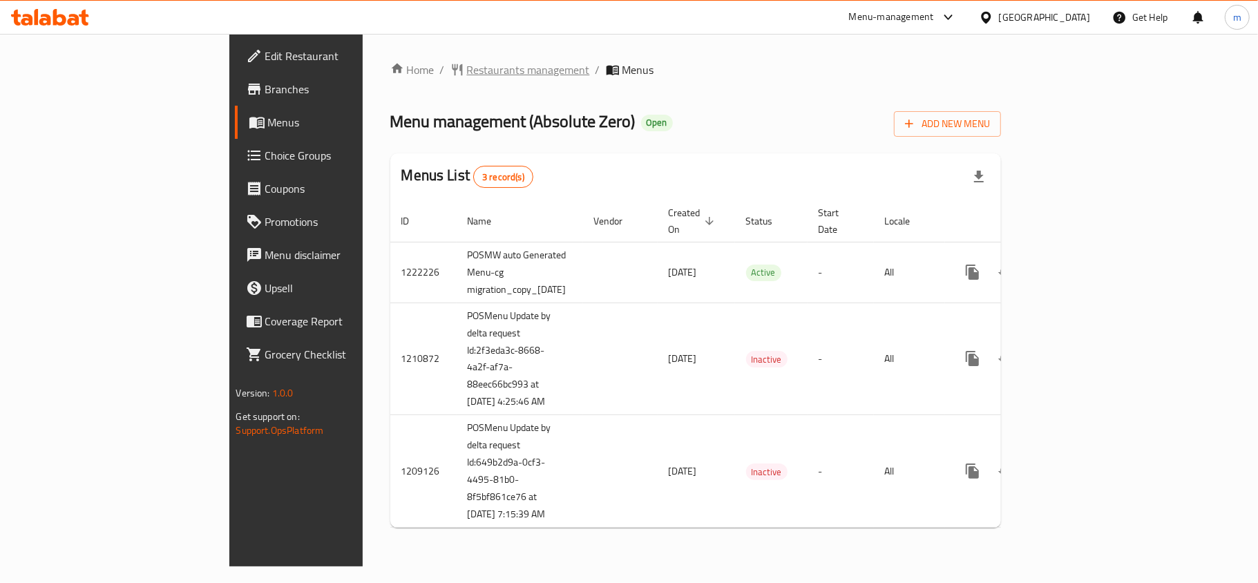
click at [467, 62] on span "Restaurants management" at bounding box center [528, 69] width 123 height 17
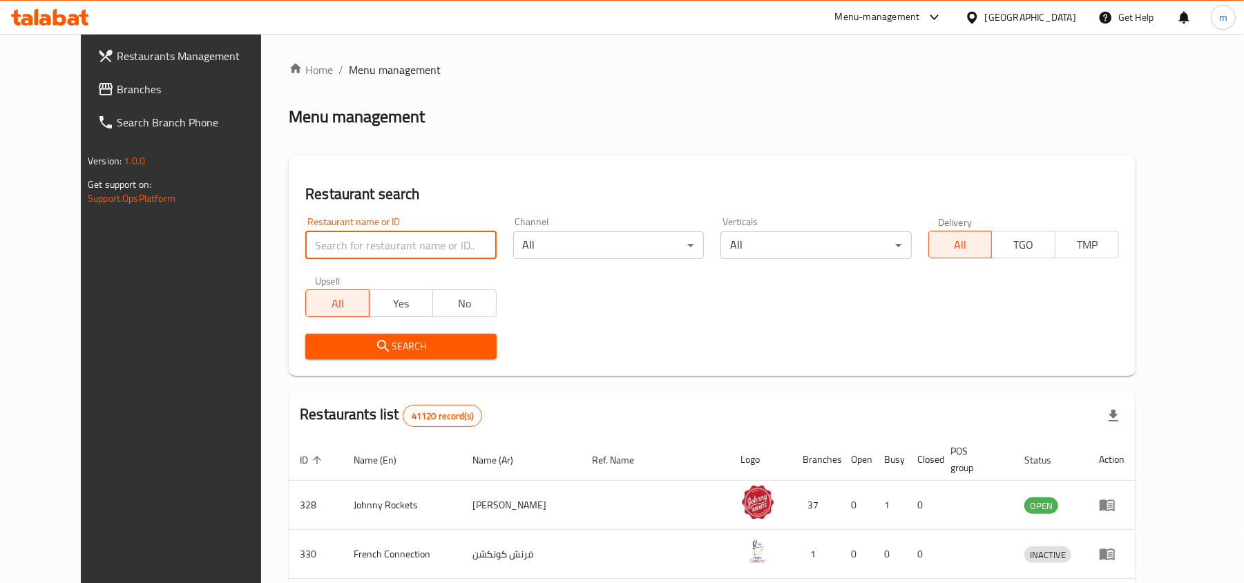
click at [305, 241] on input "search" at bounding box center [400, 245] width 191 height 28
paste input "27306"
type input "27306"
click button "Search" at bounding box center [400, 347] width 191 height 26
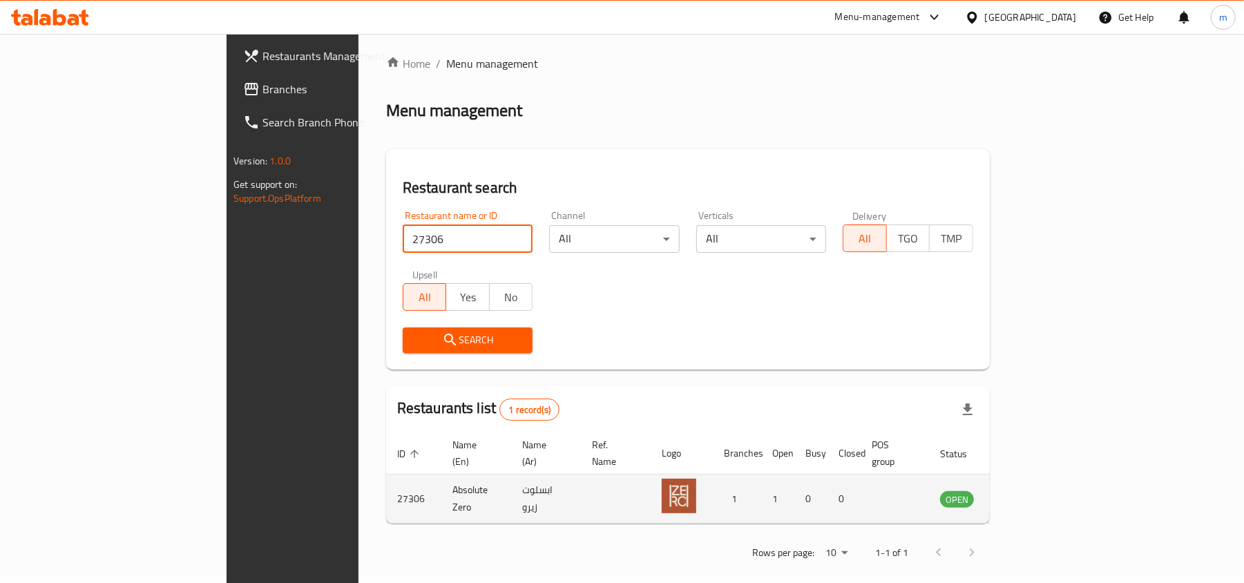
scroll to position [7, 0]
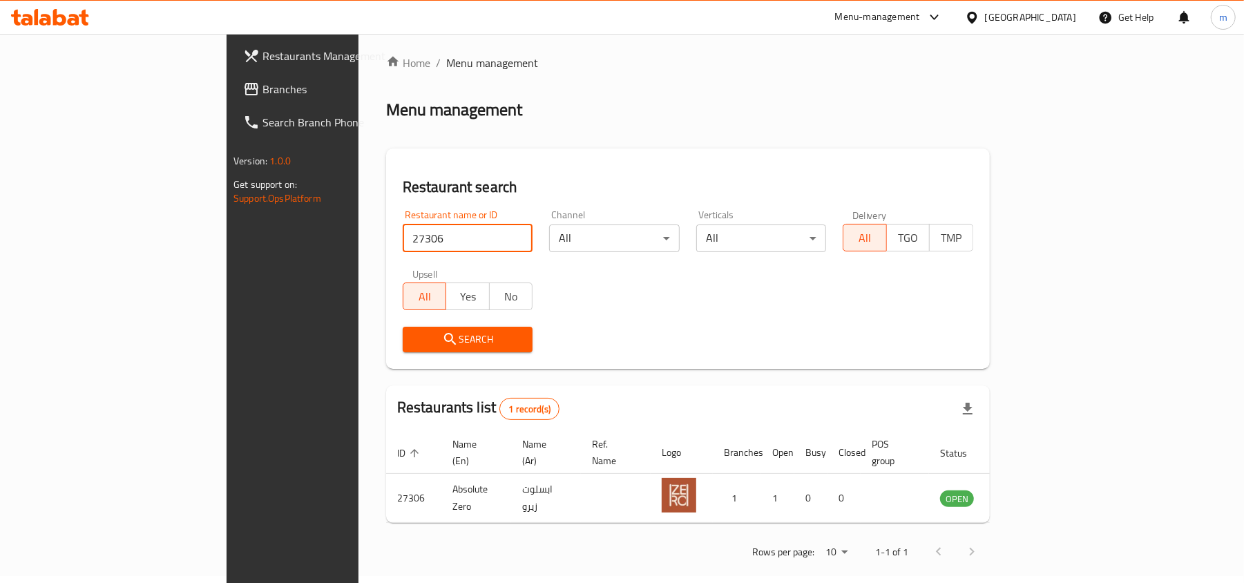
click at [262, 81] on span "Branches" at bounding box center [342, 89] width 161 height 17
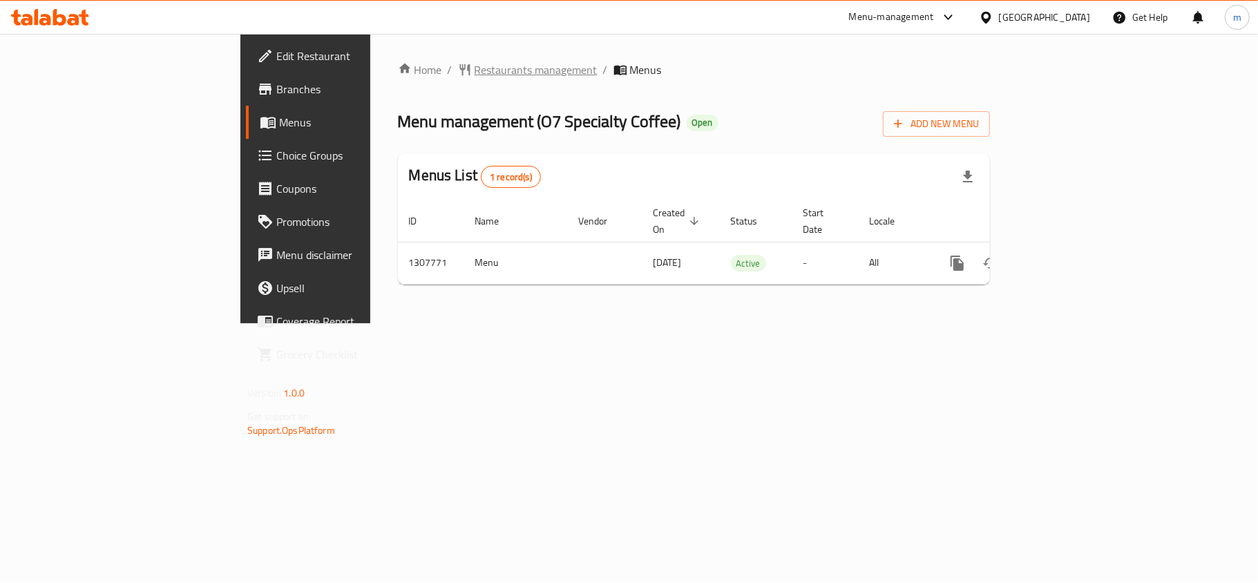
click at [474, 75] on span "Restaurants management" at bounding box center [535, 69] width 123 height 17
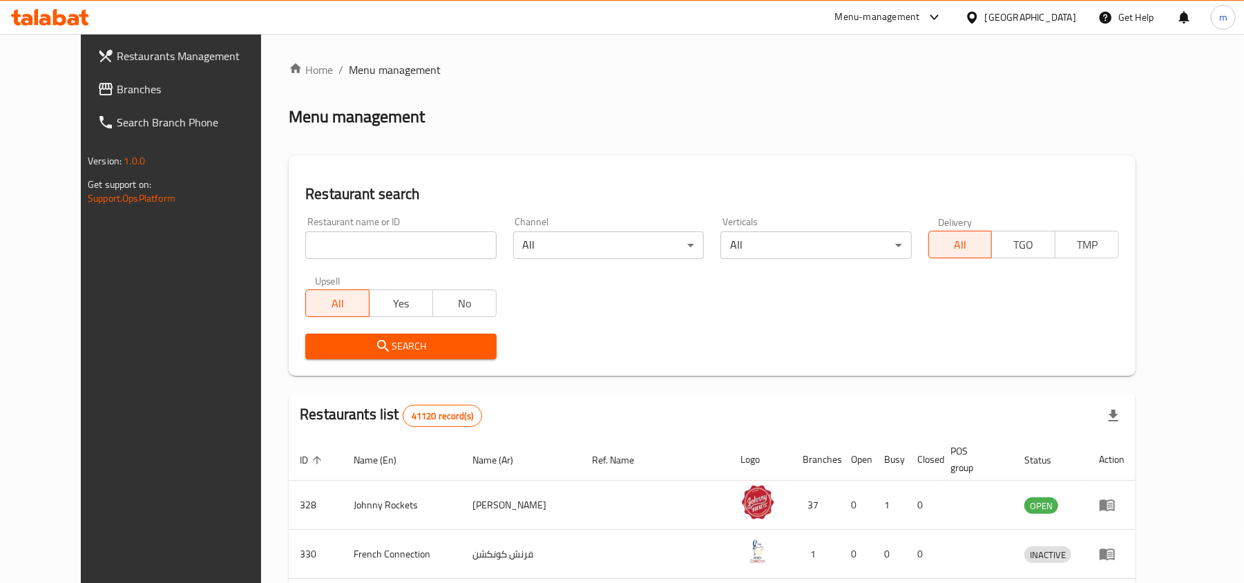
click at [289, 249] on div "Home / Menu management Menu management Restaurant search Restaurant name or ID …" at bounding box center [712, 511] width 847 height 901
click at [305, 249] on input "search" at bounding box center [400, 245] width 191 height 28
paste input "704616"
type input "704616"
click button "Search" at bounding box center [400, 347] width 191 height 26
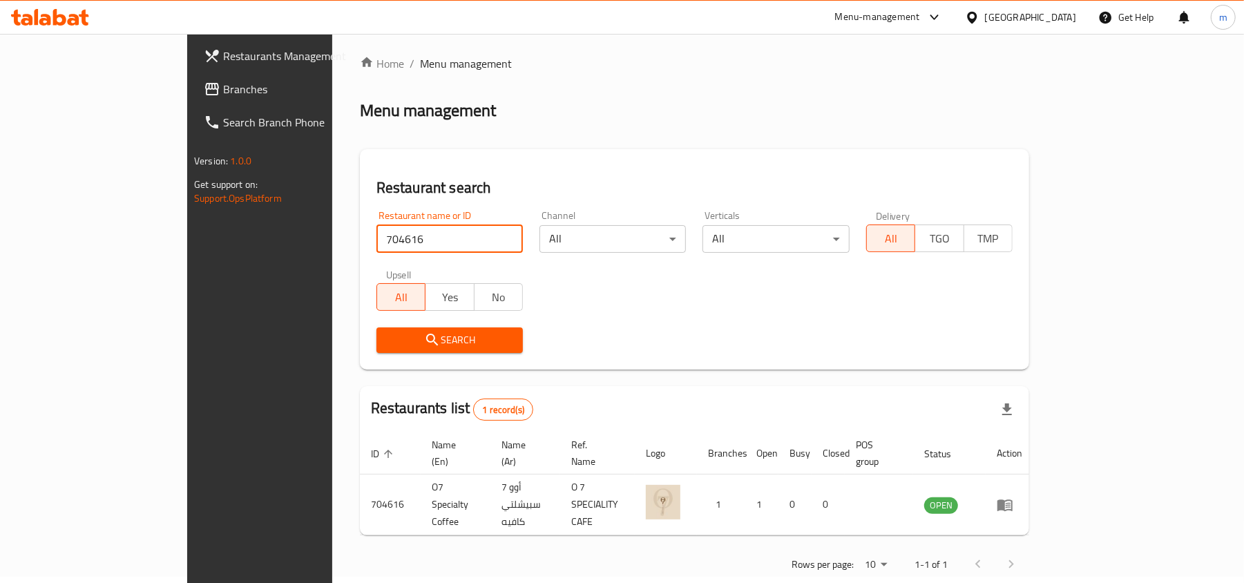
scroll to position [7, 0]
click at [223, 81] on span "Branches" at bounding box center [303, 89] width 161 height 17
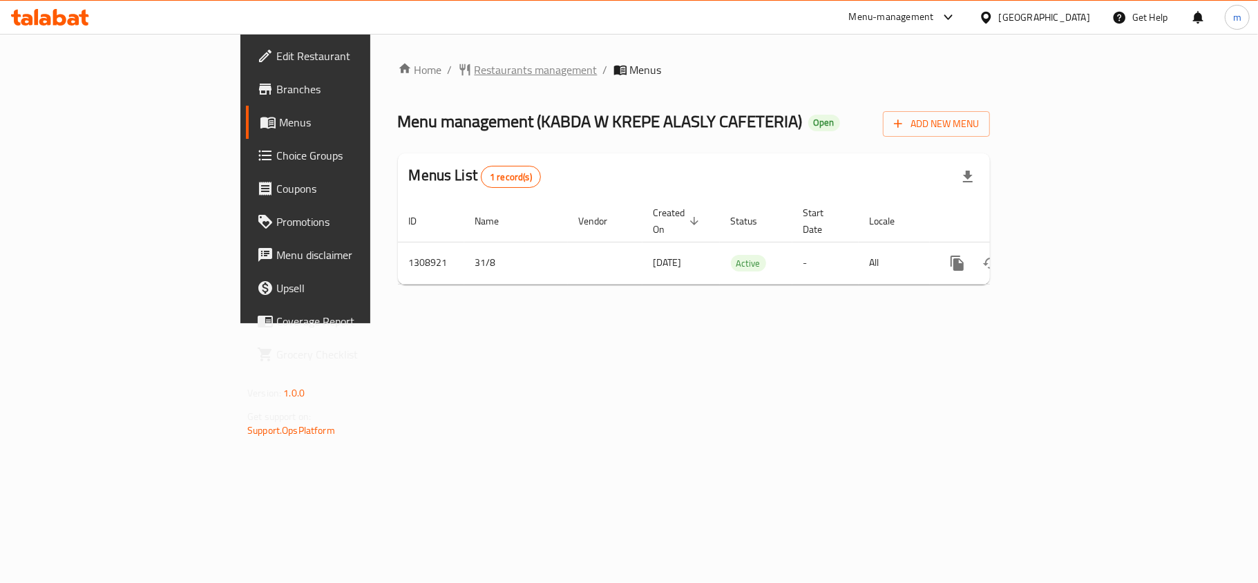
click at [474, 61] on span "Restaurants management" at bounding box center [535, 69] width 123 height 17
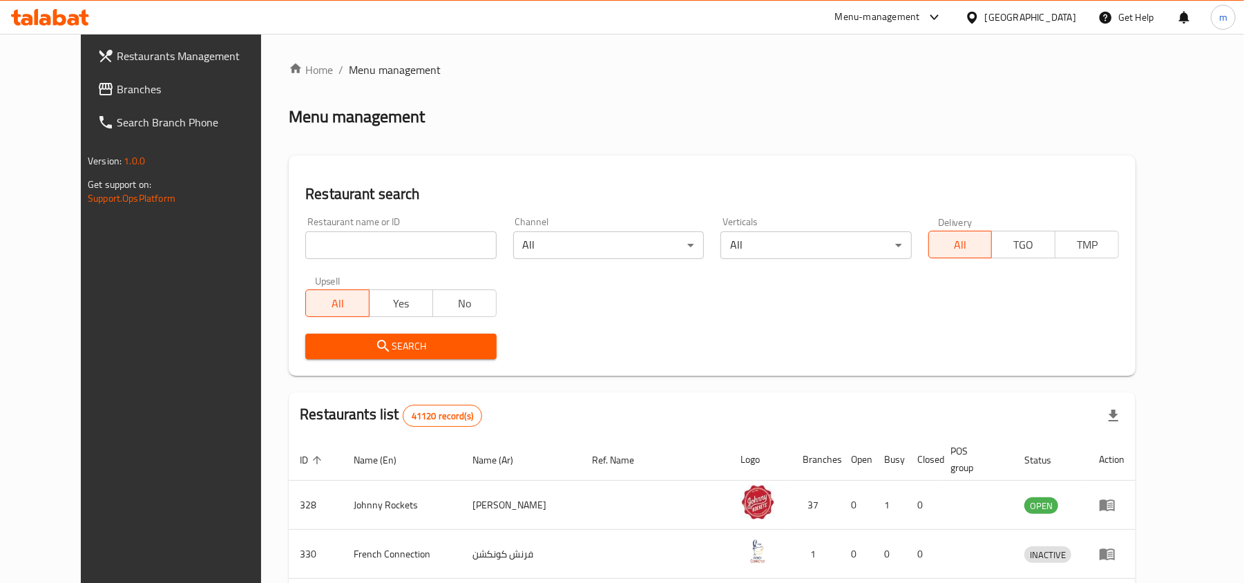
click at [305, 240] on input "search" at bounding box center [400, 245] width 191 height 28
paste input "704973"
type input "704973"
click button "Search" at bounding box center [400, 347] width 191 height 26
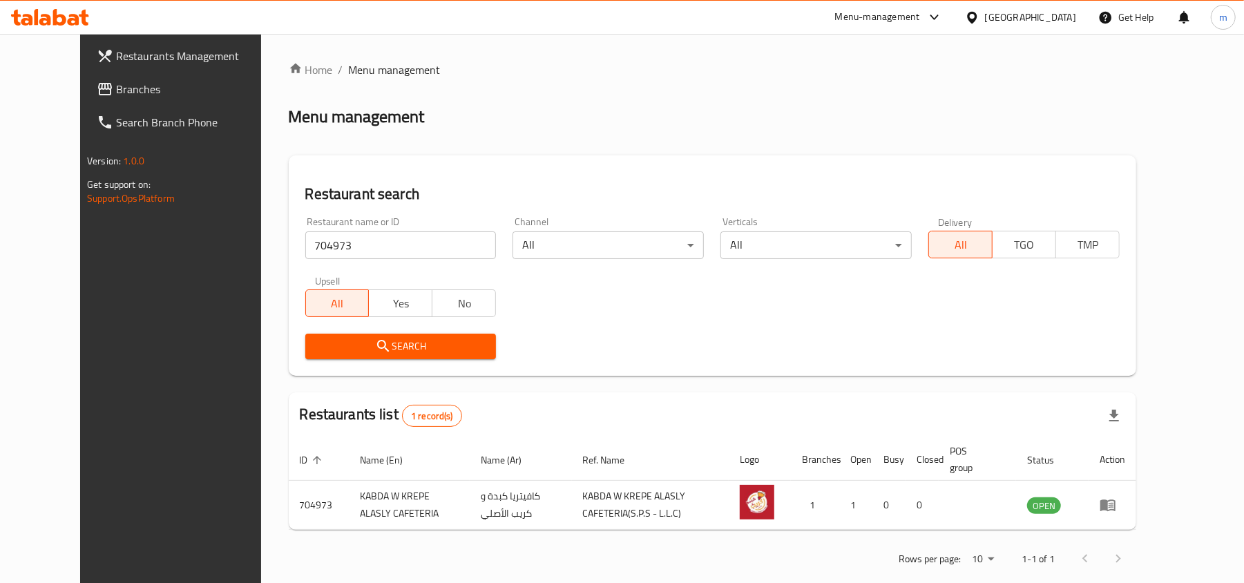
drag, startPoint x: 66, startPoint y: 92, endPoint x: 72, endPoint y: 103, distance: 12.4
click at [116, 92] on span "Branches" at bounding box center [196, 89] width 161 height 17
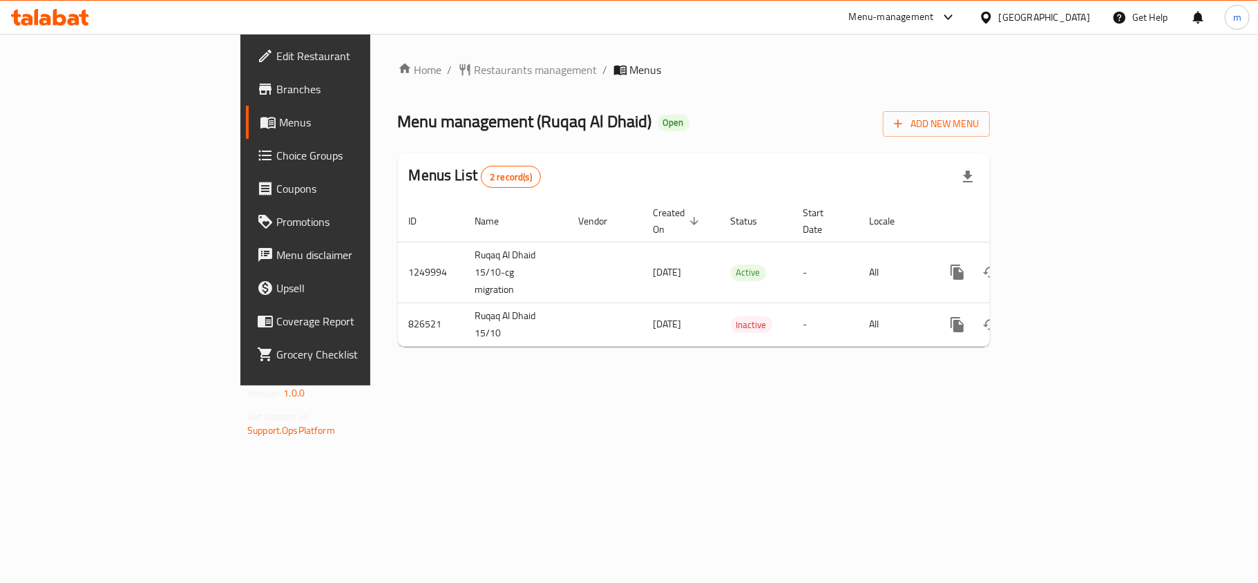
click at [1023, 12] on div "[GEOGRAPHIC_DATA]" at bounding box center [1044, 17] width 91 height 15
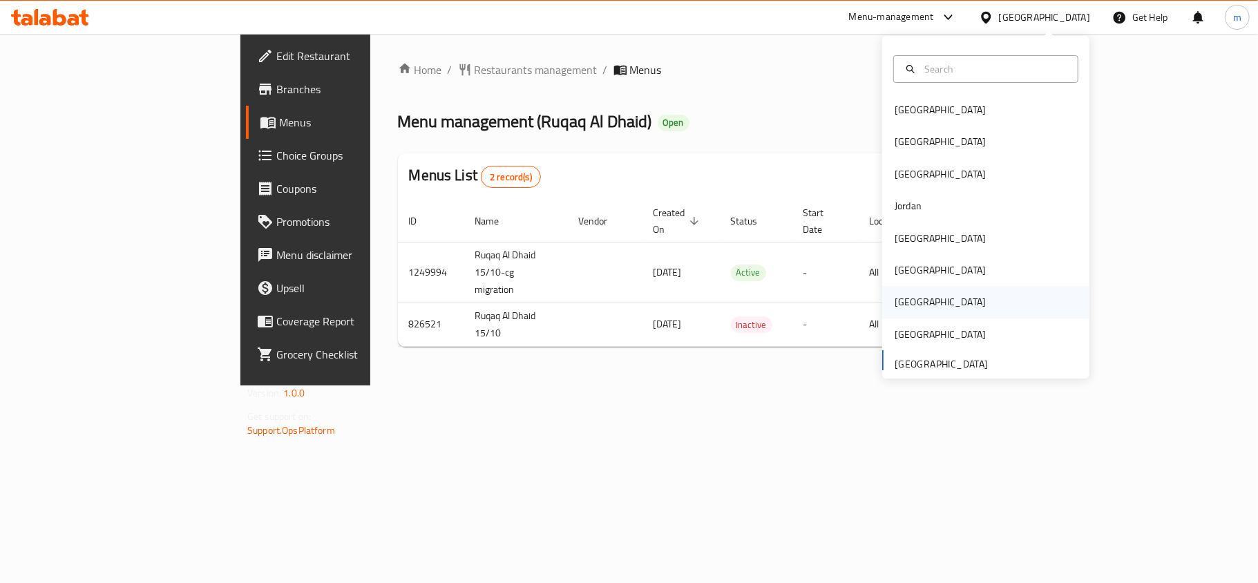
click at [906, 302] on div "[GEOGRAPHIC_DATA]" at bounding box center [939, 302] width 113 height 32
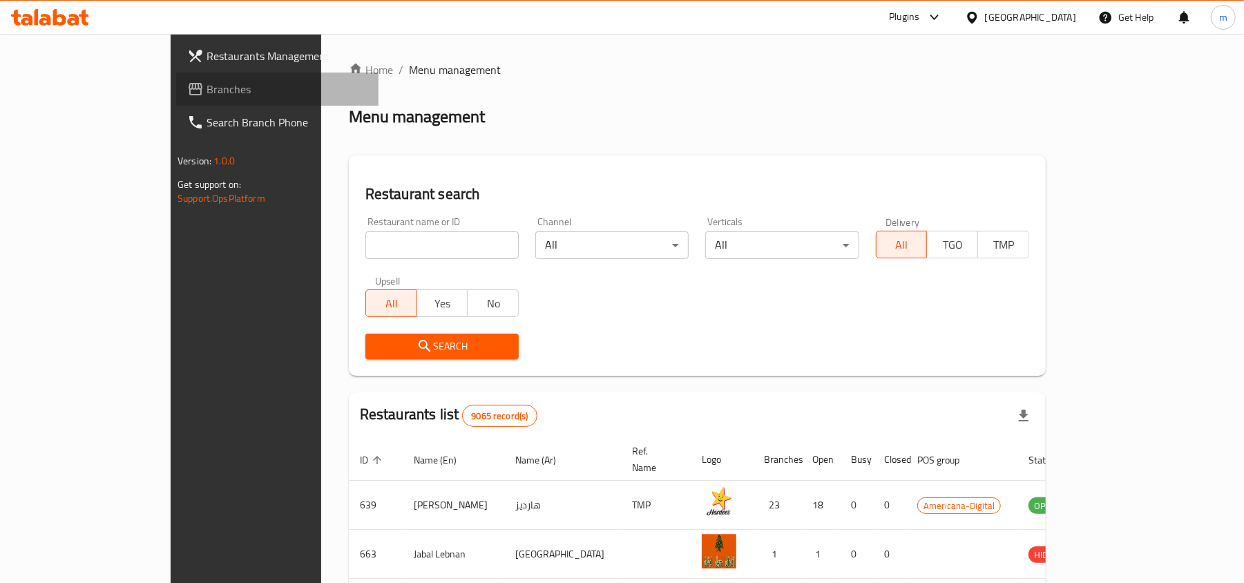
click at [206, 95] on span "Branches" at bounding box center [286, 89] width 161 height 17
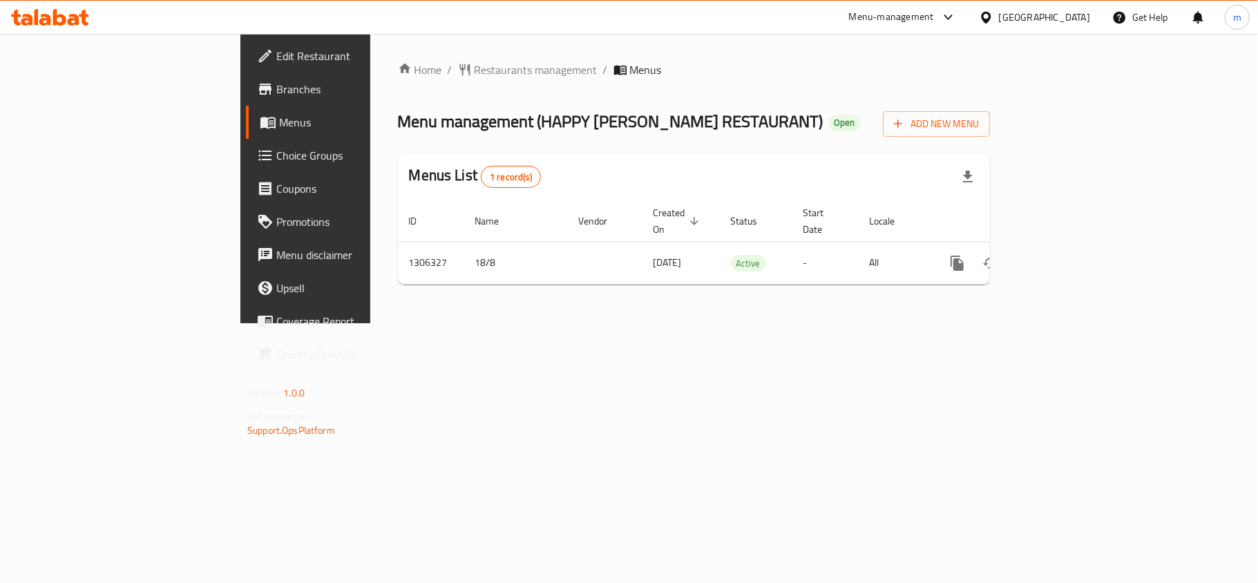
click at [990, 18] on icon at bounding box center [986, 17] width 10 height 12
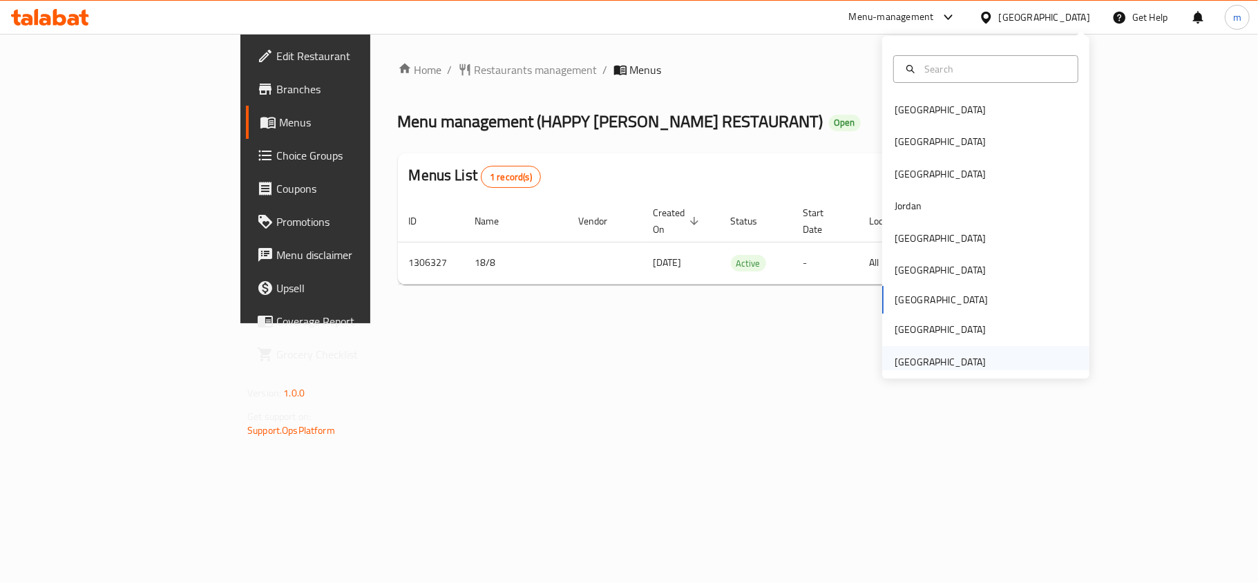
click at [942, 365] on div "[GEOGRAPHIC_DATA]" at bounding box center [939, 361] width 91 height 15
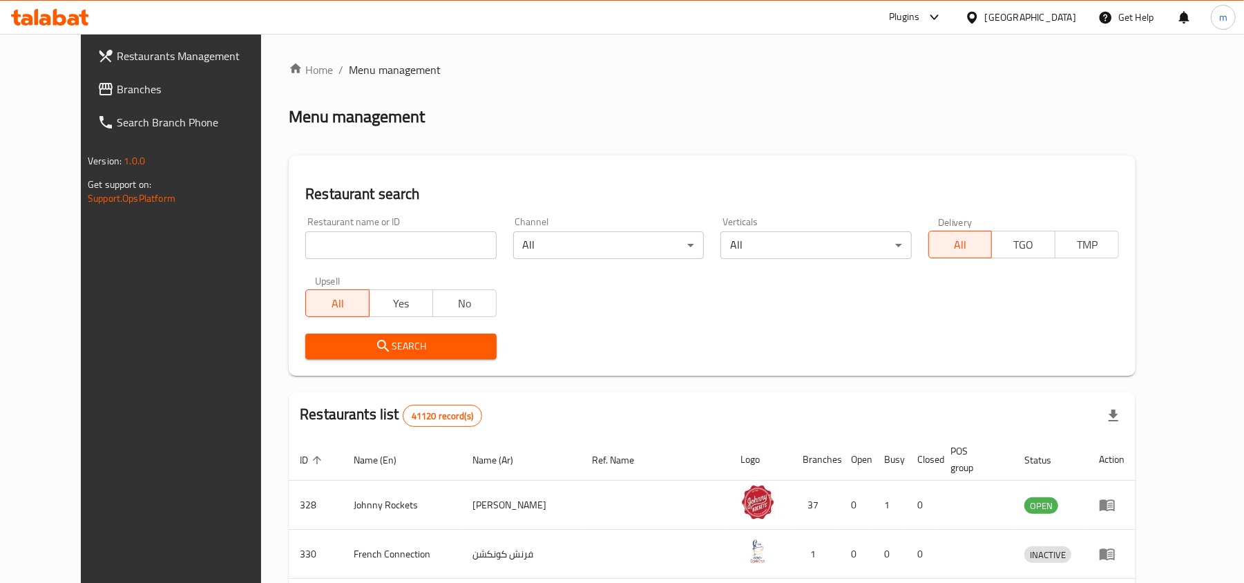
click at [117, 84] on span "Branches" at bounding box center [197, 89] width 161 height 17
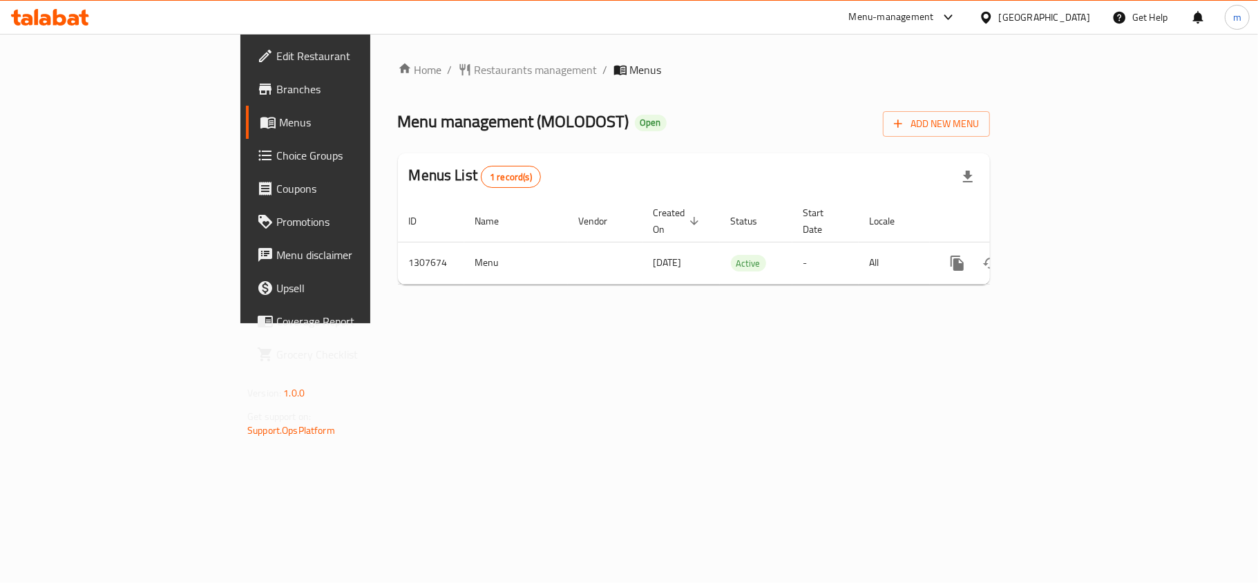
click at [1041, 15] on div "United Arab Emirates" at bounding box center [1044, 17] width 91 height 15
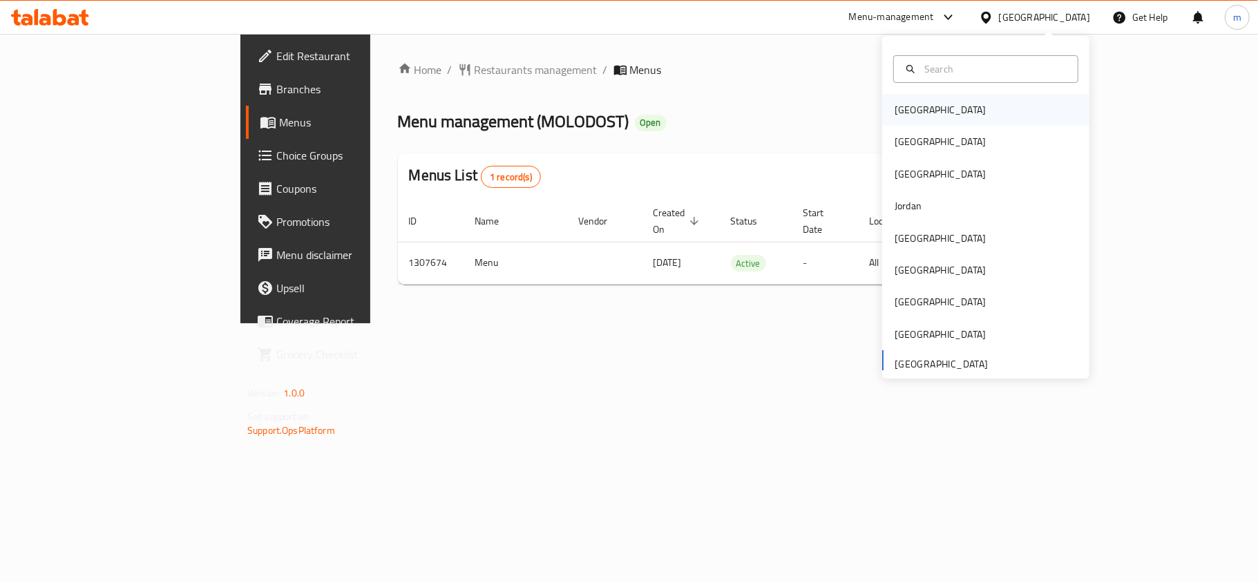
click at [934, 113] on div "Bahrain" at bounding box center [985, 110] width 207 height 32
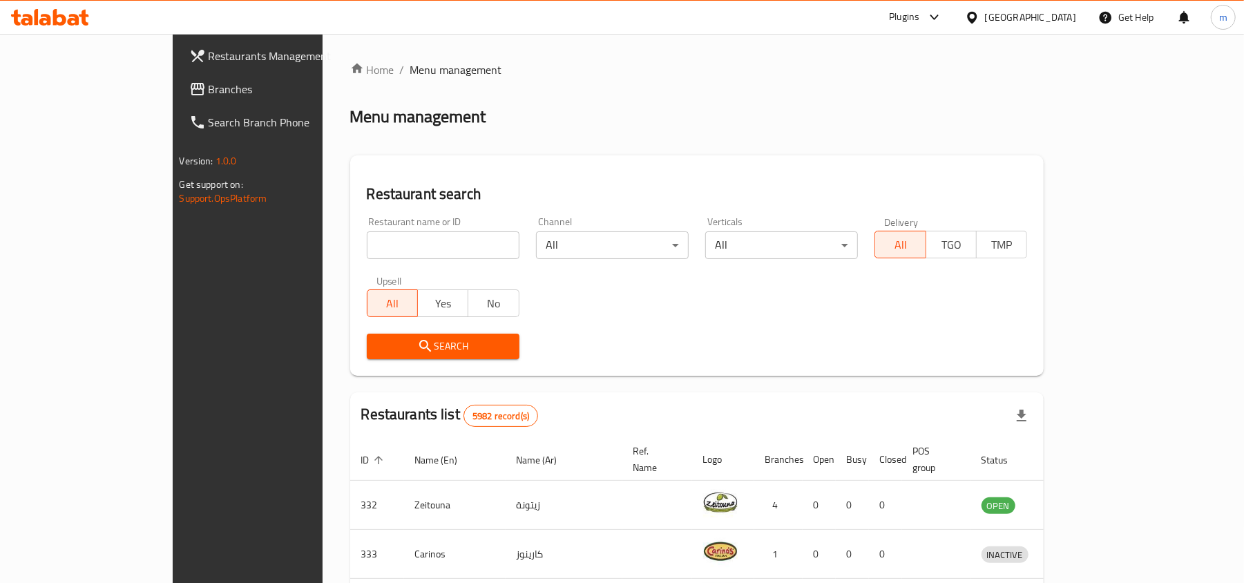
click at [985, 15] on div at bounding box center [975, 17] width 20 height 15
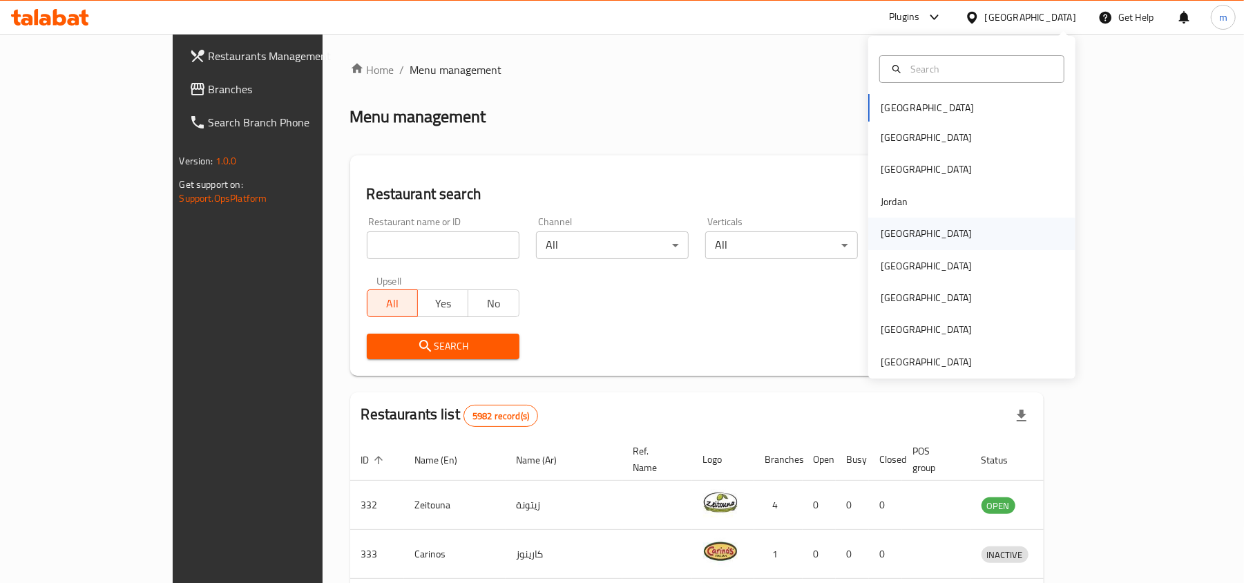
click at [883, 224] on div "[GEOGRAPHIC_DATA]" at bounding box center [926, 234] width 113 height 32
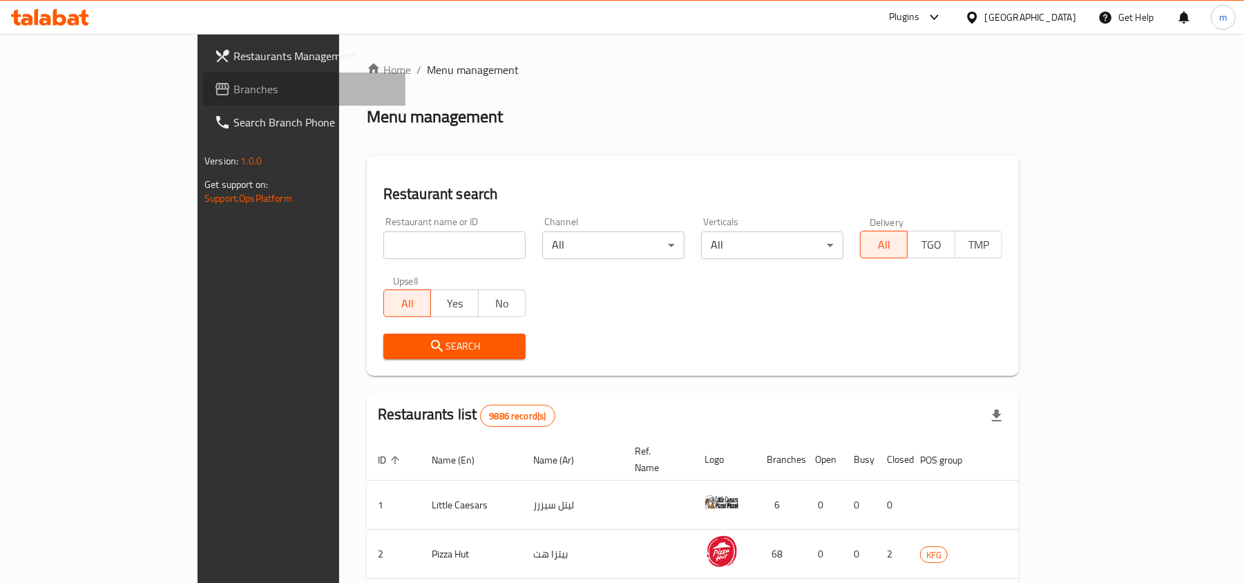
click at [233, 86] on span "Branches" at bounding box center [313, 89] width 161 height 17
